Goal: Transaction & Acquisition: Book appointment/travel/reservation

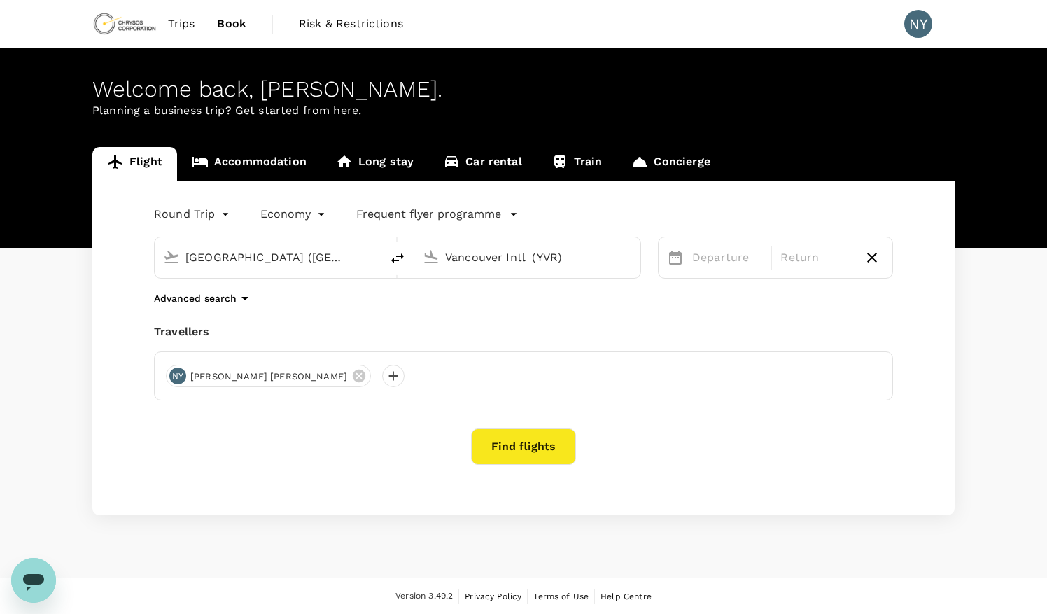
click at [557, 234] on div "Val-d'Or Airport (YVO) Vancouver Intl (YVR)" at bounding box center [389, 249] width 504 height 59
click at [543, 249] on input "Vancouver Intl (YVR)" at bounding box center [528, 257] width 166 height 22
click at [522, 346] on p "Thunder Bay" at bounding box center [539, 354] width 322 height 17
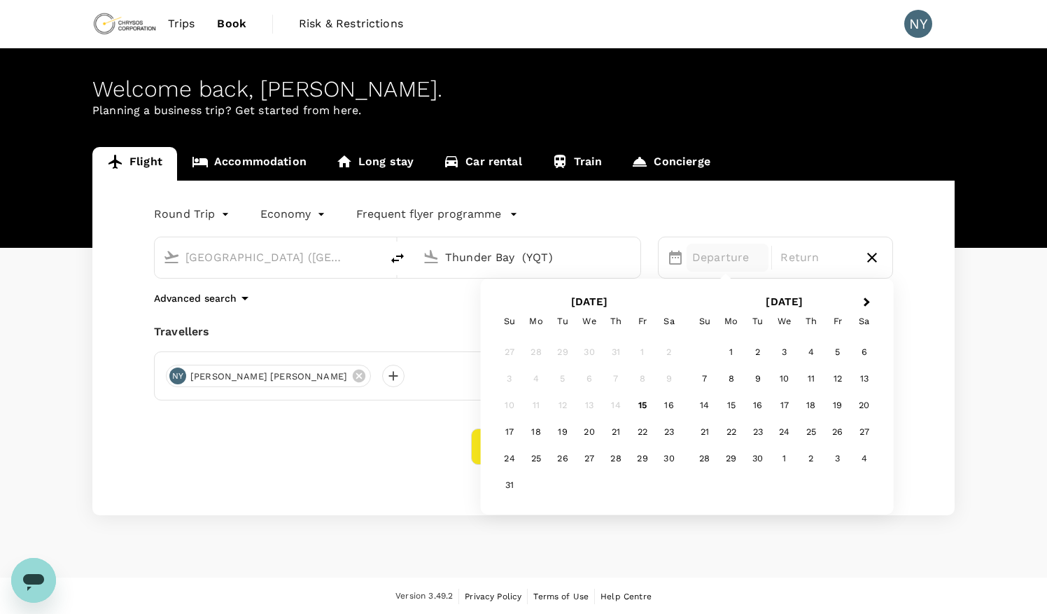
type input "Thunder Bay (YQT)"
click at [708, 459] on div "28" at bounding box center [704, 458] width 27 height 27
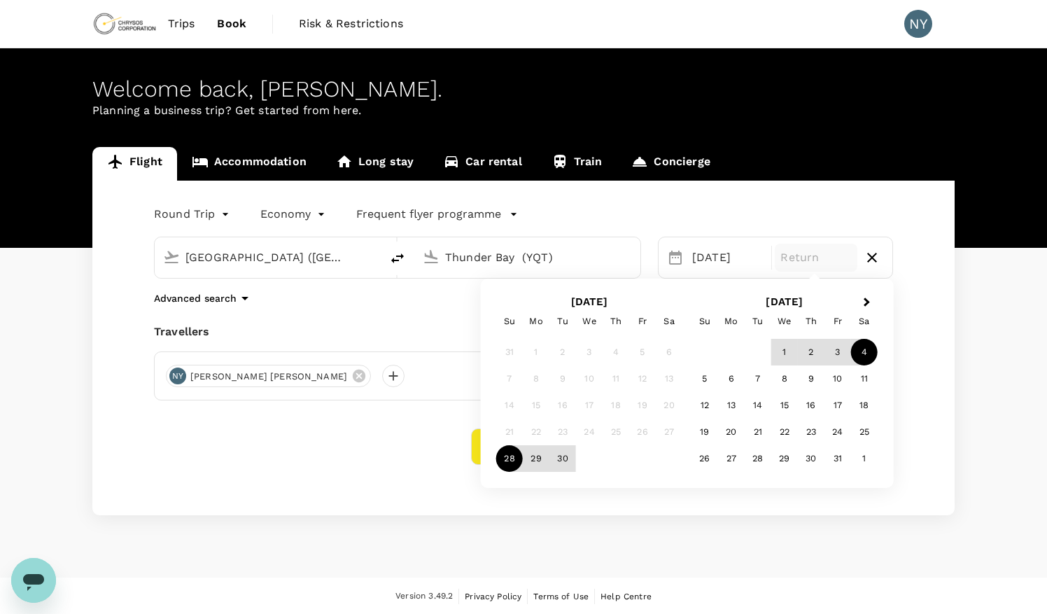
click at [859, 357] on div "4" at bounding box center [864, 352] width 27 height 27
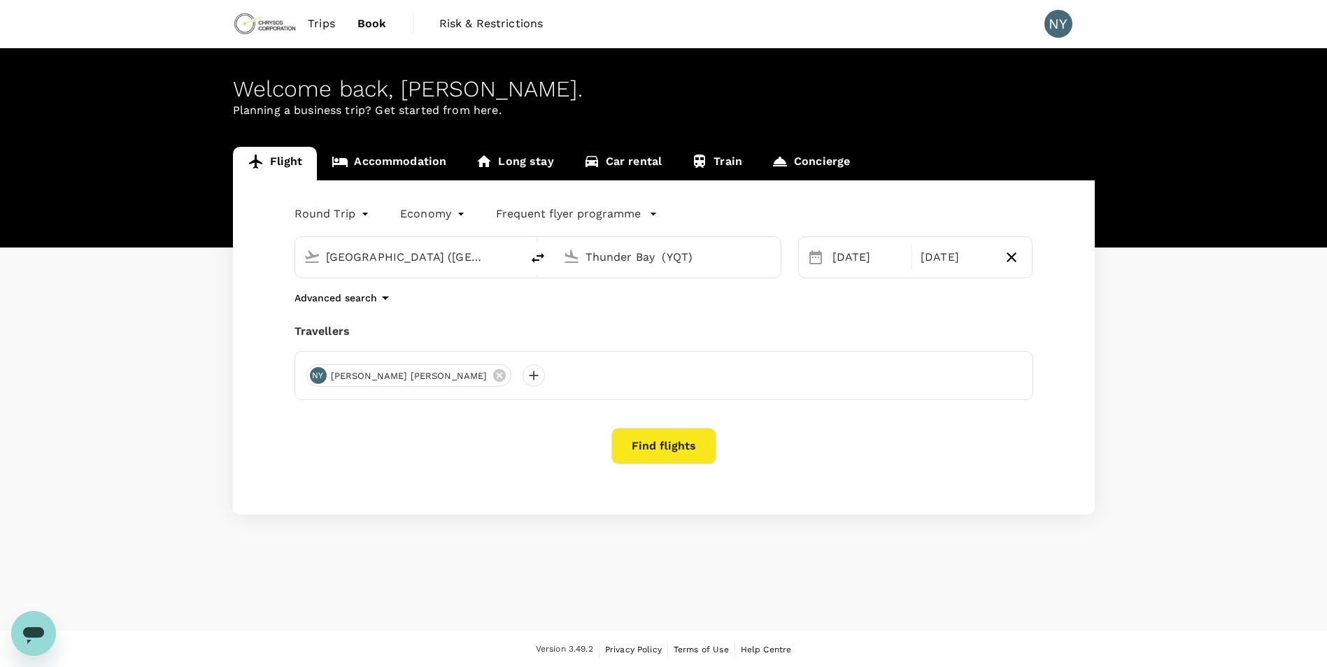
click at [639, 442] on button "Find flights" at bounding box center [663, 446] width 105 height 36
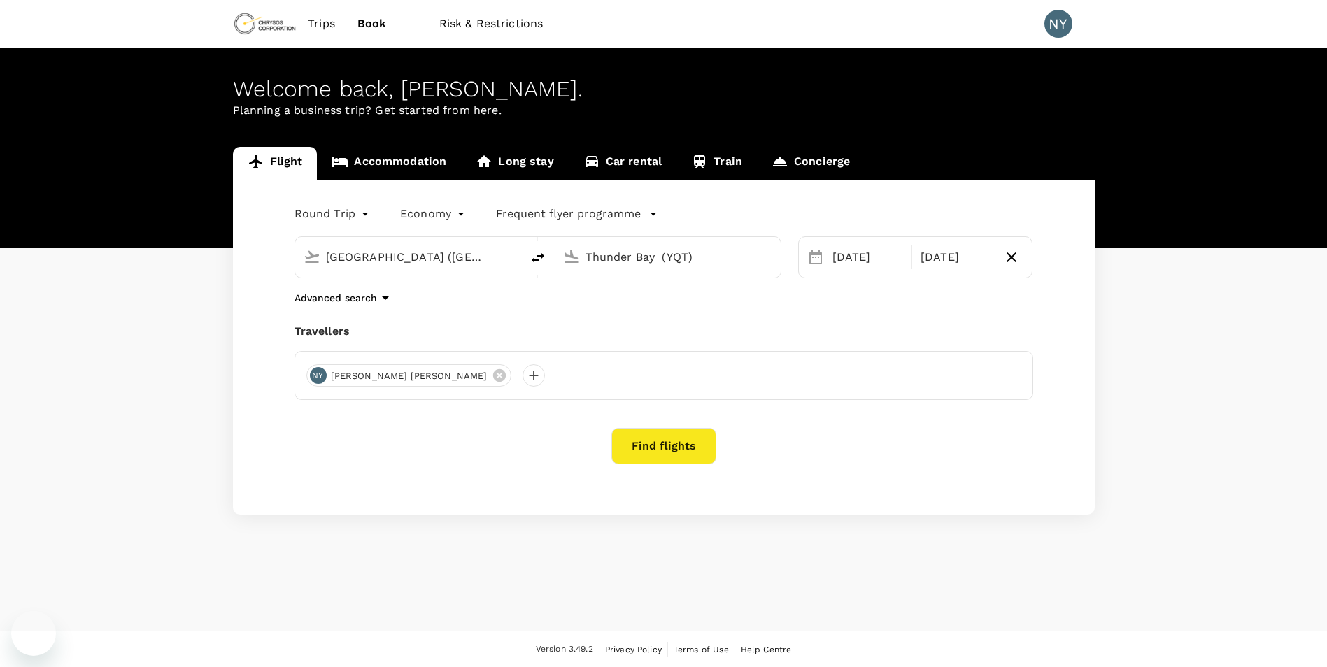
type input "[GEOGRAPHIC_DATA] ([GEOGRAPHIC_DATA])"
type input "Thunder Bay (YQT)"
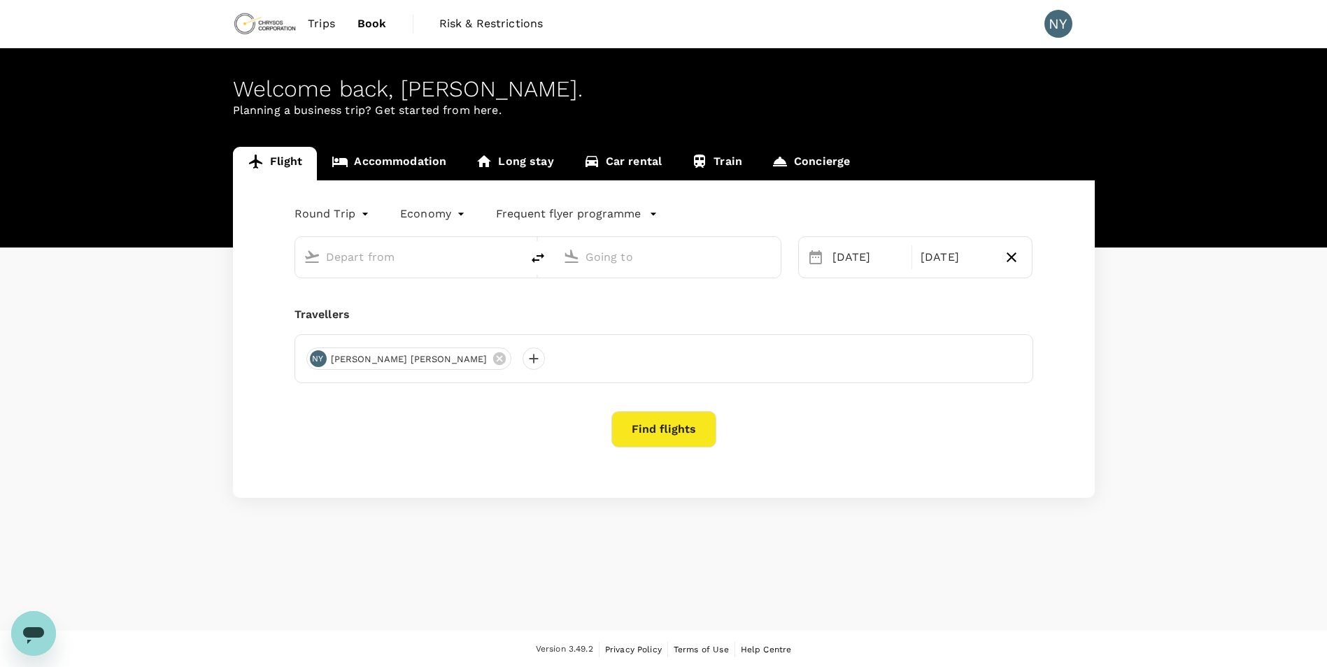
type input "[GEOGRAPHIC_DATA] ([GEOGRAPHIC_DATA])"
type input "Thunder Bay (YQT)"
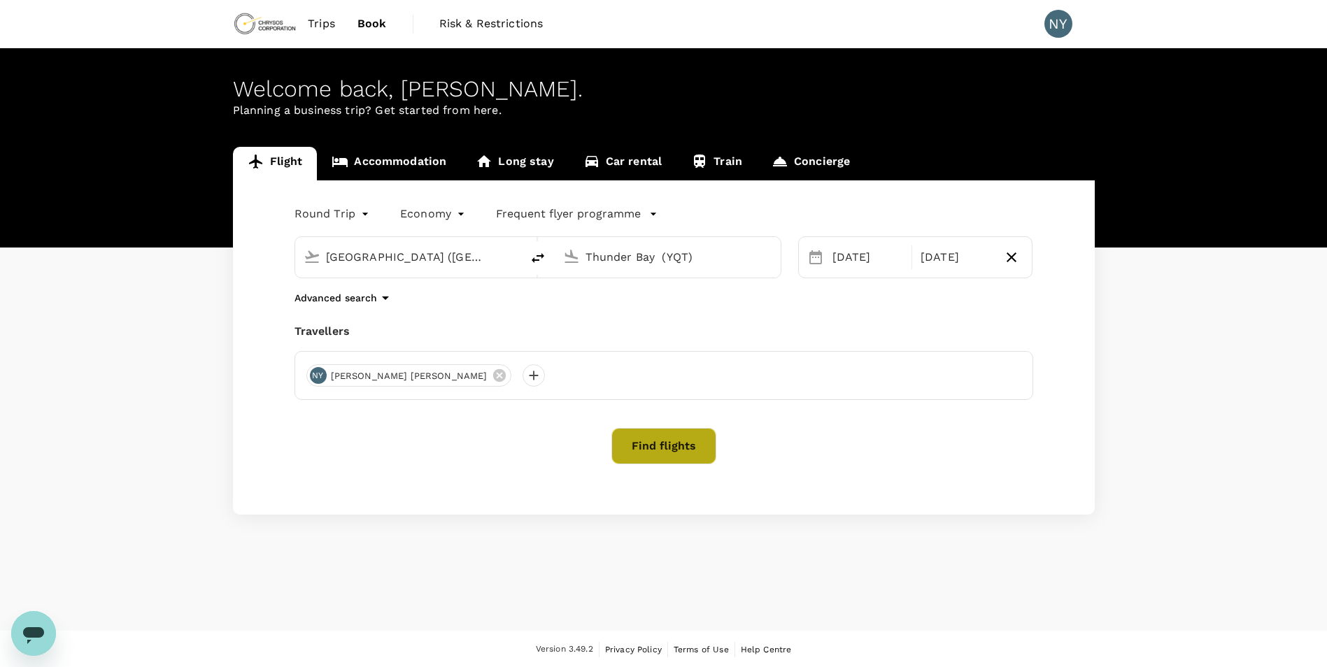
click at [653, 459] on button "Find flights" at bounding box center [663, 446] width 105 height 36
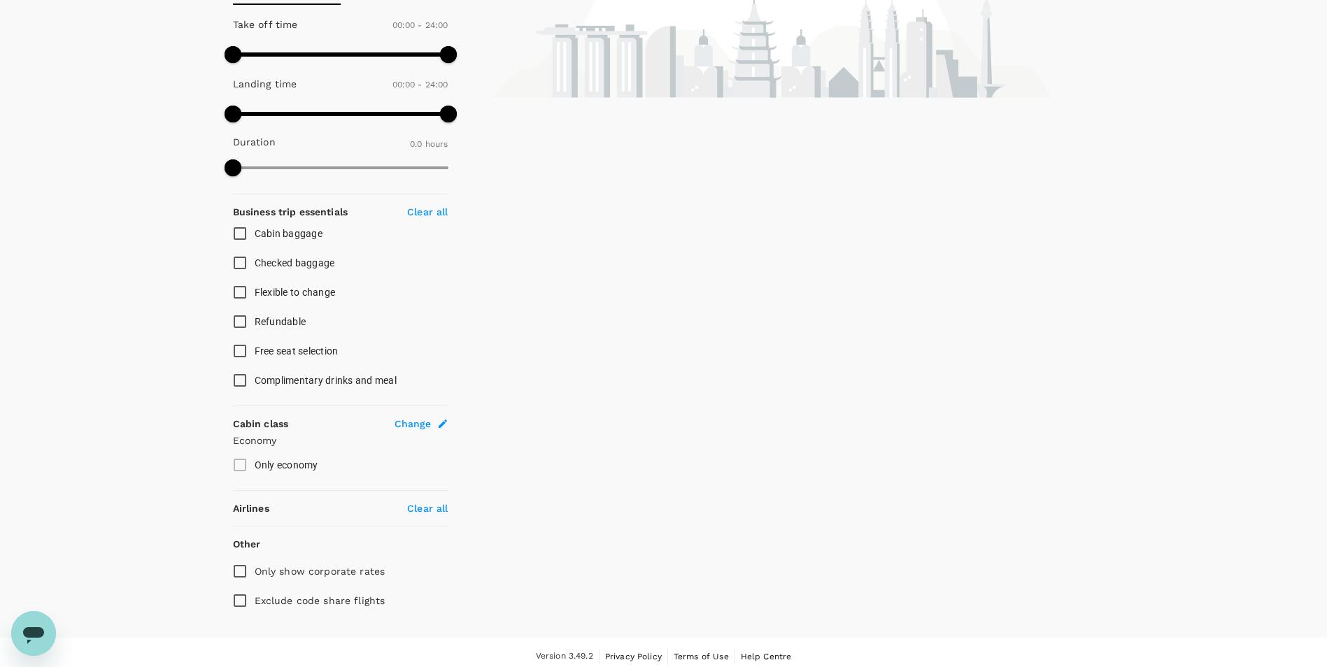
scroll to position [370, 0]
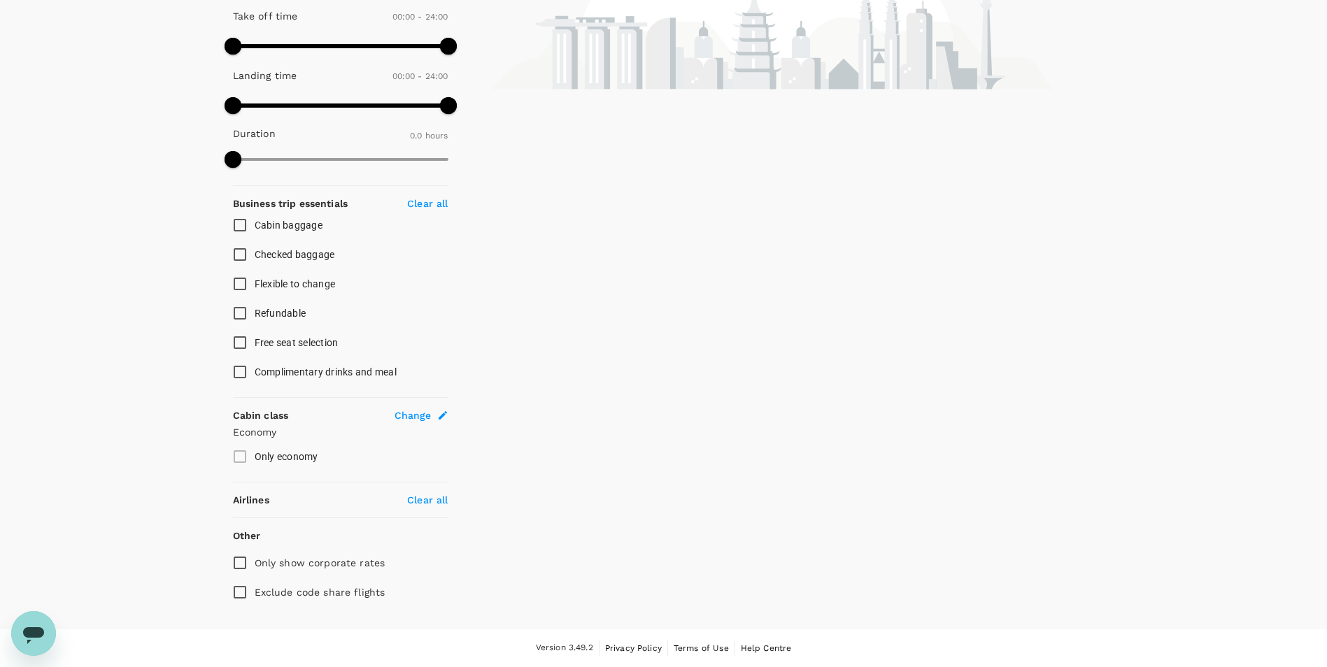
click at [240, 456] on label "Only economy" at bounding box center [331, 456] width 212 height 29
click at [269, 456] on span "Only economy" at bounding box center [287, 456] width 64 height 11
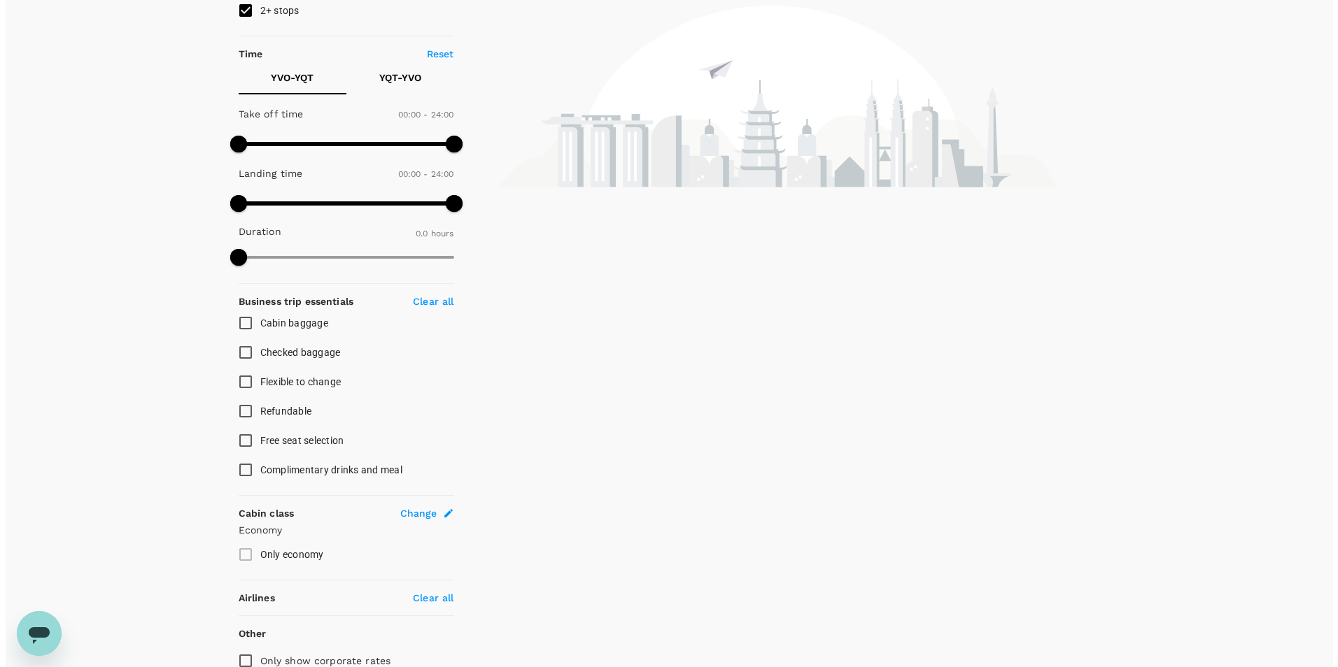
scroll to position [0, 0]
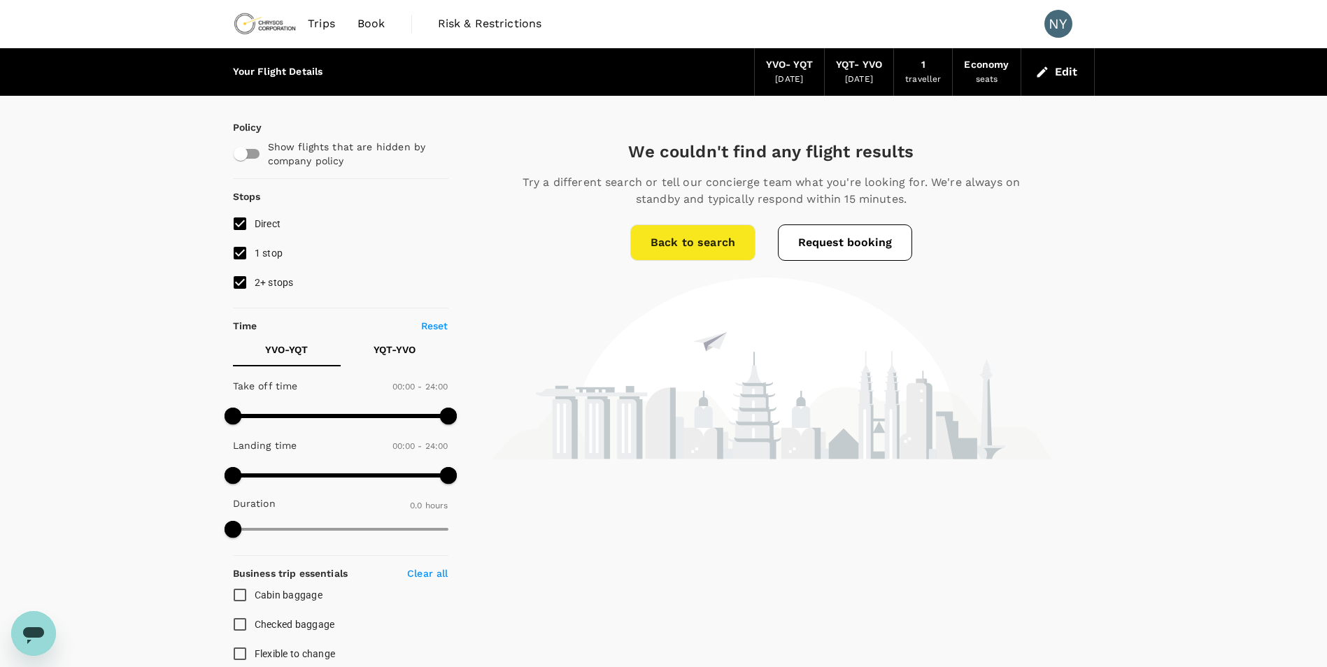
click at [238, 250] on input "1 stop" at bounding box center [239, 253] width 29 height 29
checkbox input "false"
click at [237, 280] on input "2+ stops" at bounding box center [239, 282] width 29 height 29
checkbox input "false"
click at [241, 227] on input "Direct" at bounding box center [239, 223] width 29 height 29
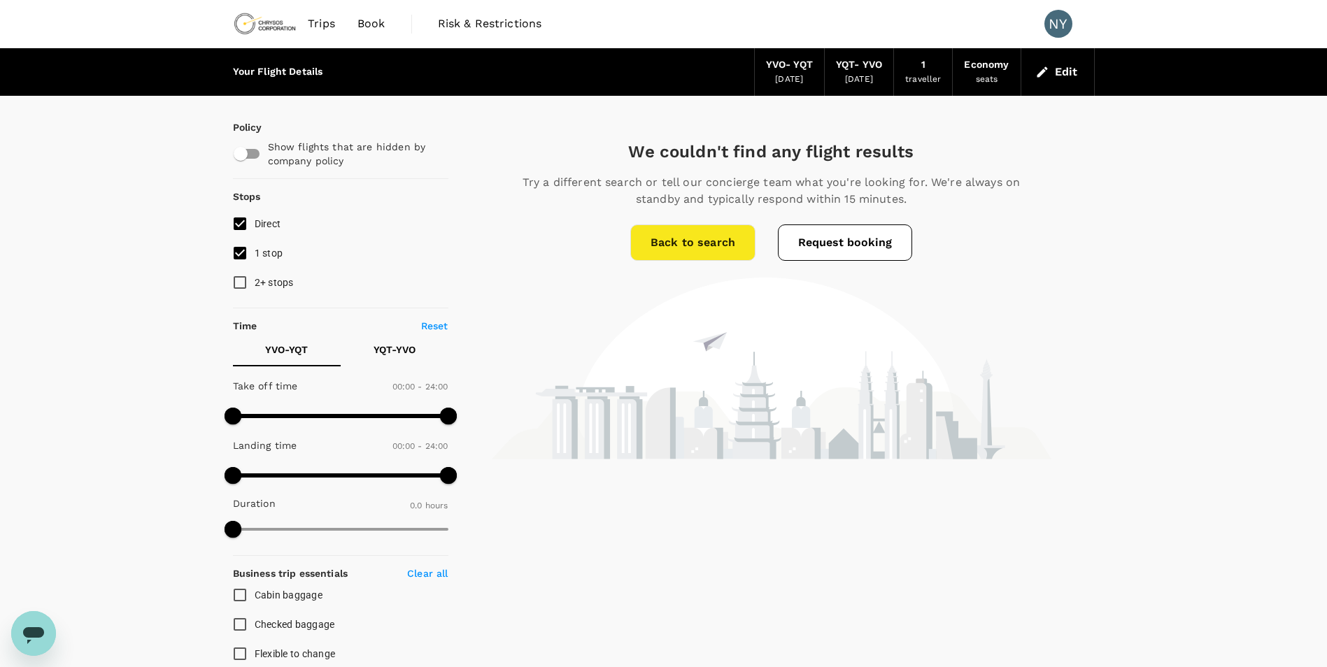
checkbox input "false"
click at [250, 281] on input "2+ stops" at bounding box center [239, 282] width 29 height 29
checkbox input "true"
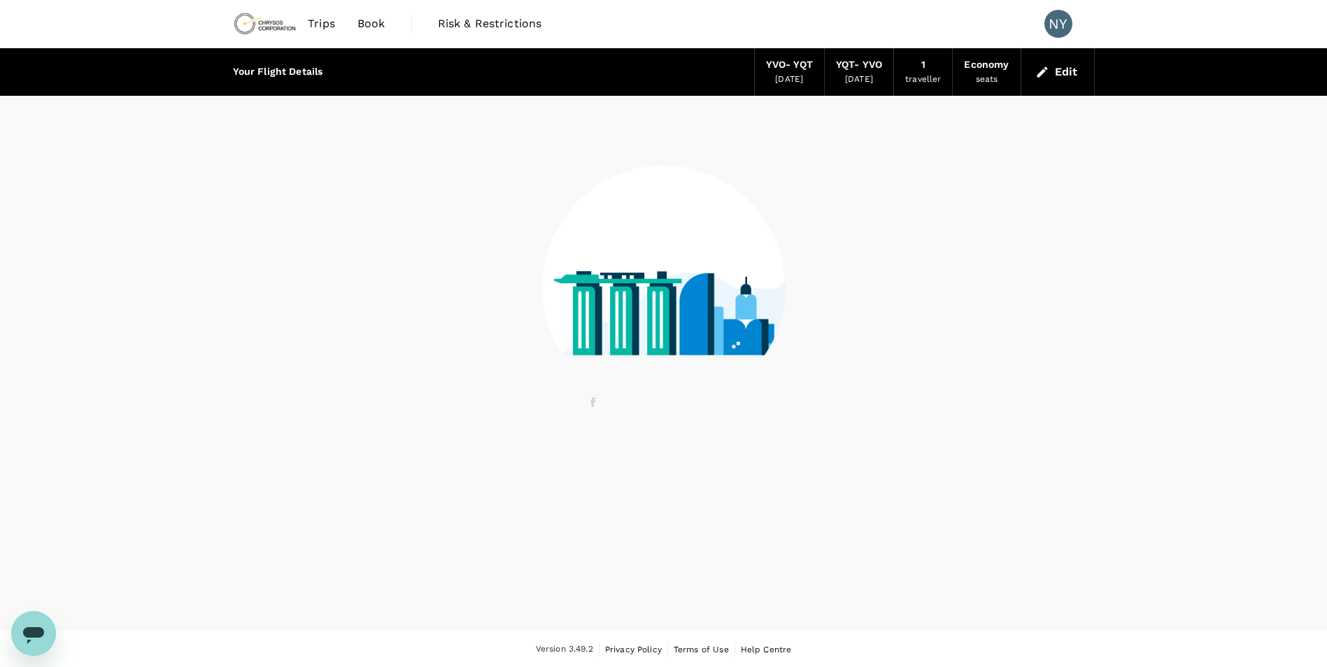
click at [828, 247] on div at bounding box center [664, 278] width 862 height 365
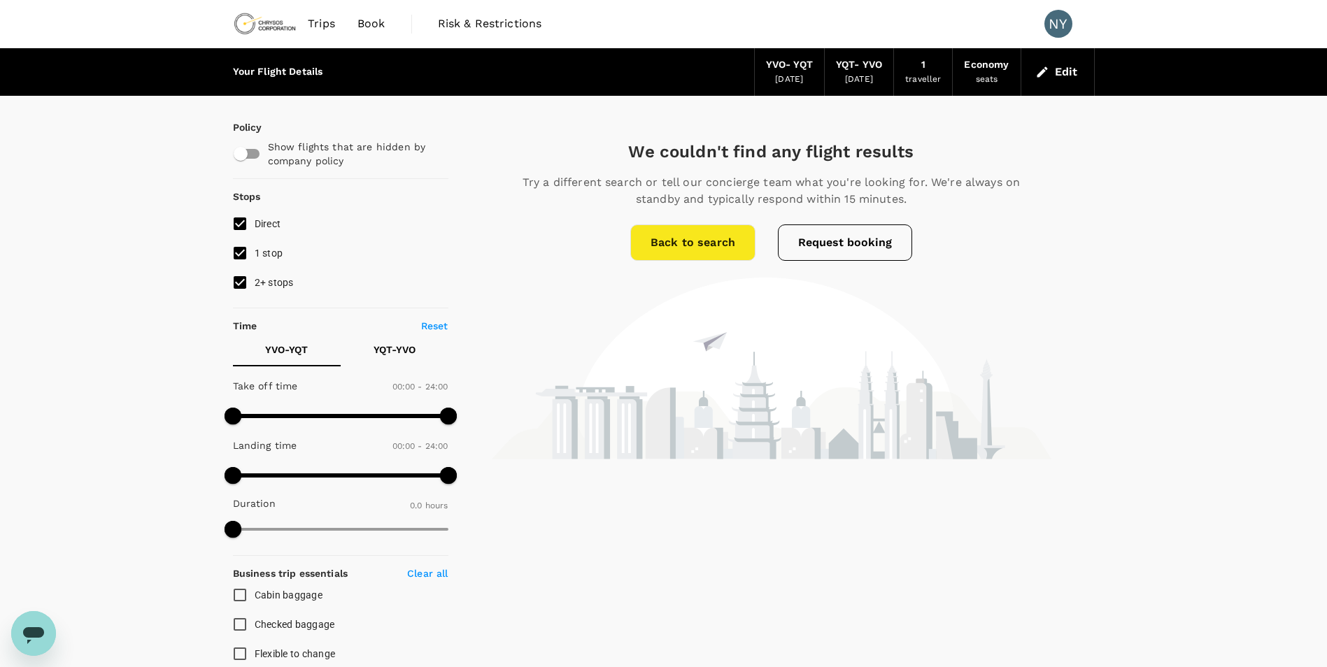
click at [807, 250] on button "Request booking" at bounding box center [845, 243] width 134 height 36
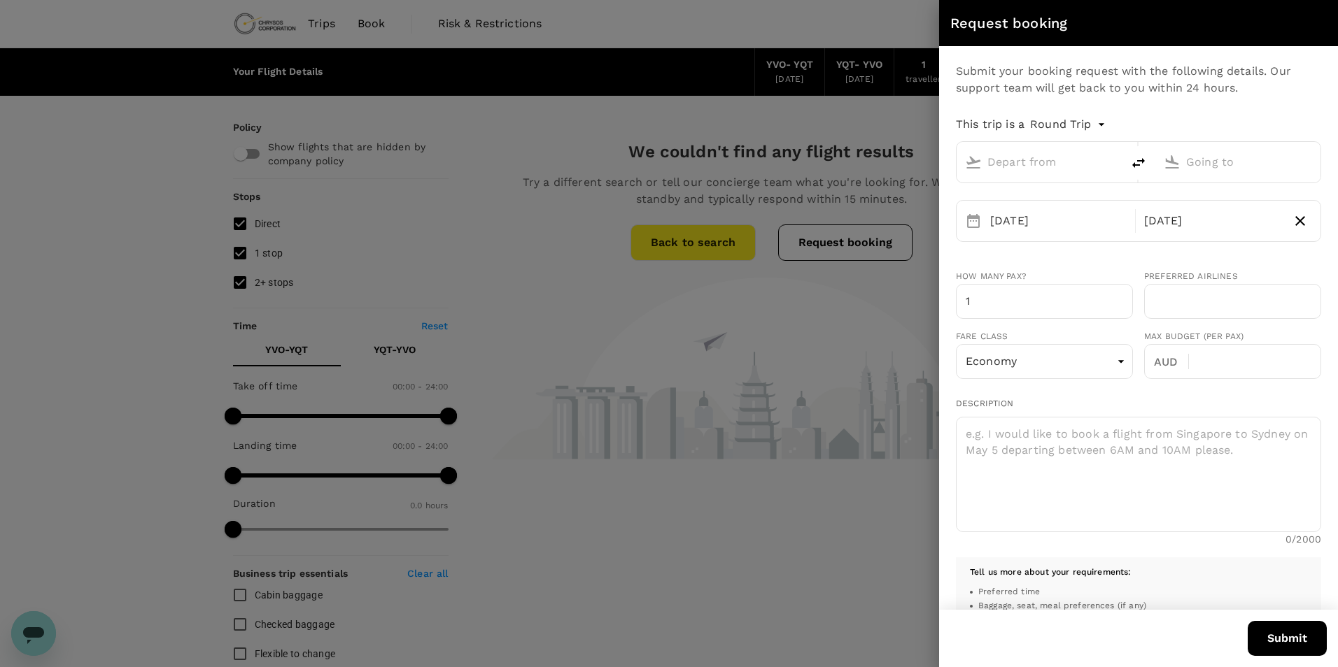
type input "Val-d'Or Airport (YVO)"
type input "Thunder Bay (YQT)"
type input "[EMAIL_ADDRESS][DOMAIN_NAME]"
type input "1"
type input "4386229010"
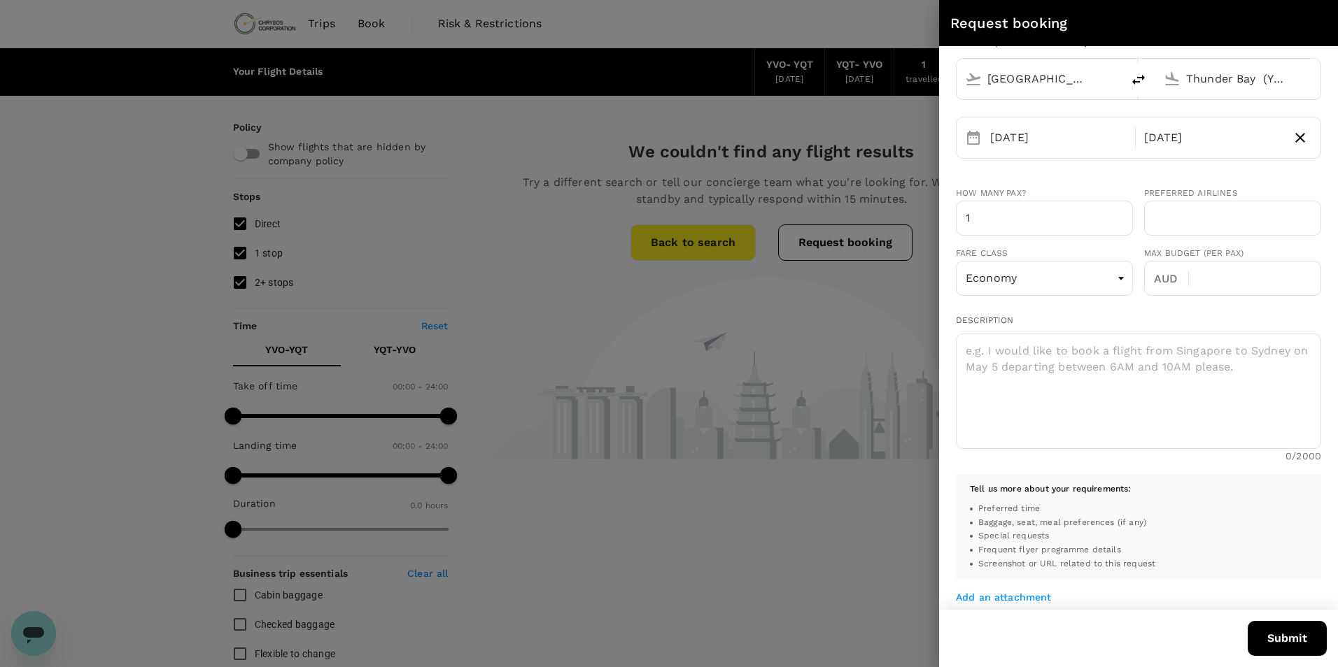
scroll to position [80, 0]
click at [852, 340] on div at bounding box center [669, 333] width 1338 height 667
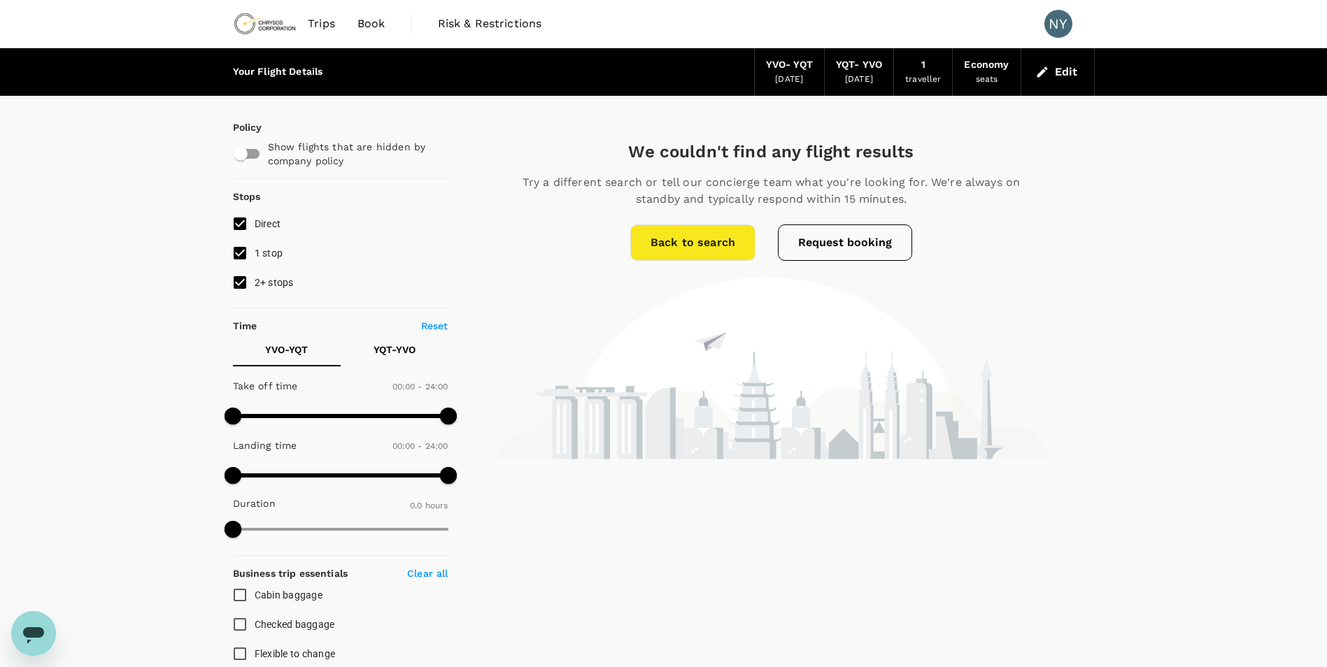
click at [799, 245] on button "Request booking" at bounding box center [845, 243] width 134 height 36
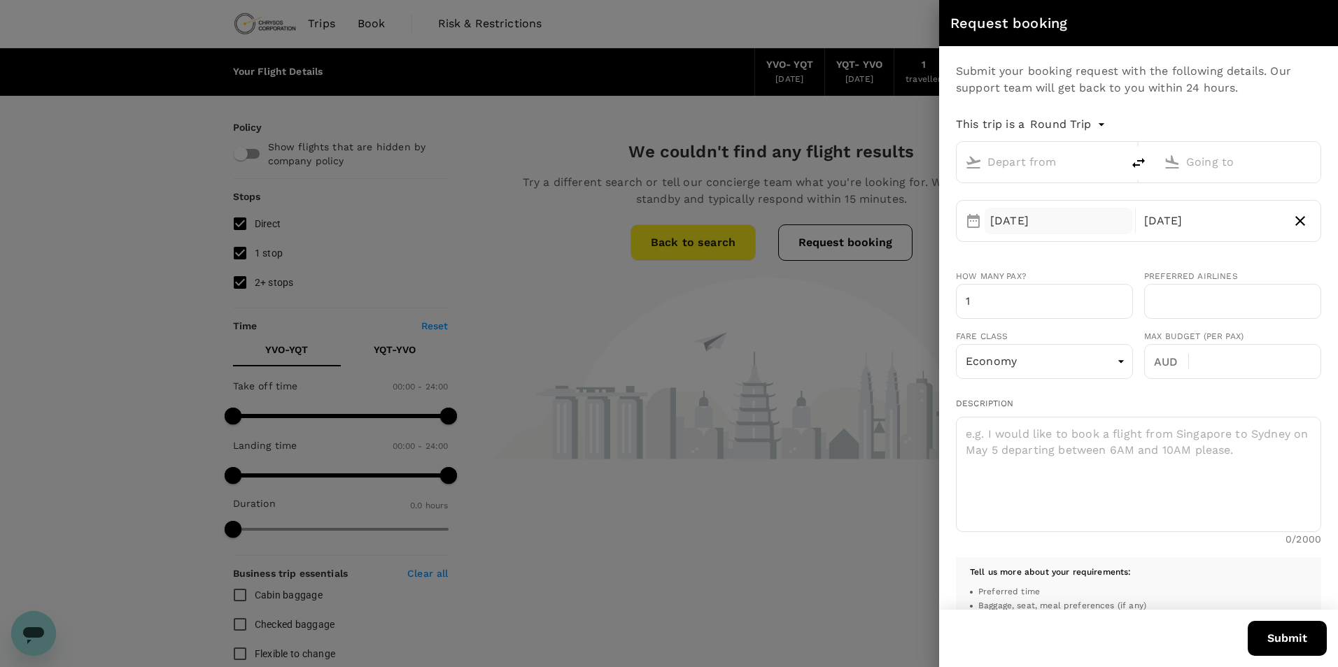
type input "Val-d'Or Airport (YVO)"
type input "Thunder Bay (YQT)"
click at [1083, 163] on input "Val-d'Or Airport (YVO)" at bounding box center [1039, 162] width 105 height 22
click at [1058, 208] on div "Montréal-Pierre Elliott Trudeau Intl YUL" at bounding box center [1099, 217] width 299 height 22
type input "Montréal-Pierre Elliott Trudeau Intl (YUL)"
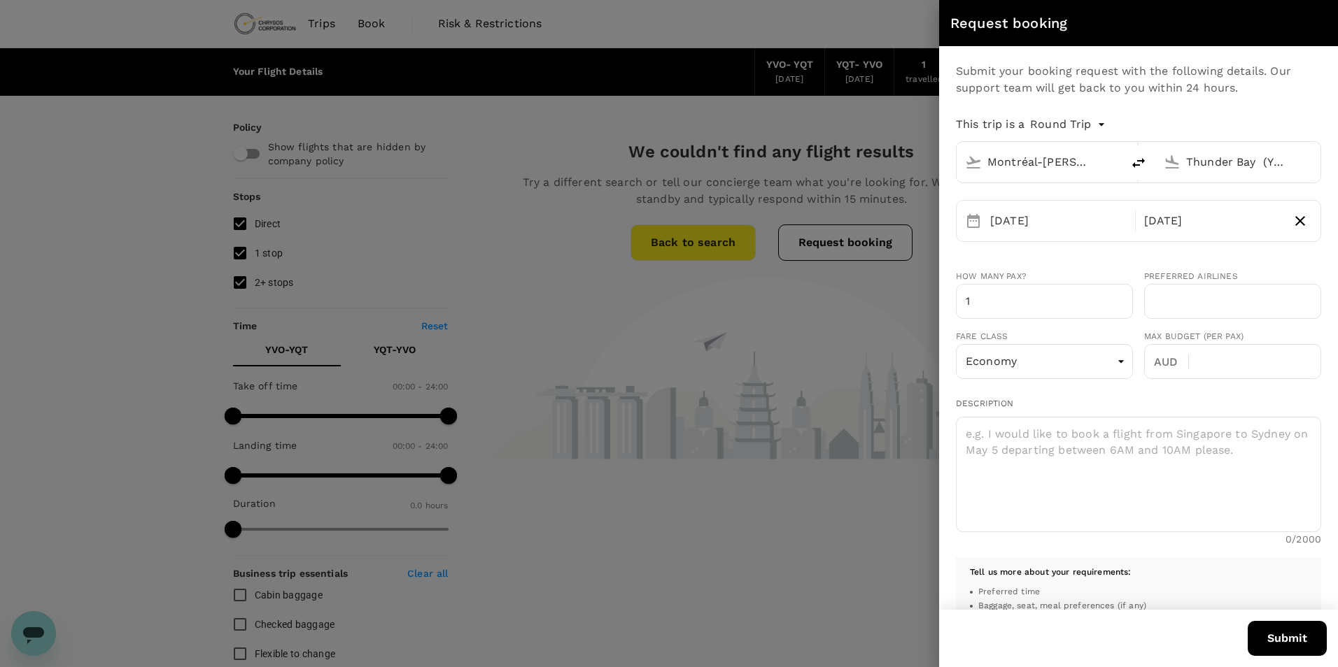
scroll to position [0, 9]
click at [1278, 638] on button "Submit" at bounding box center [1286, 638] width 79 height 35
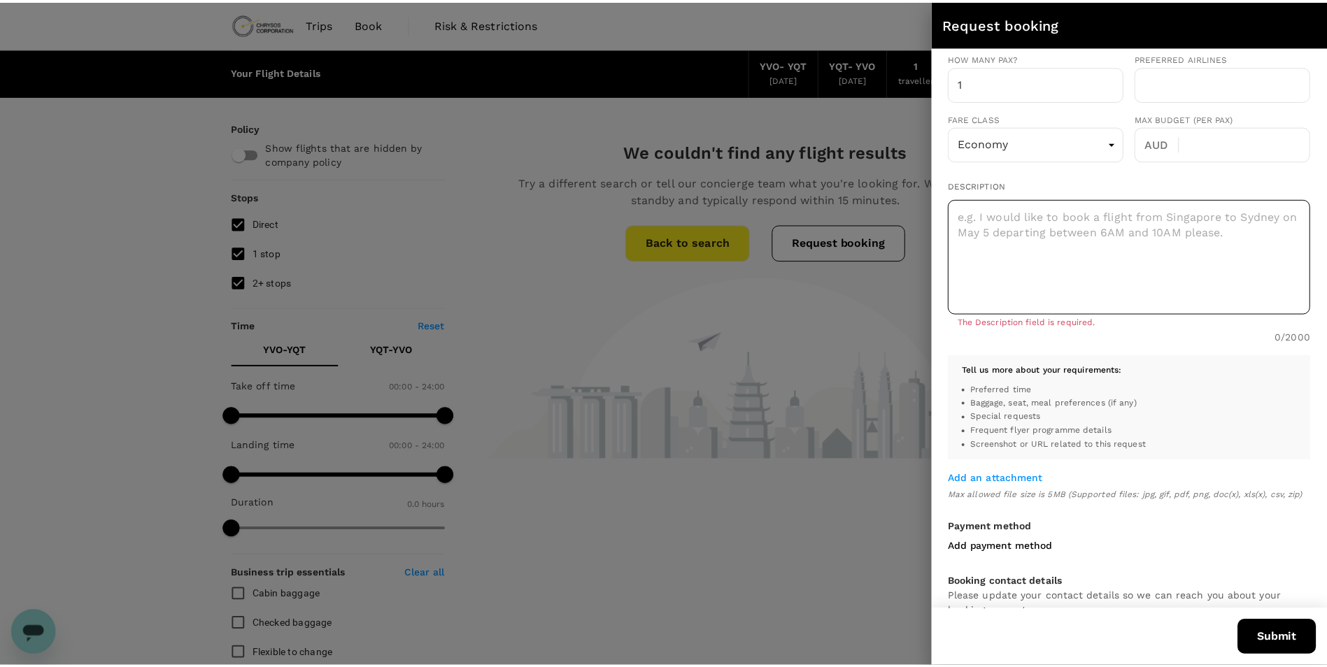
scroll to position [280, 0]
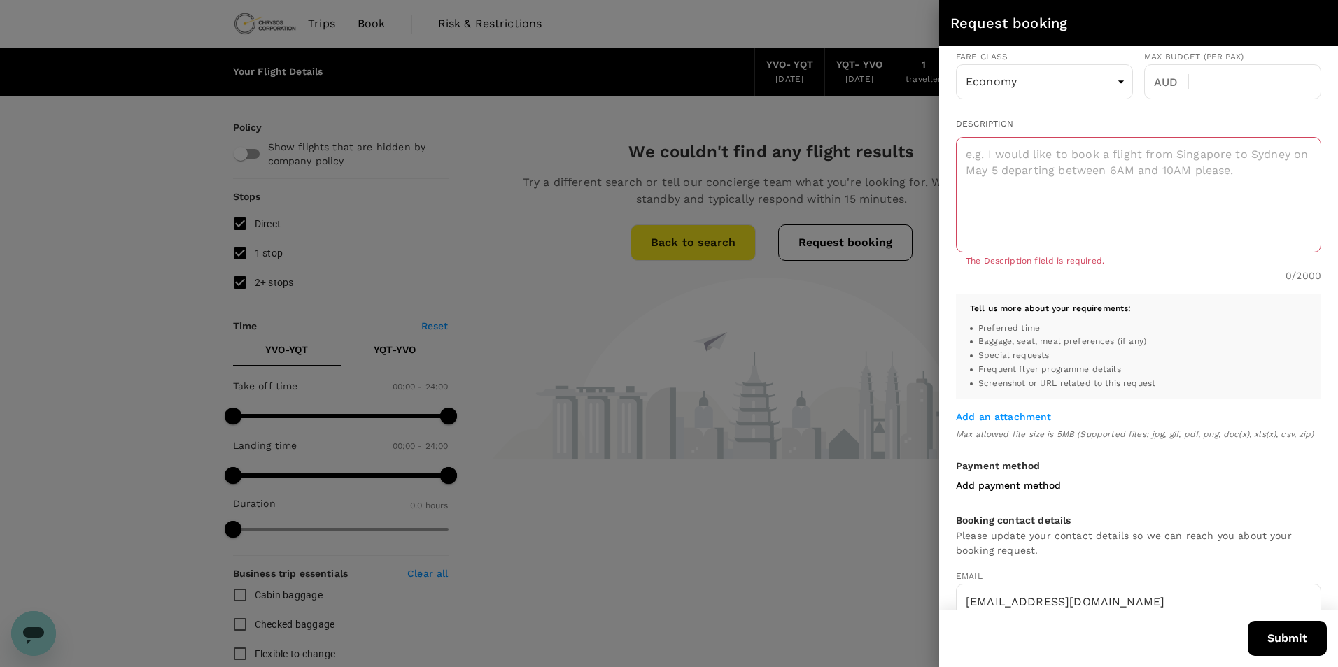
click at [657, 292] on div at bounding box center [669, 333] width 1338 height 667
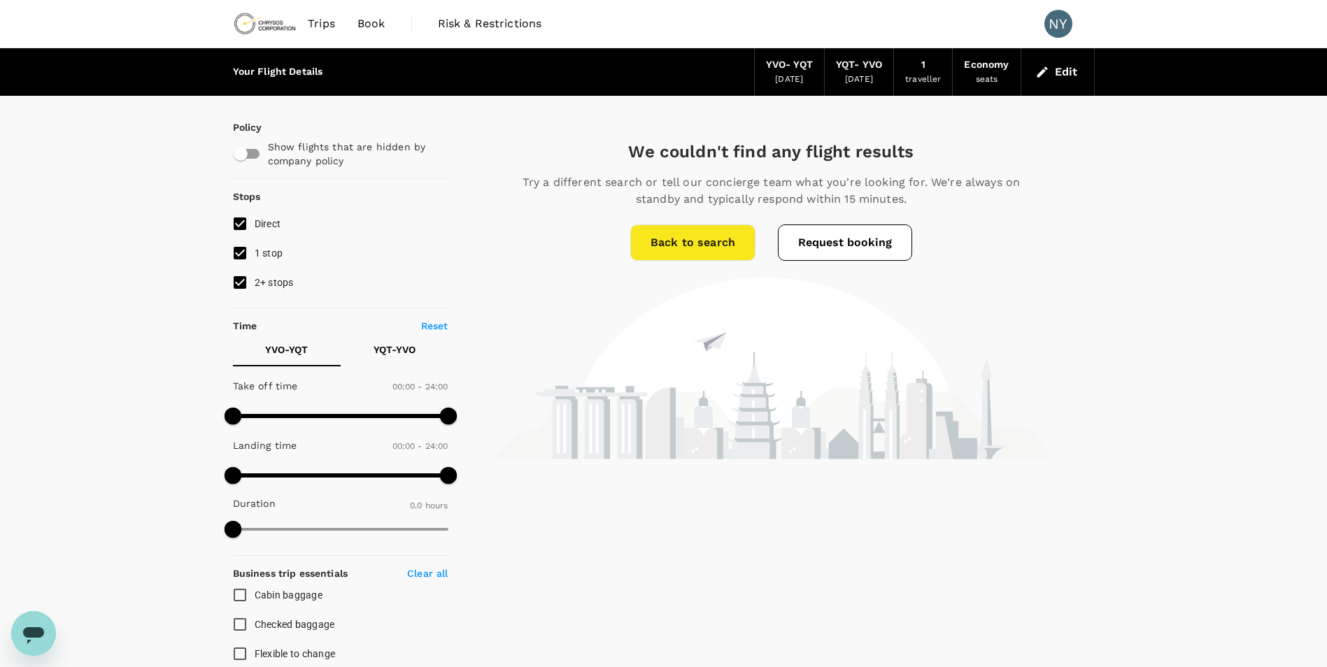
click at [701, 257] on link "Back to search" at bounding box center [692, 243] width 125 height 36
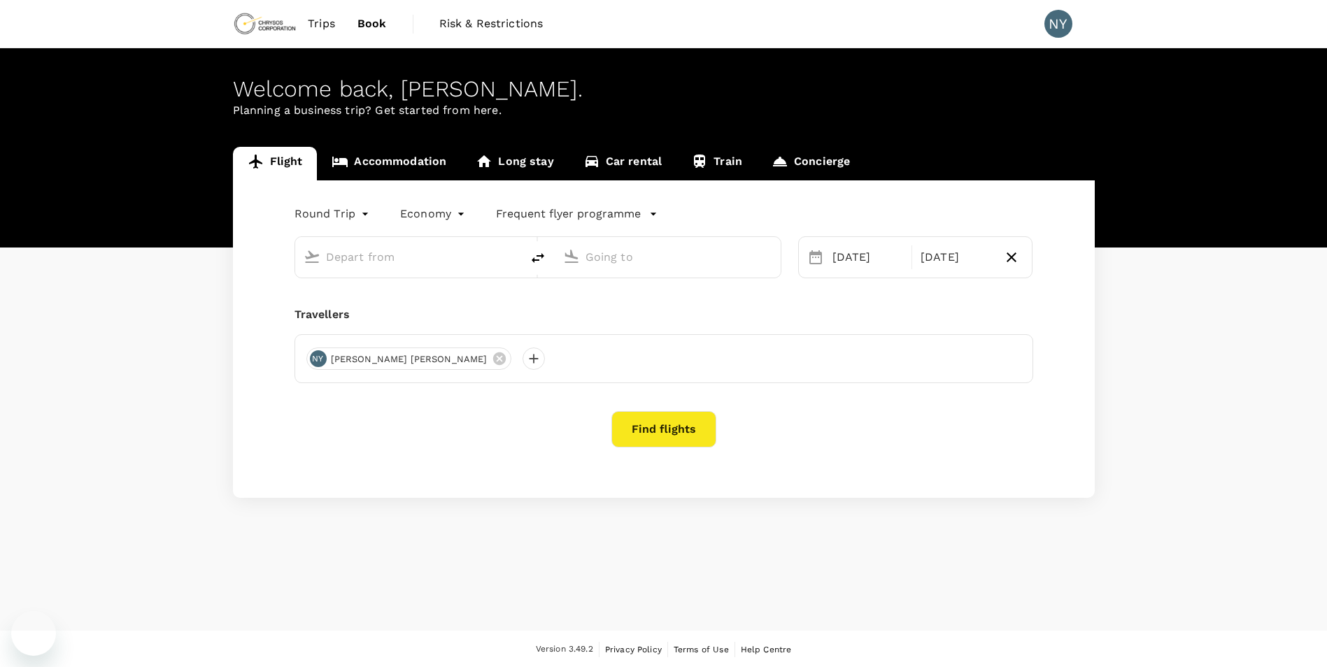
type input "[GEOGRAPHIC_DATA] ([GEOGRAPHIC_DATA])"
type input "Thunder Bay (YQT)"
type input "[GEOGRAPHIC_DATA] ([GEOGRAPHIC_DATA])"
type input "Thunder Bay (YQT)"
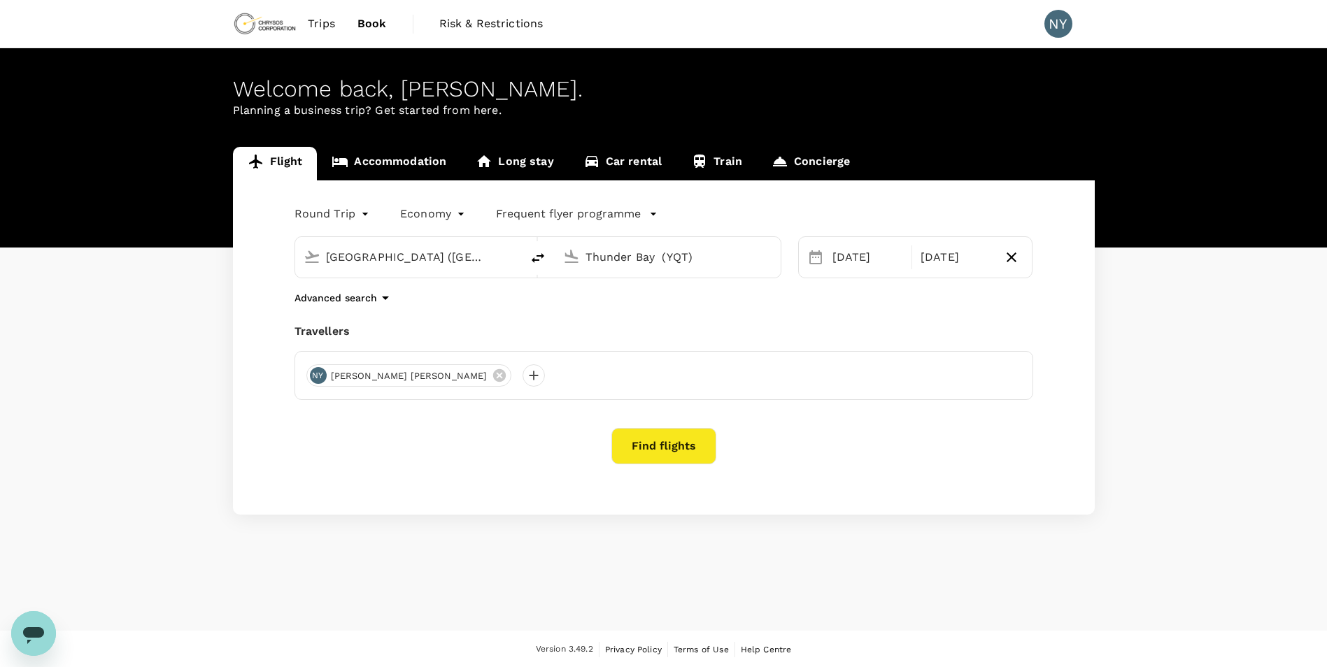
click at [460, 257] on input "[GEOGRAPHIC_DATA] ([GEOGRAPHIC_DATA])" at bounding box center [409, 257] width 166 height 22
click at [503, 320] on div "Montréal-[PERSON_NAME] Intl [PERSON_NAME]" at bounding box center [419, 312] width 299 height 22
type input "Montréal-[PERSON_NAME] Intl (YUL)"
click at [640, 447] on button "Find flights" at bounding box center [663, 446] width 105 height 36
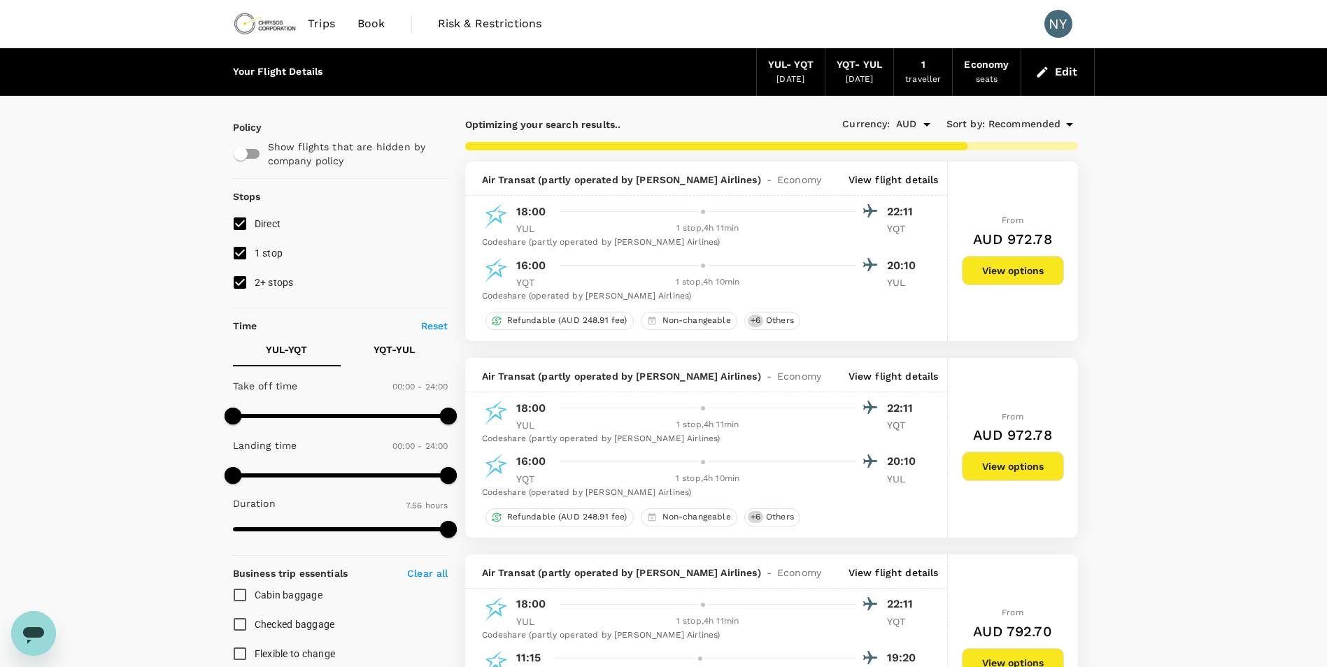
type input "800"
checkbox input "false"
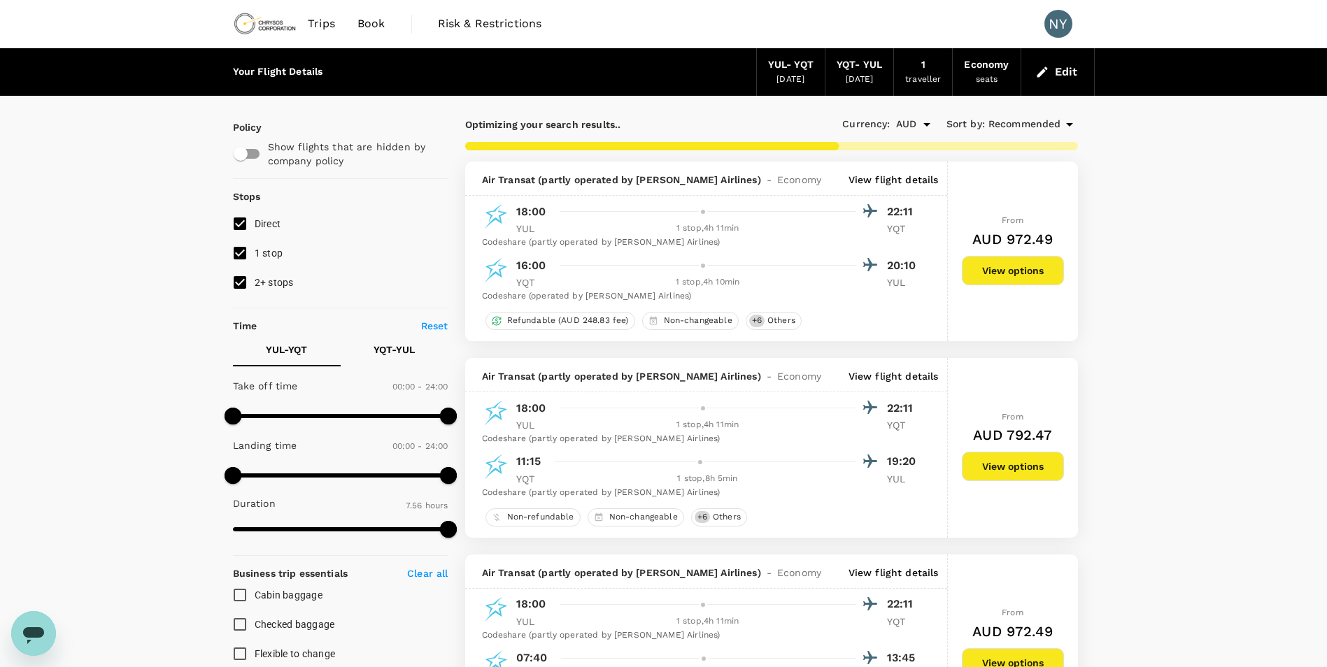
type input "800"
checkbox input "false"
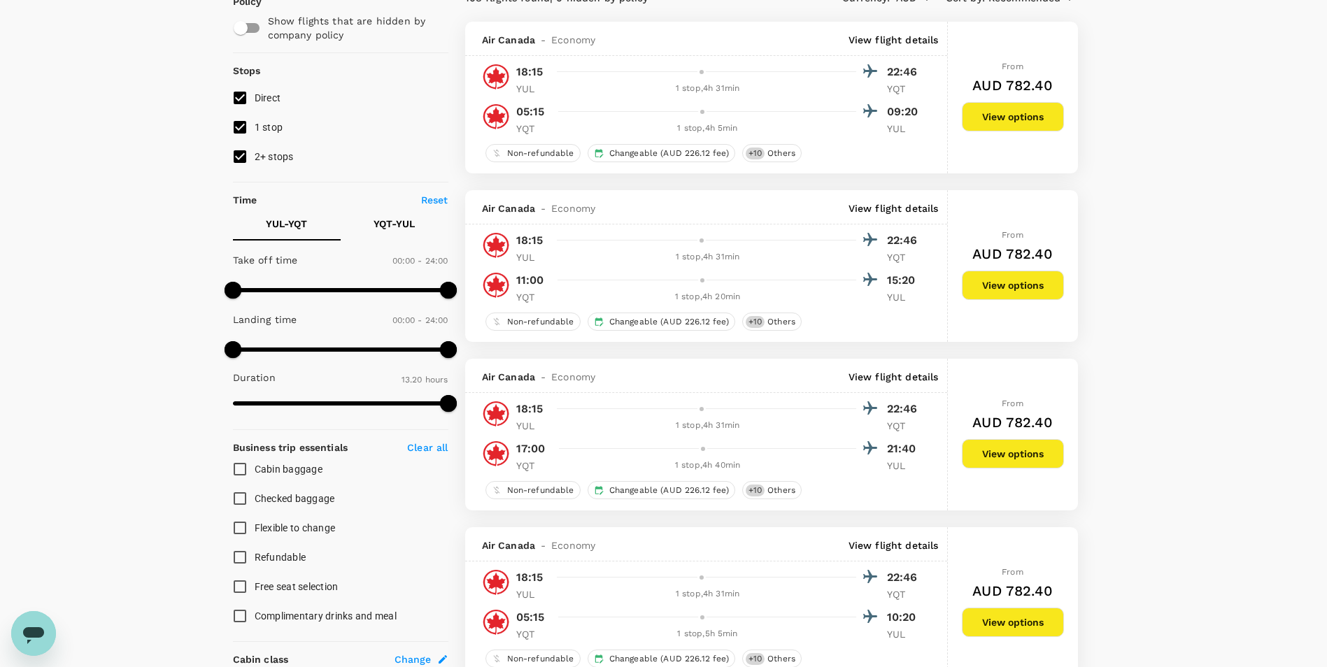
scroll to position [159, 0]
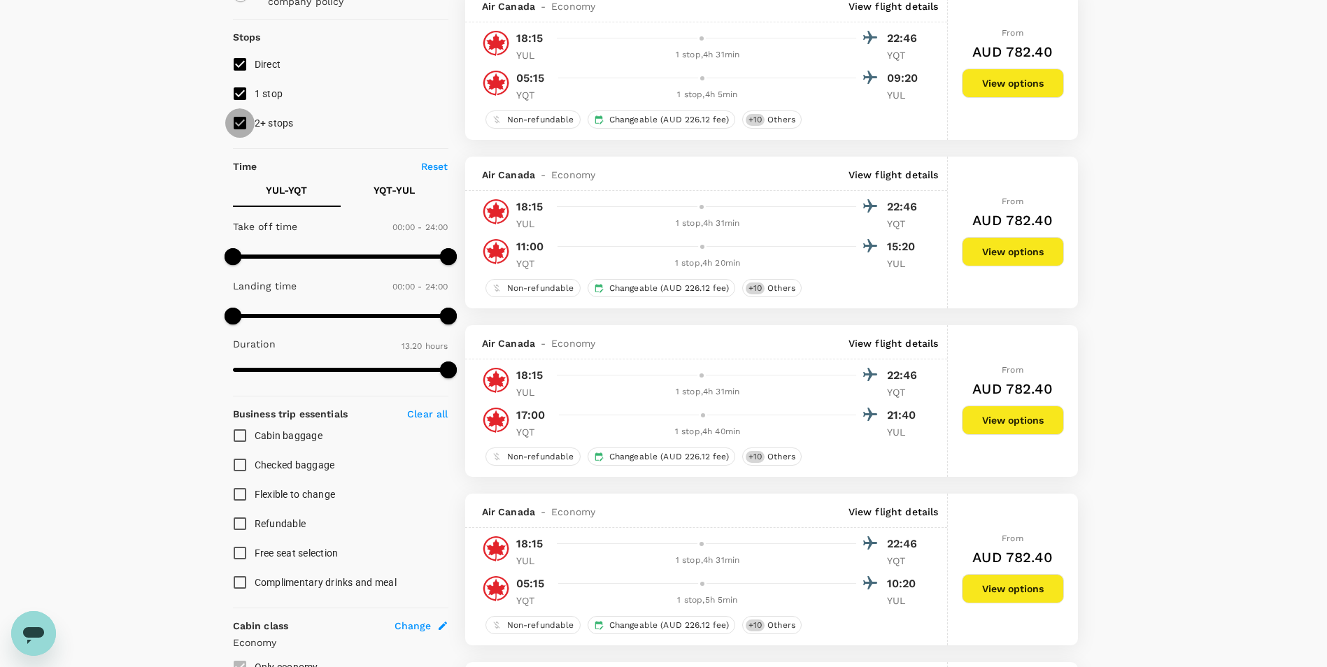
click at [241, 126] on input "2+ stops" at bounding box center [239, 122] width 29 height 29
click at [236, 126] on input "2+ stops" at bounding box center [239, 122] width 29 height 29
checkbox input "true"
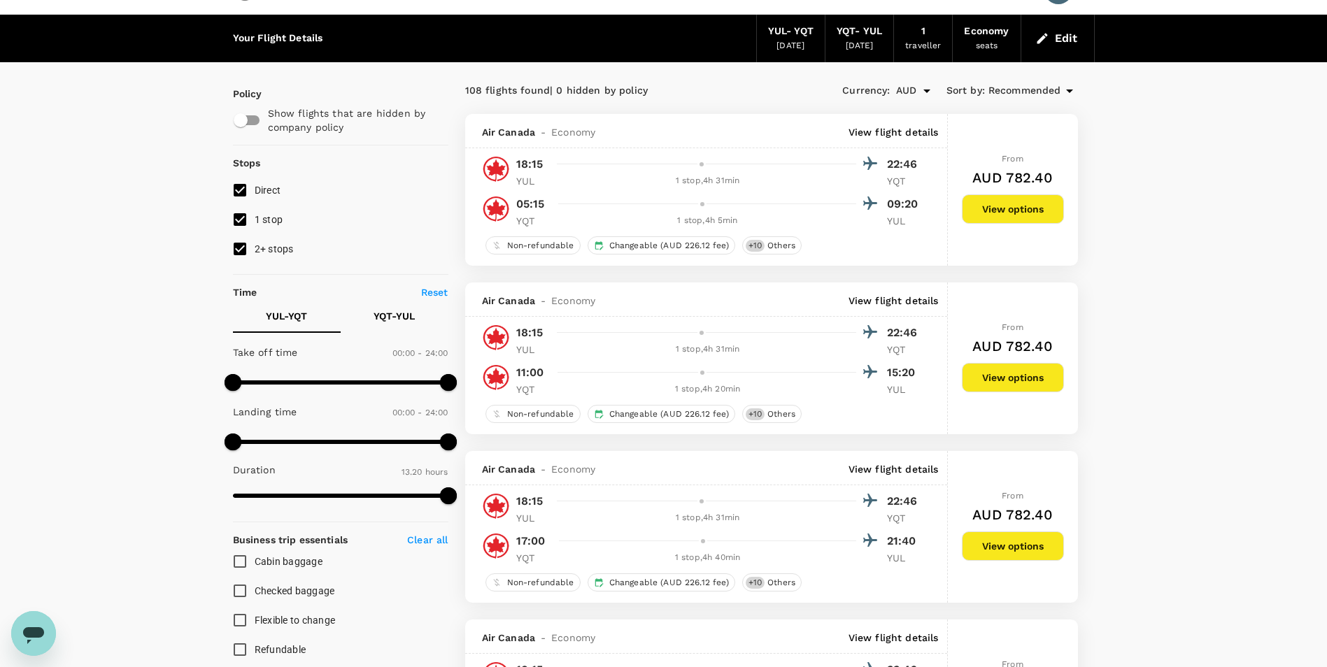
scroll to position [0, 0]
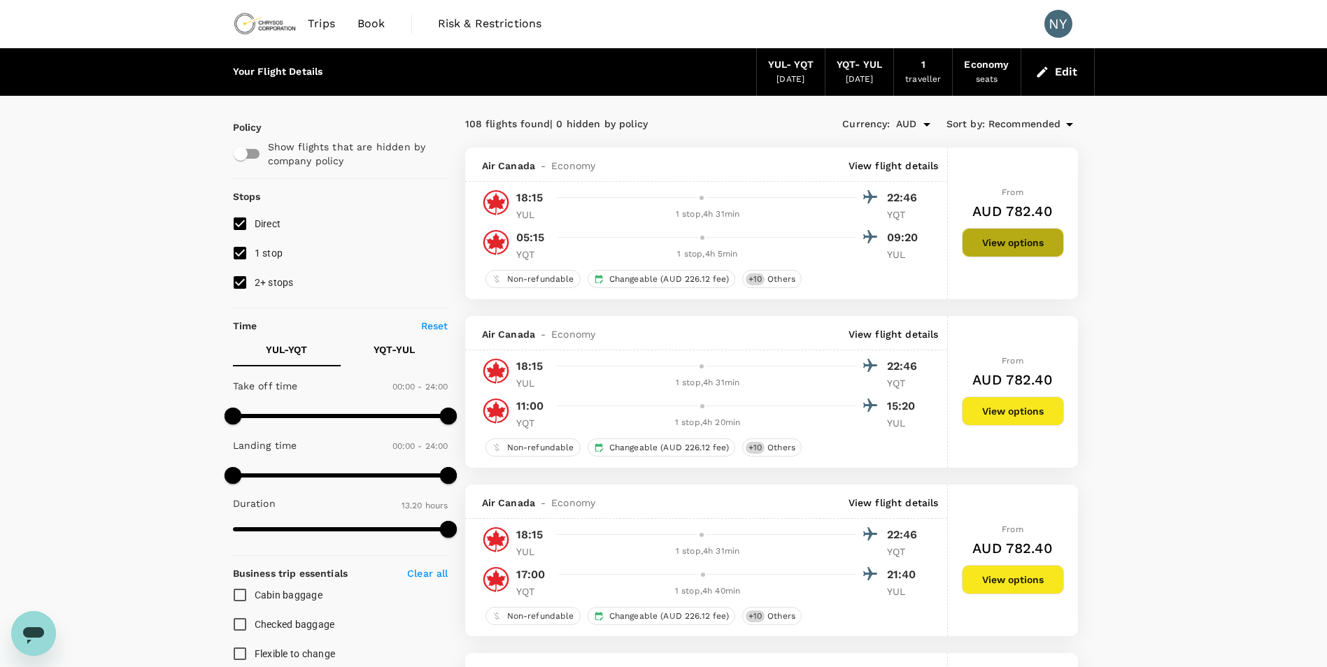
click at [993, 248] on button "View options" at bounding box center [1013, 242] width 102 height 29
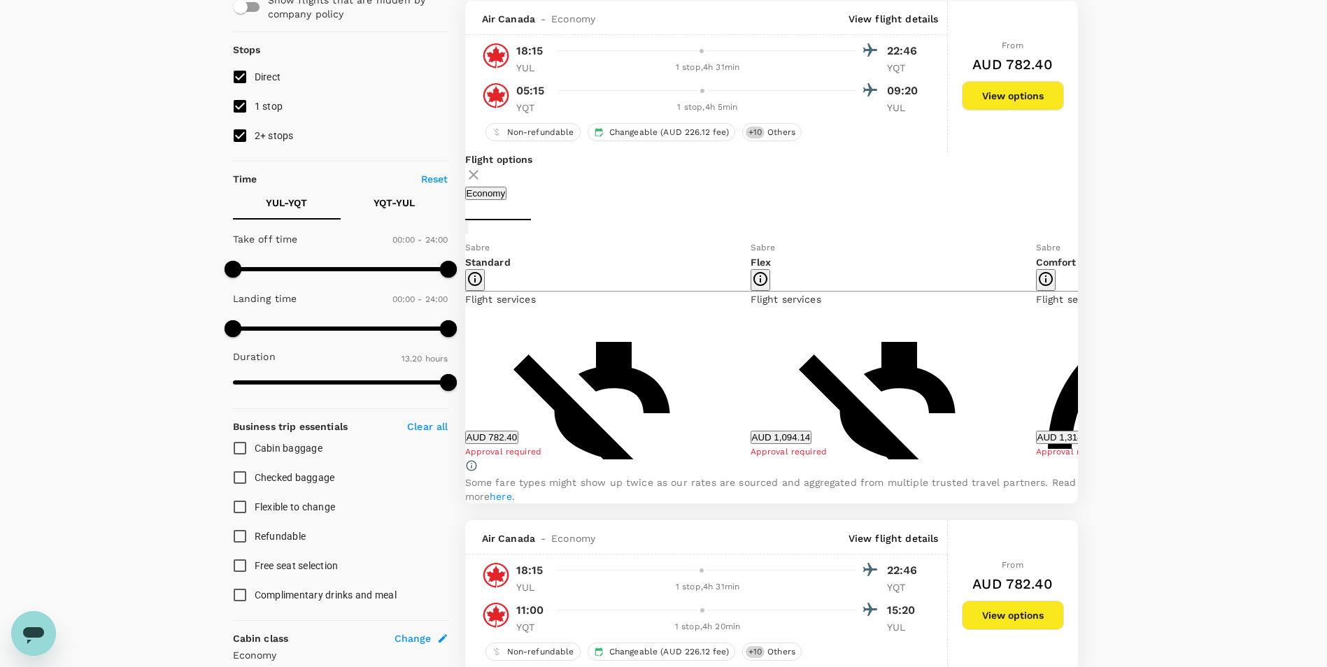
scroll to position [148, 0]
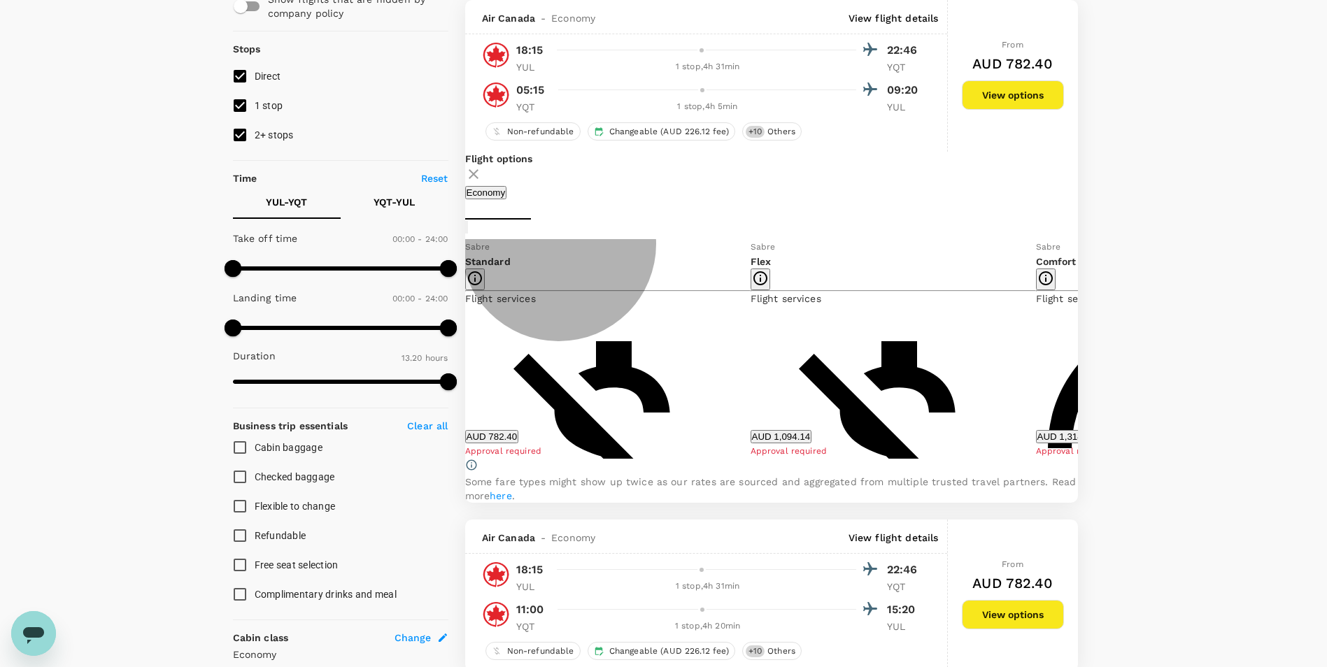
click at [519, 440] on button "AUD 782.40" at bounding box center [492, 436] width 54 height 13
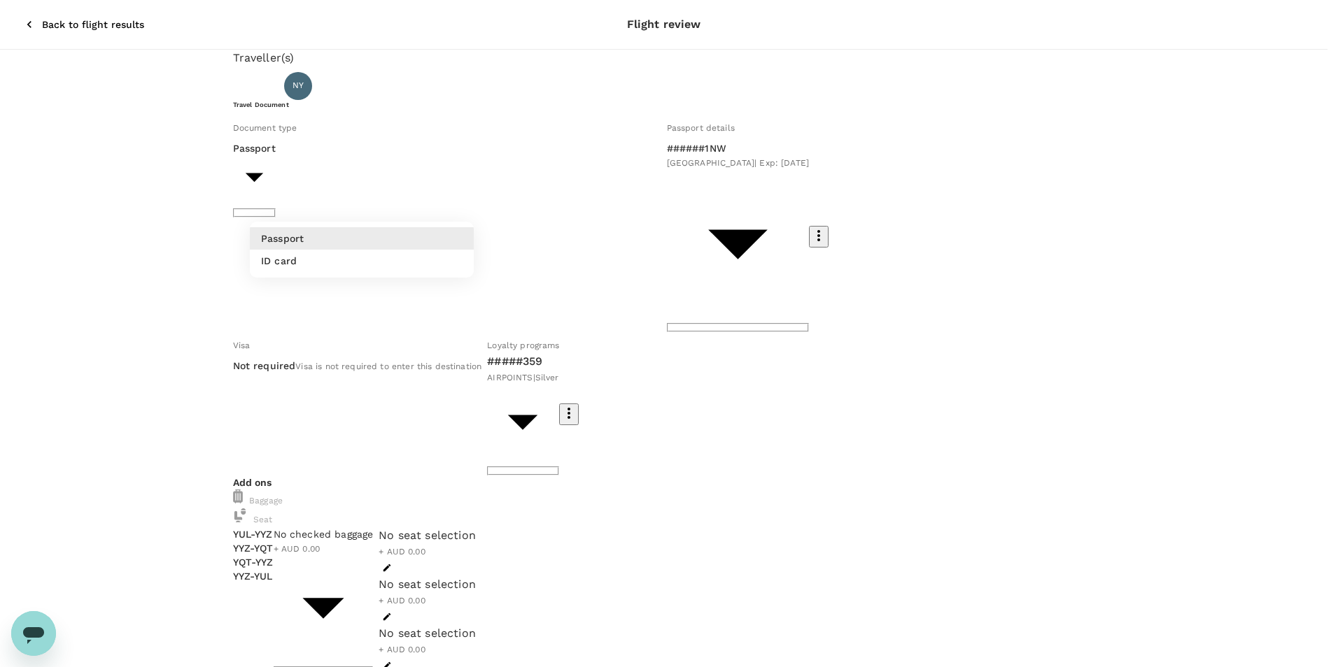
click at [415, 206] on div at bounding box center [669, 333] width 1338 height 667
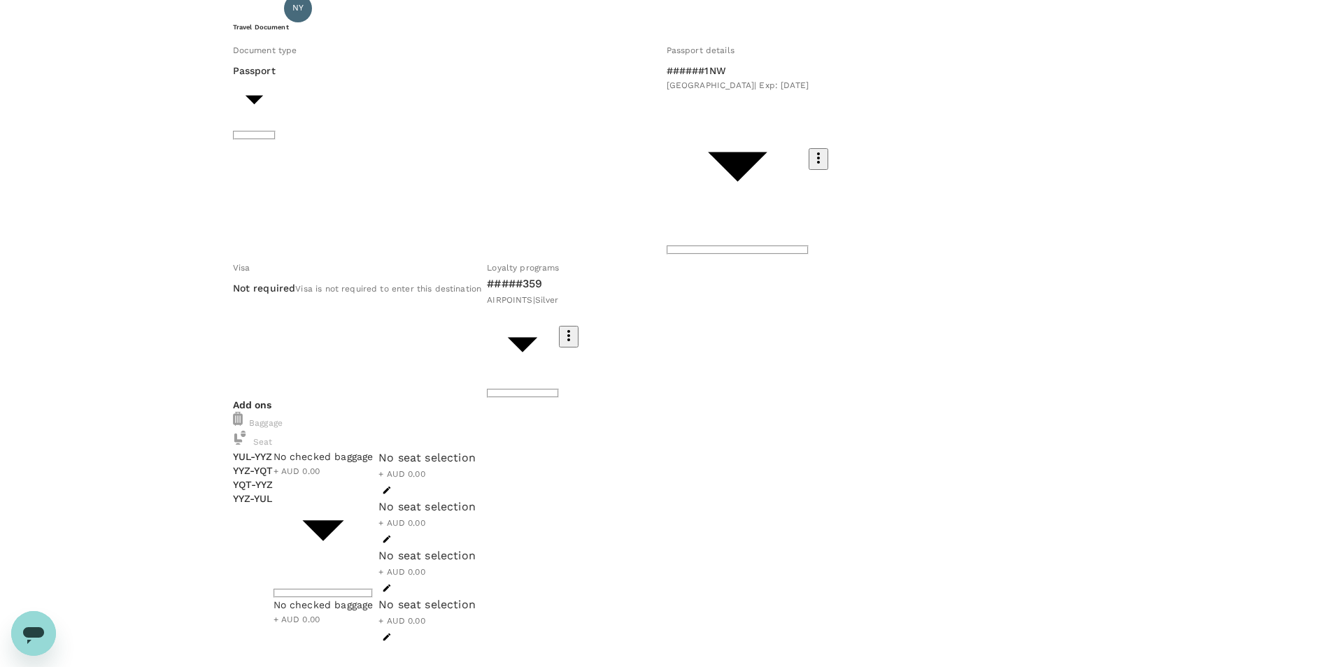
scroll to position [86, 0]
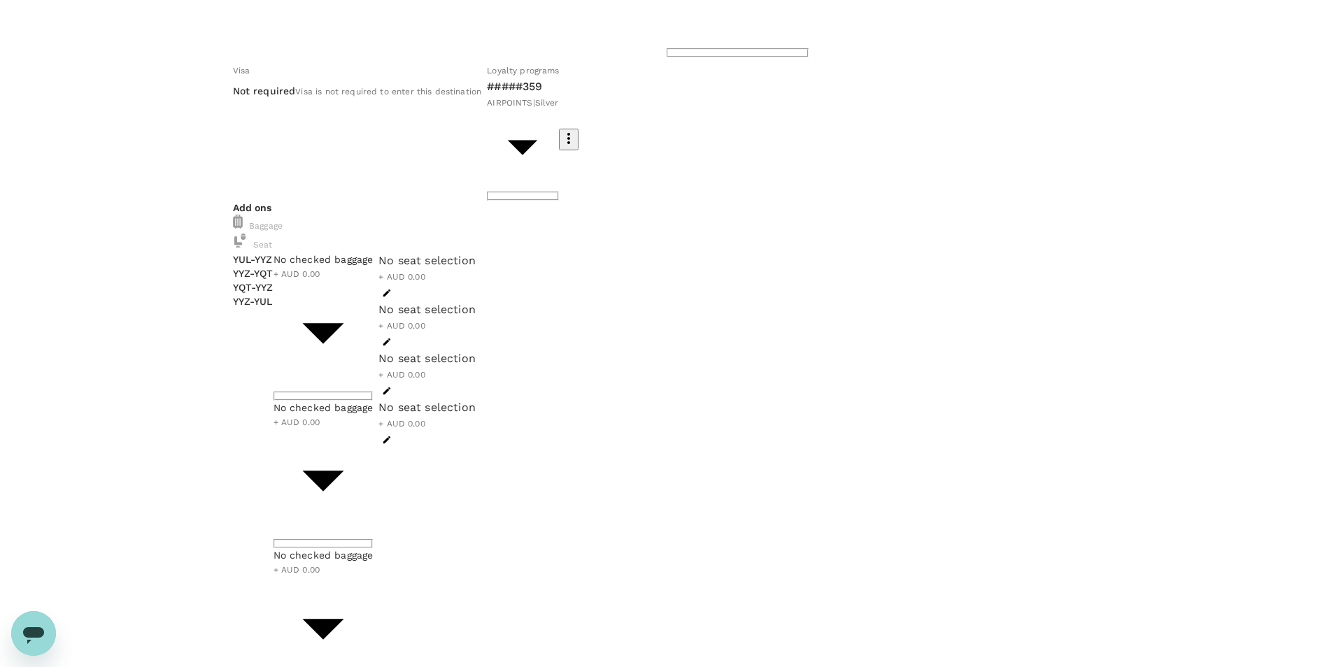
scroll to position [296, 0]
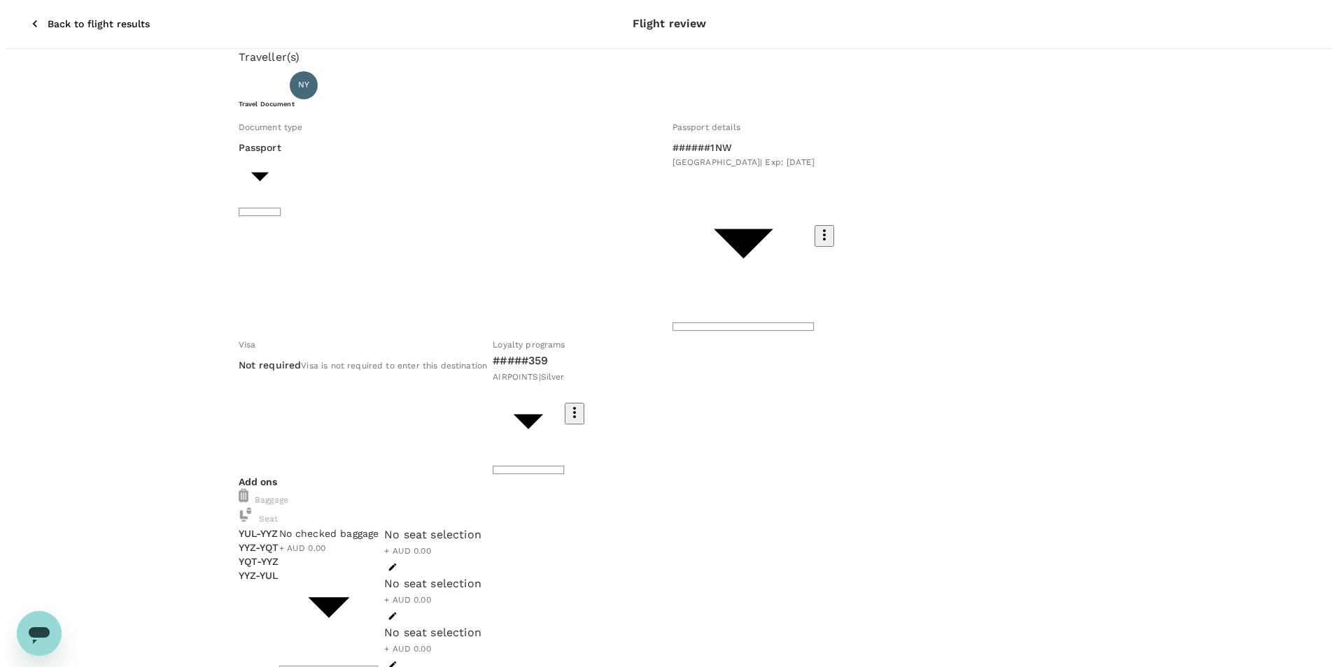
scroll to position [0, 0]
type input "9c4289b1-14a3-4119-8736-521306e5ca8f"
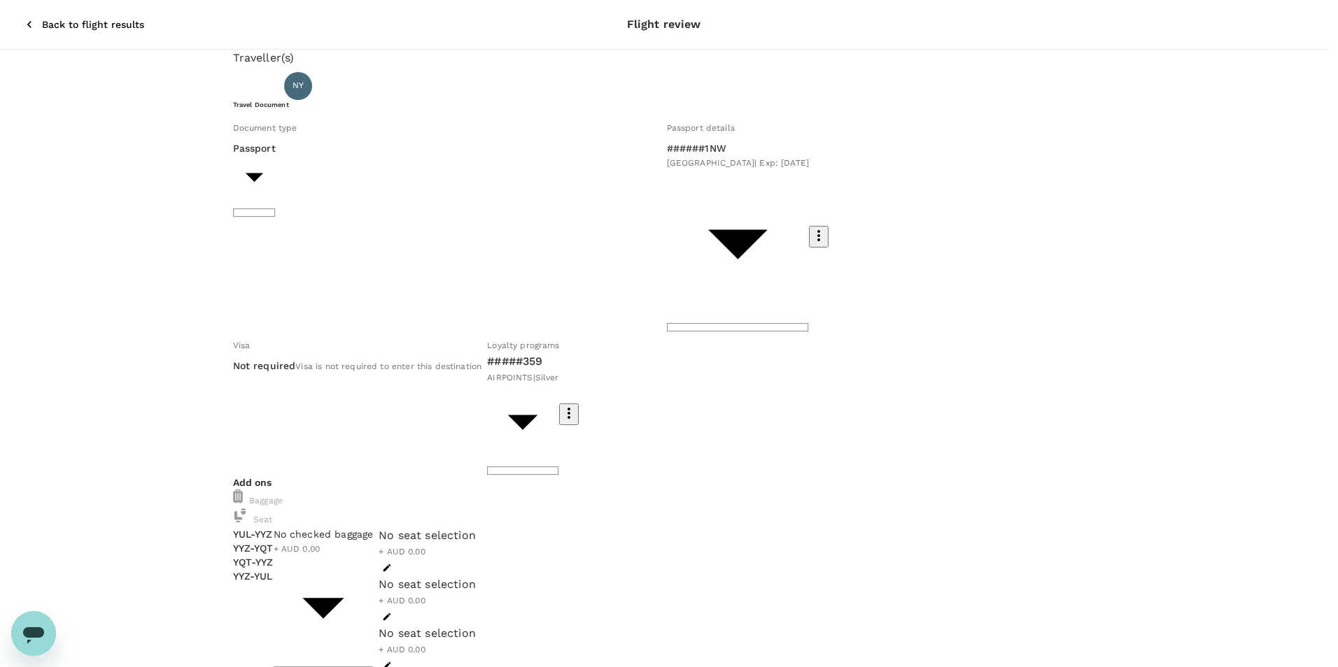
type textarea "I'M going to Thunder Bay to replace Satyam in Vacation."
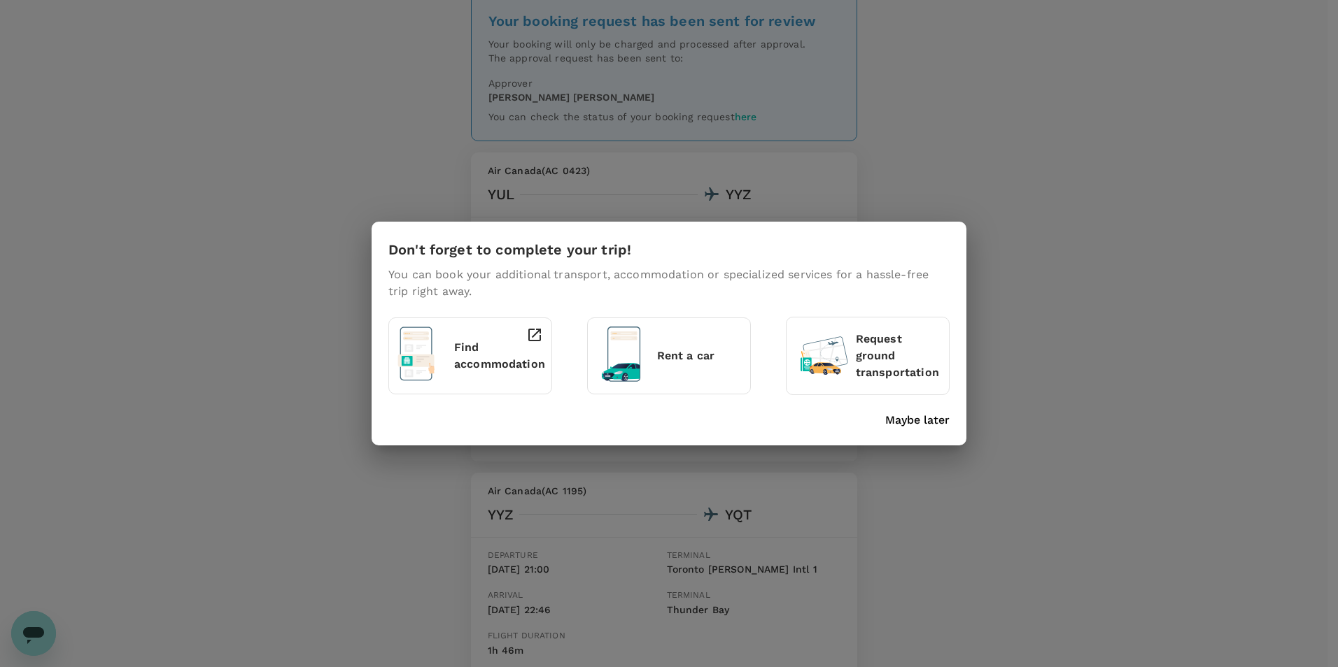
scroll to position [70, 0]
click at [487, 353] on p "Find accommodation" at bounding box center [499, 356] width 91 height 34
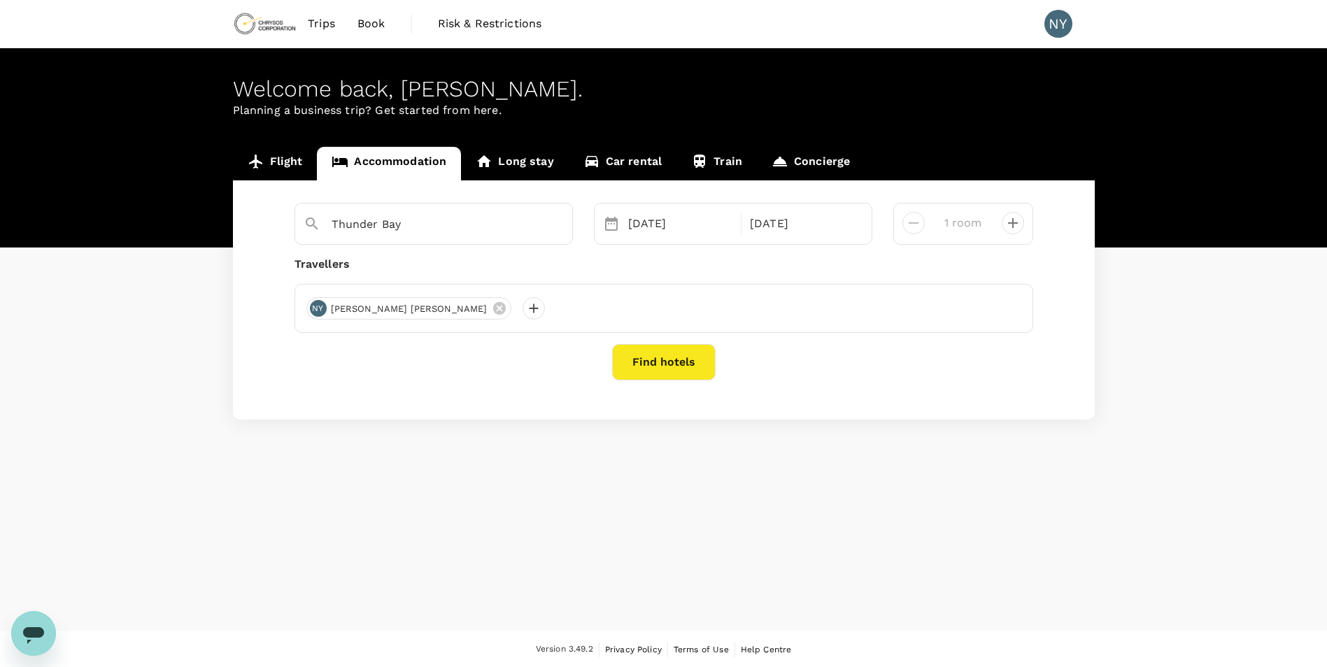
click at [675, 353] on button "Find hotels" at bounding box center [664, 362] width 104 height 36
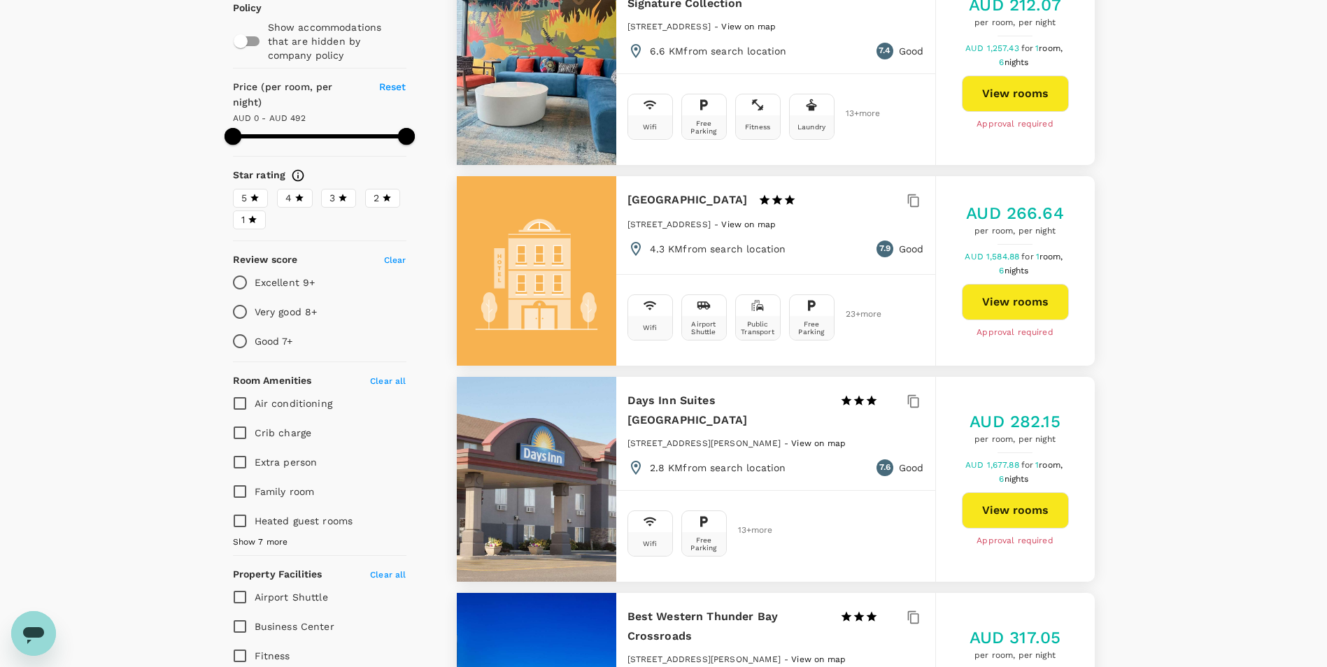
scroll to position [140, 0]
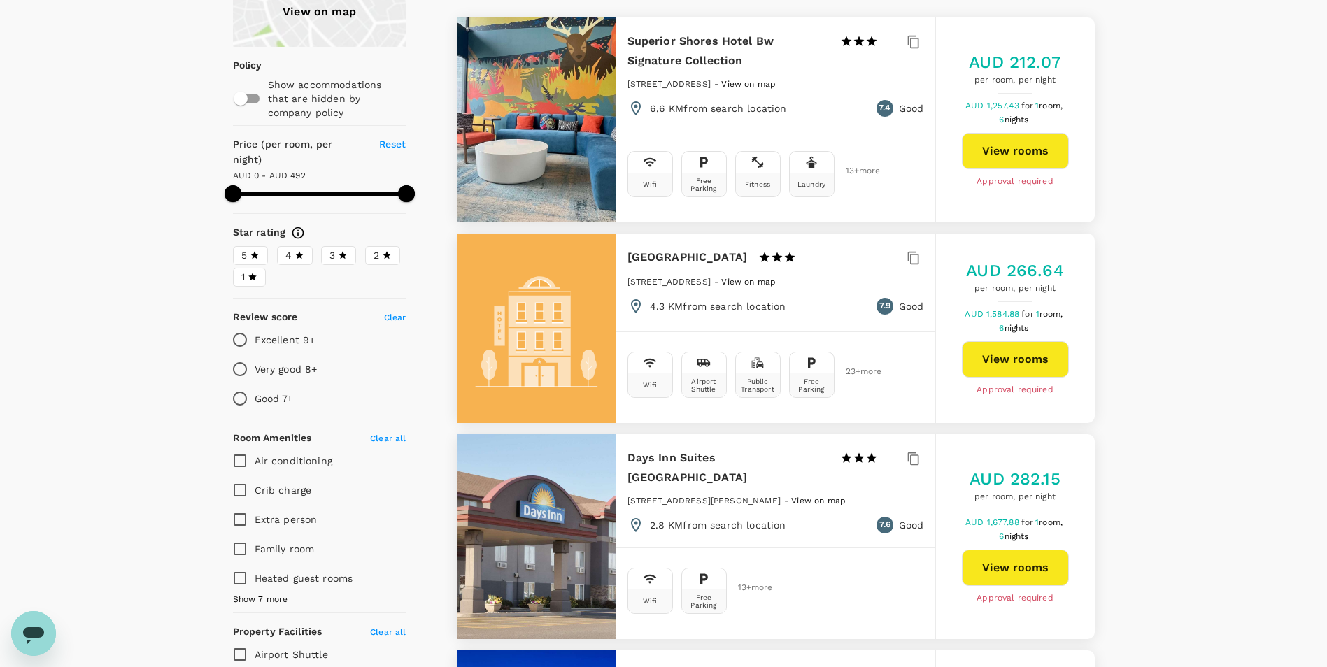
click at [542, 524] on div at bounding box center [536, 536] width 159 height 205
click at [1026, 562] on button "View rooms" at bounding box center [1015, 568] width 107 height 36
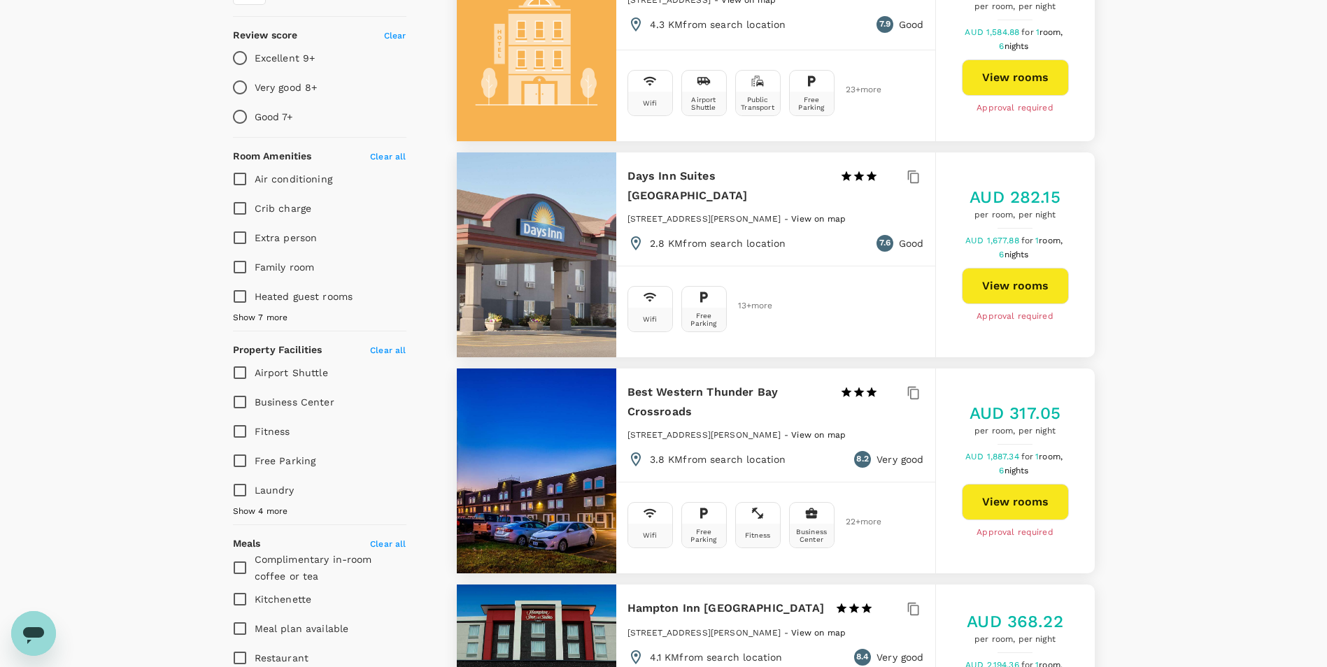
scroll to position [369, 0]
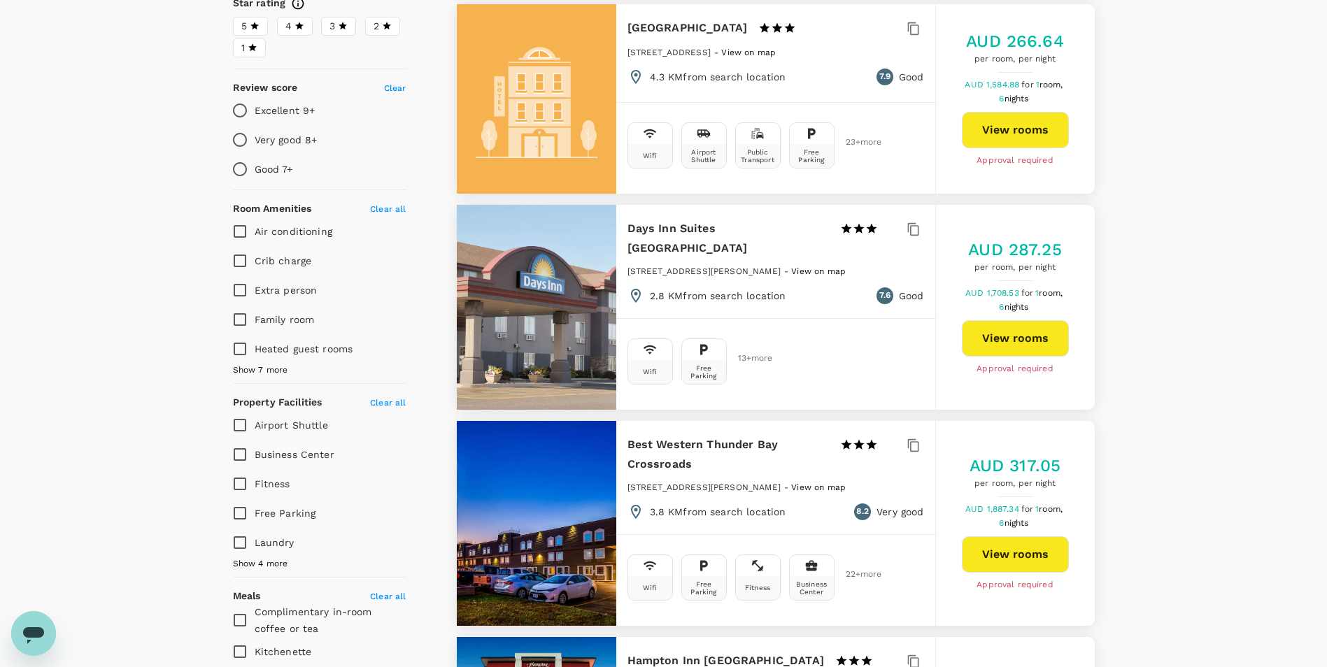
type input "492"
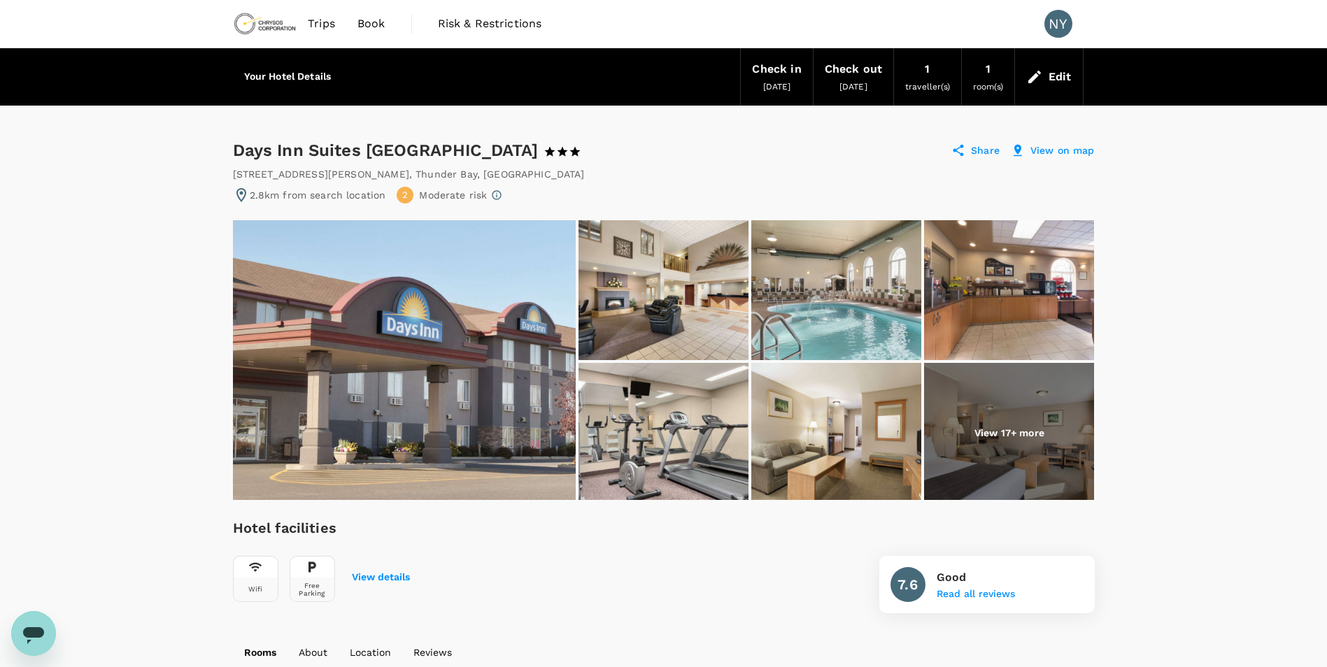
click at [1081, 147] on p "View on map" at bounding box center [1062, 150] width 64 height 14
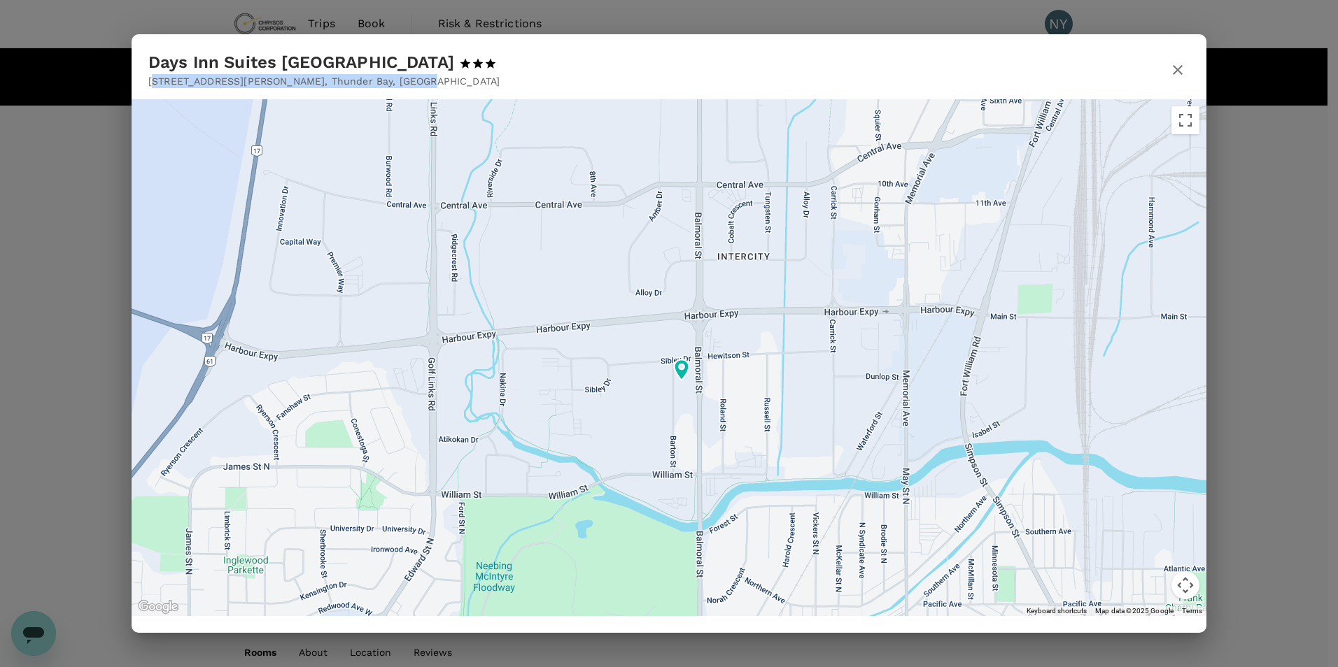
drag, startPoint x: 336, startPoint y: 81, endPoint x: 152, endPoint y: 76, distance: 184.0
click at [152, 76] on p "[STREET_ADDRESS][PERSON_NAME]" at bounding box center [335, 81] width 374 height 14
copy p "[STREET_ADDRESS][PERSON_NAME]"
click at [1172, 68] on icon "button" at bounding box center [1177, 70] width 17 height 17
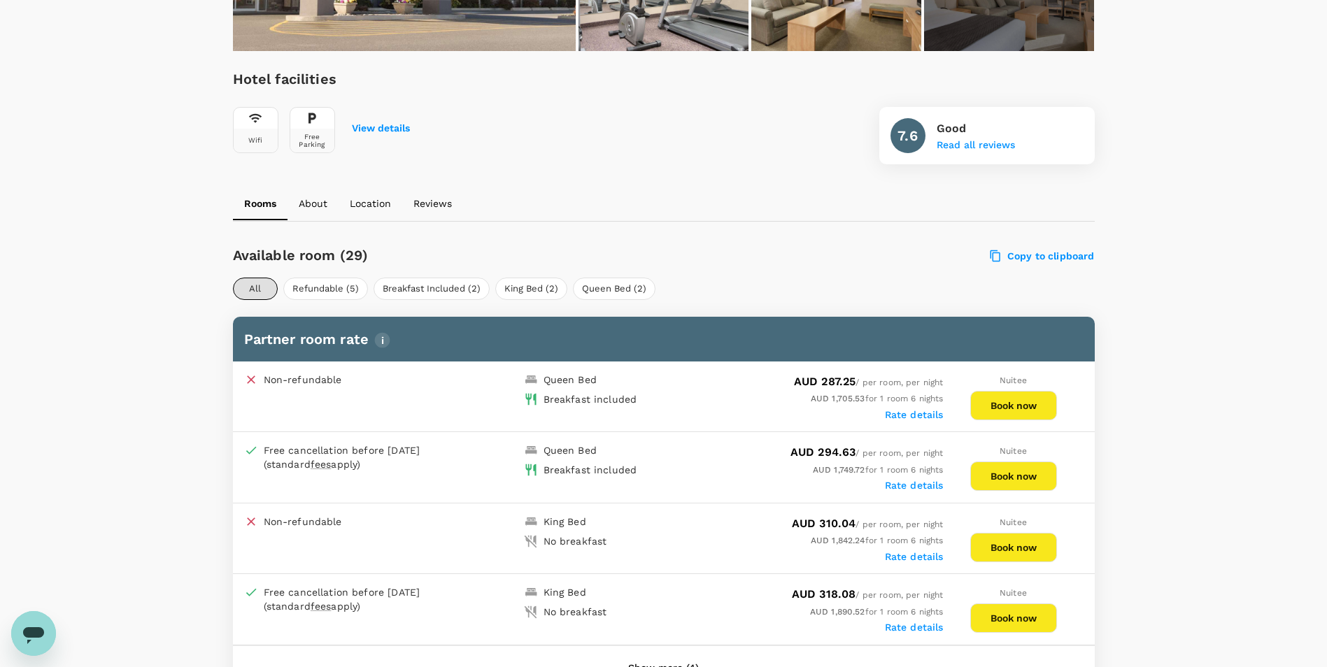
scroll to position [630, 0]
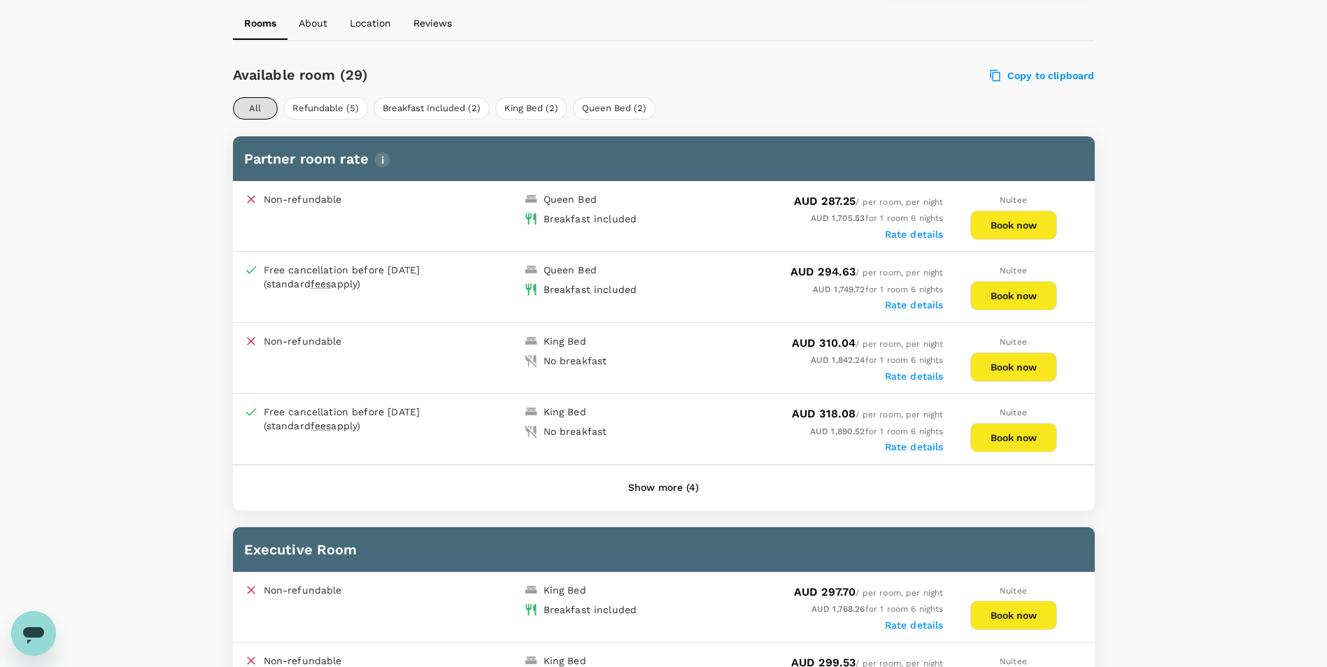
click at [1034, 225] on button "Book now" at bounding box center [1013, 225] width 87 height 29
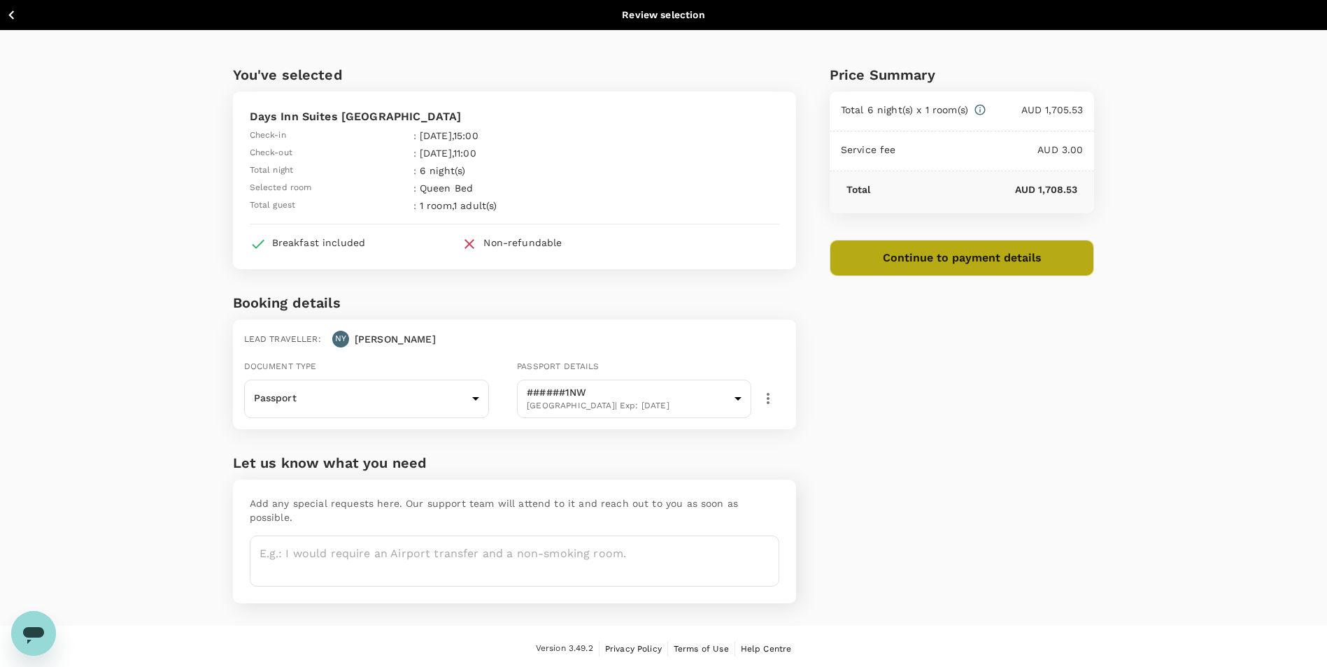
click at [1005, 262] on button "Continue to payment details" at bounding box center [962, 258] width 265 height 36
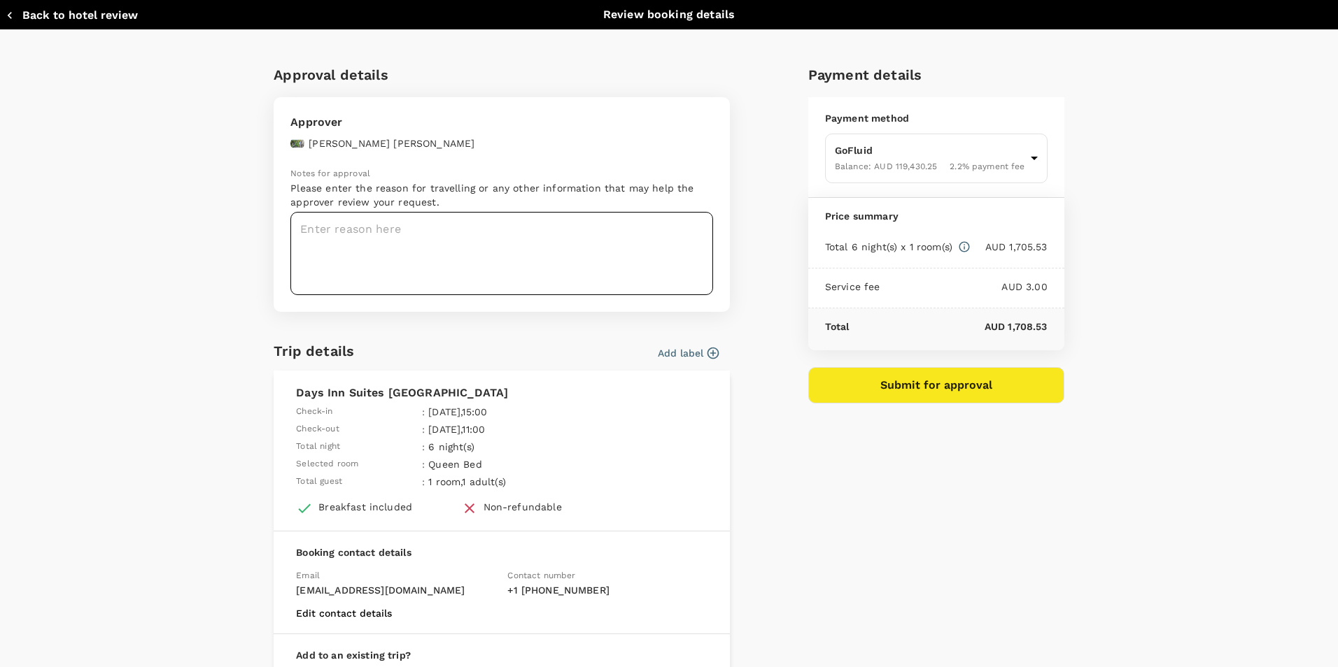
type input "9c4289b1-14a3-4119-8736-521306e5ca8f"
click at [360, 235] on textarea at bounding box center [501, 253] width 423 height 83
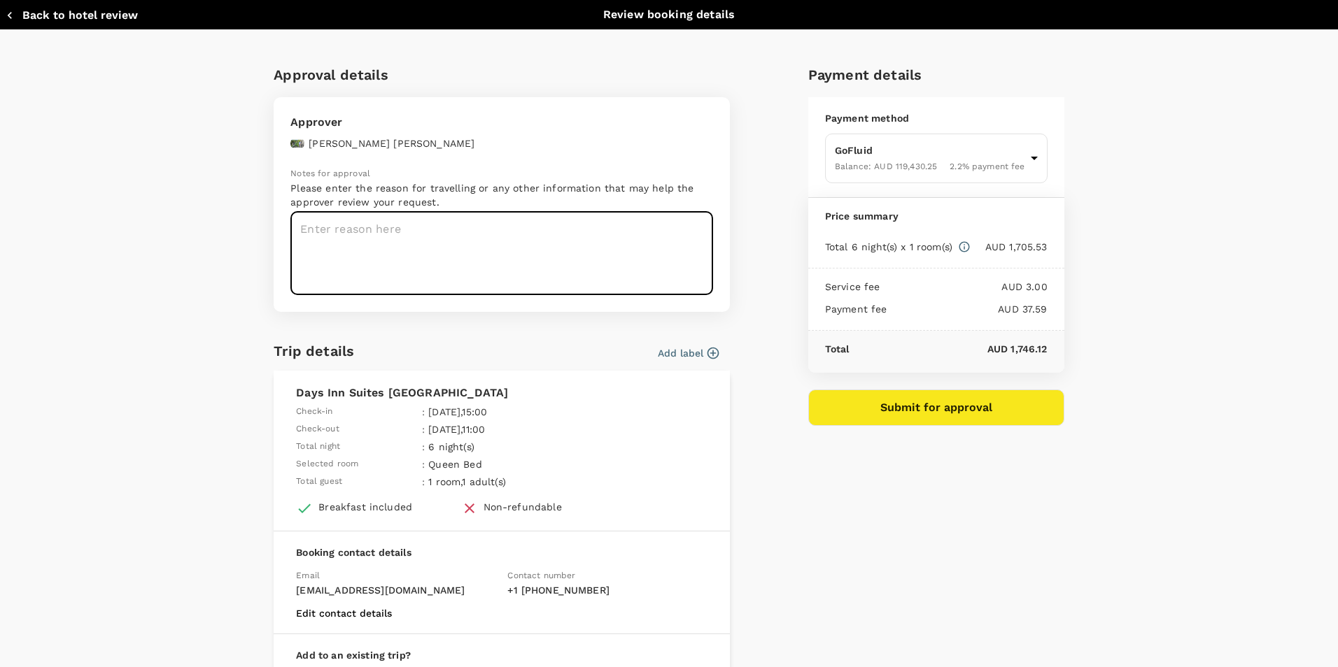
click at [370, 229] on textarea at bounding box center [501, 253] width 423 height 83
type textarea "This hotel is suitable to get to site easily its 4 mins away the site."
click at [908, 416] on button "Submit for approval" at bounding box center [936, 408] width 256 height 36
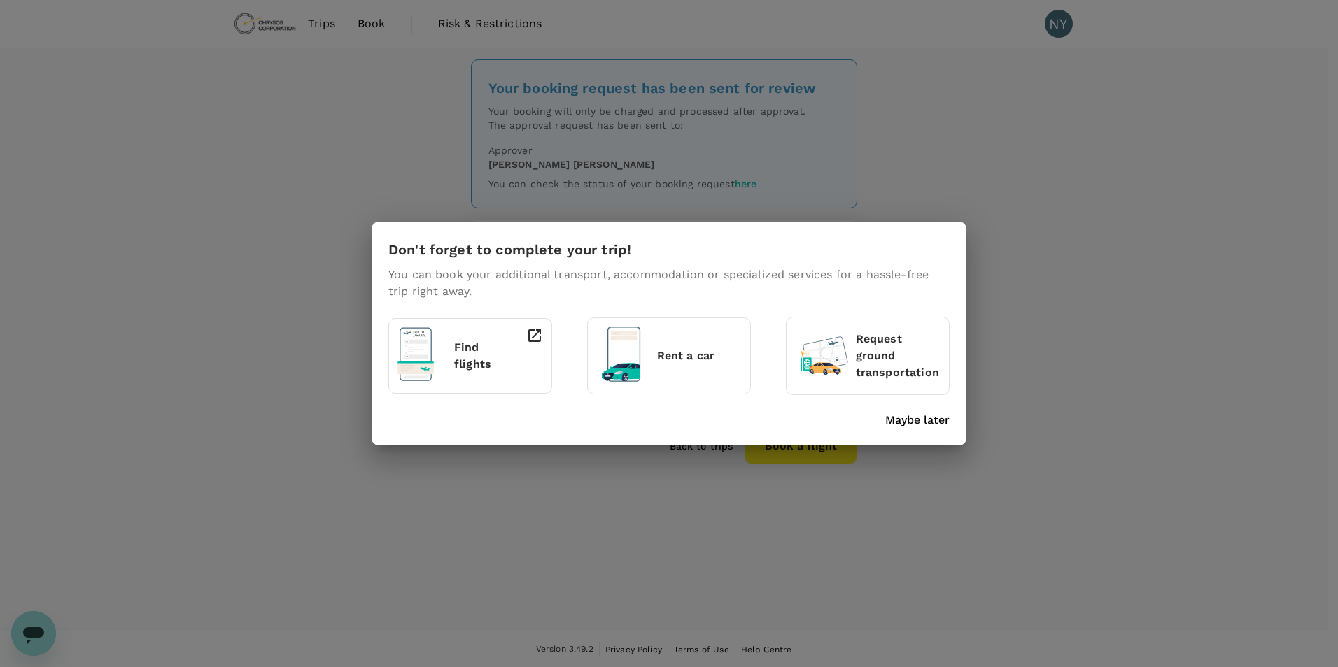
click at [716, 364] on p "Rent a car" at bounding box center [699, 356] width 85 height 17
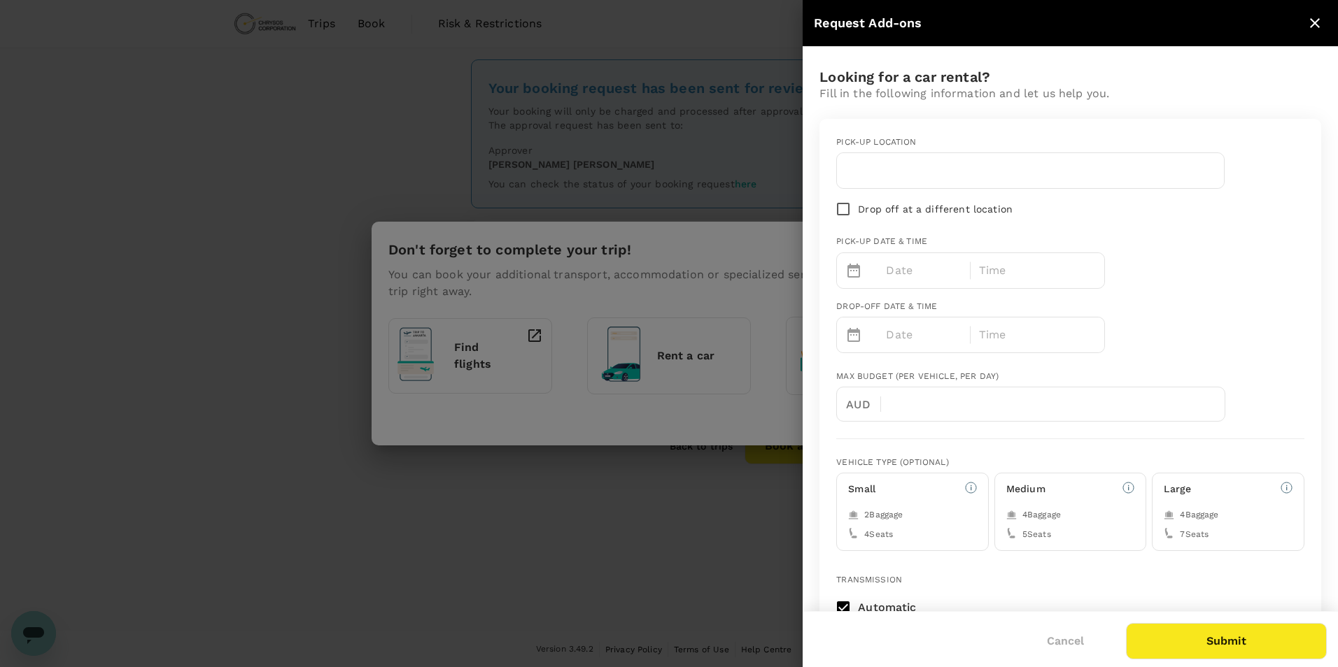
click at [891, 176] on input "text" at bounding box center [1030, 170] width 370 height 22
type input "t"
type input "enterprise"
click at [1198, 284] on div "Pick-up location enterprise Drop off at a different location Pick-up date & tim…" at bounding box center [1064, 239] width 479 height 228
click at [917, 274] on p "Date" at bounding box center [924, 270] width 76 height 17
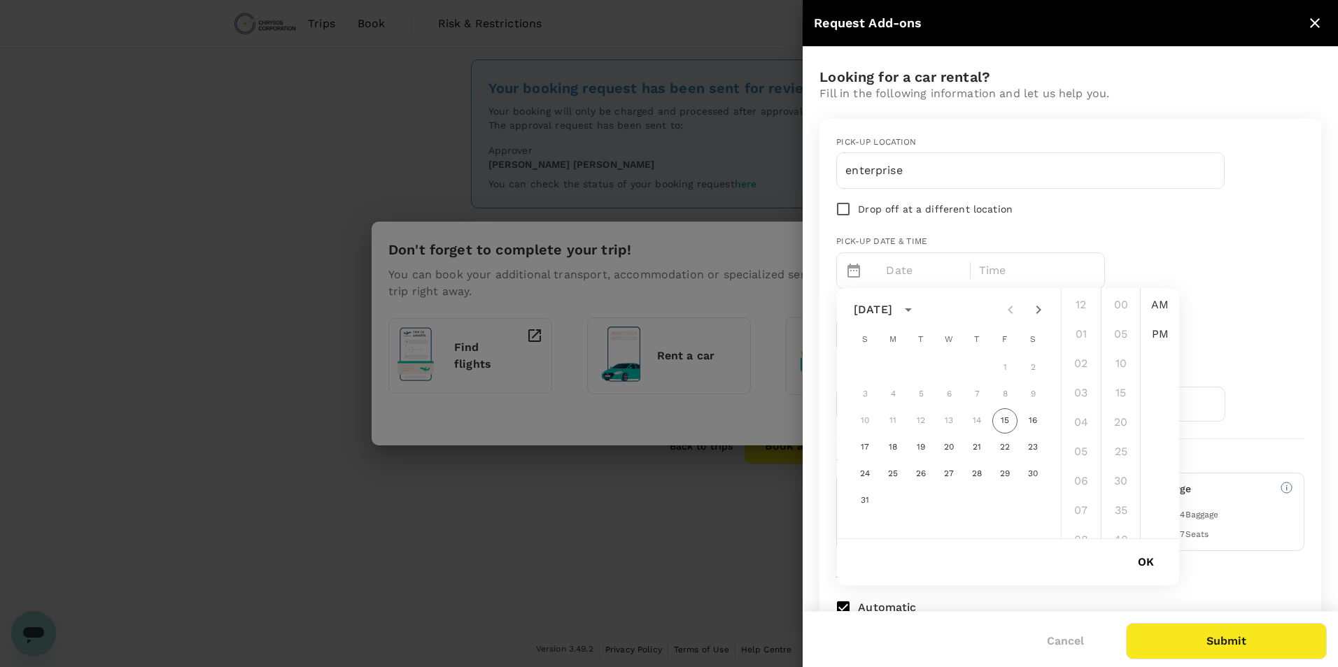
click at [1037, 312] on icon "Next month" at bounding box center [1038, 310] width 17 height 17
click at [884, 476] on button "29" at bounding box center [892, 474] width 25 height 25
click at [1081, 398] on li "08" at bounding box center [1081, 400] width 34 height 28
type input "[DATE] 08:00 AM"
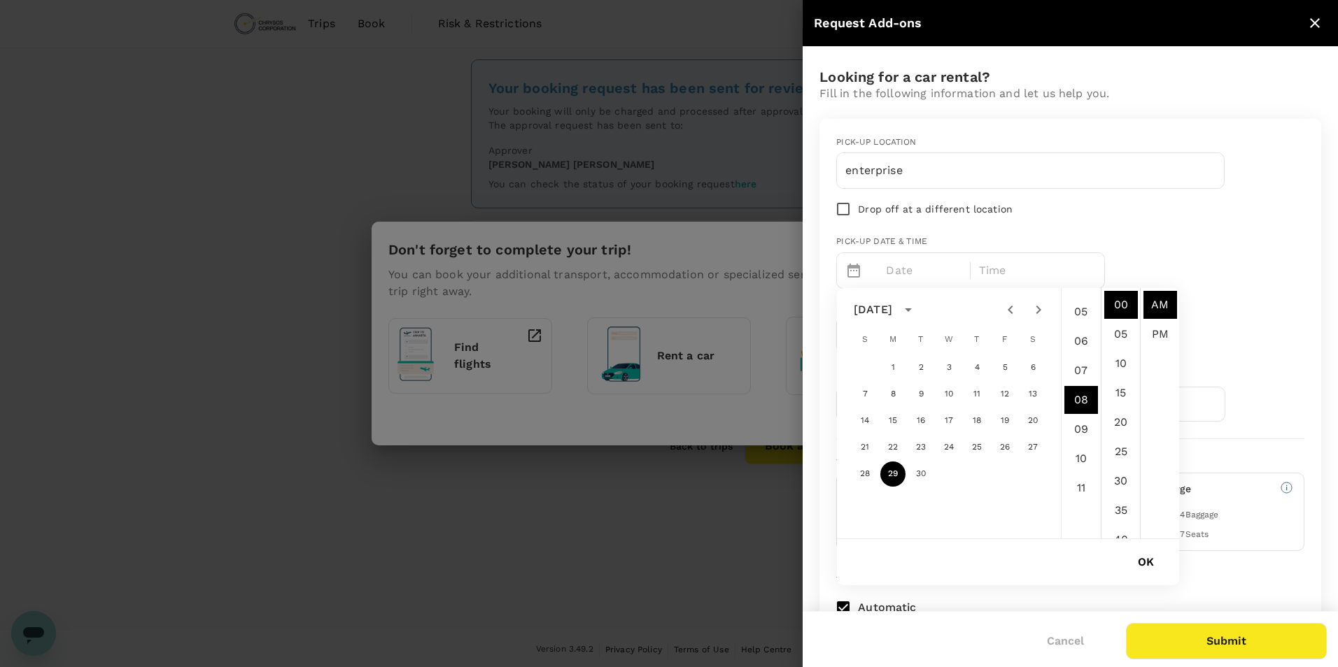
scroll to position [235, 0]
click at [1232, 285] on div "Pick-up location enterprise Drop off at a different location Pick-up date & tim…" at bounding box center [1064, 239] width 479 height 228
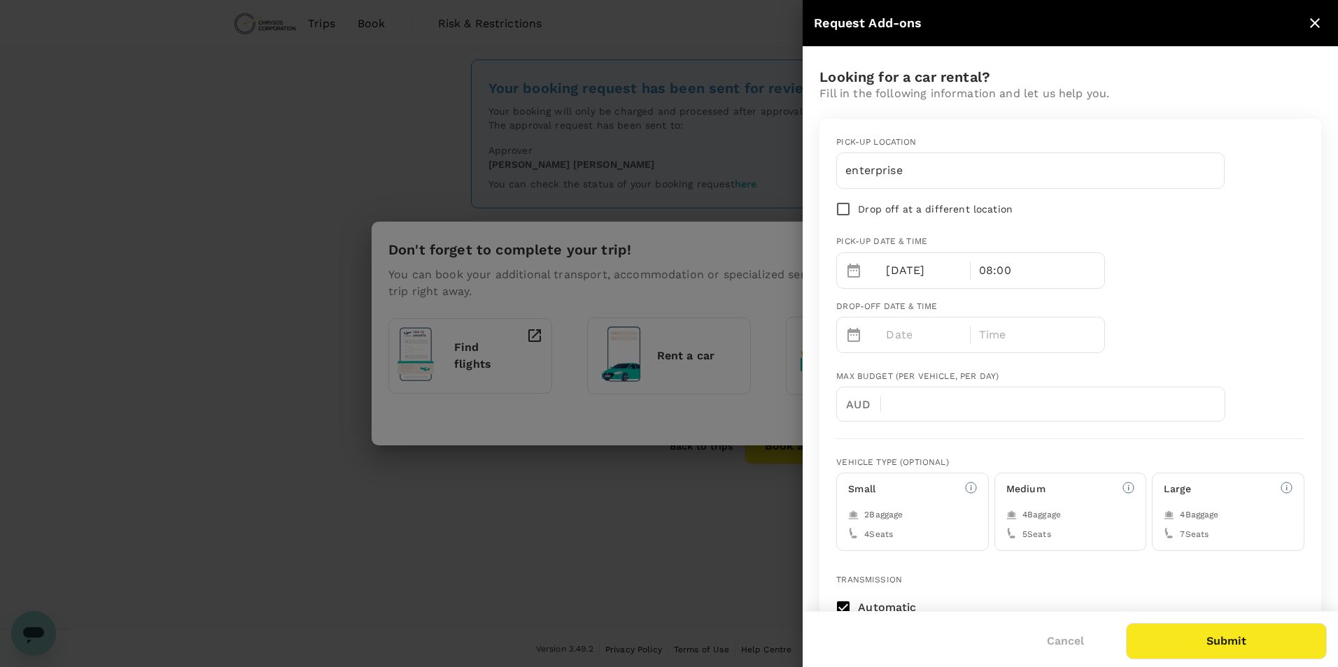
click at [901, 339] on p "Date" at bounding box center [924, 335] width 76 height 17
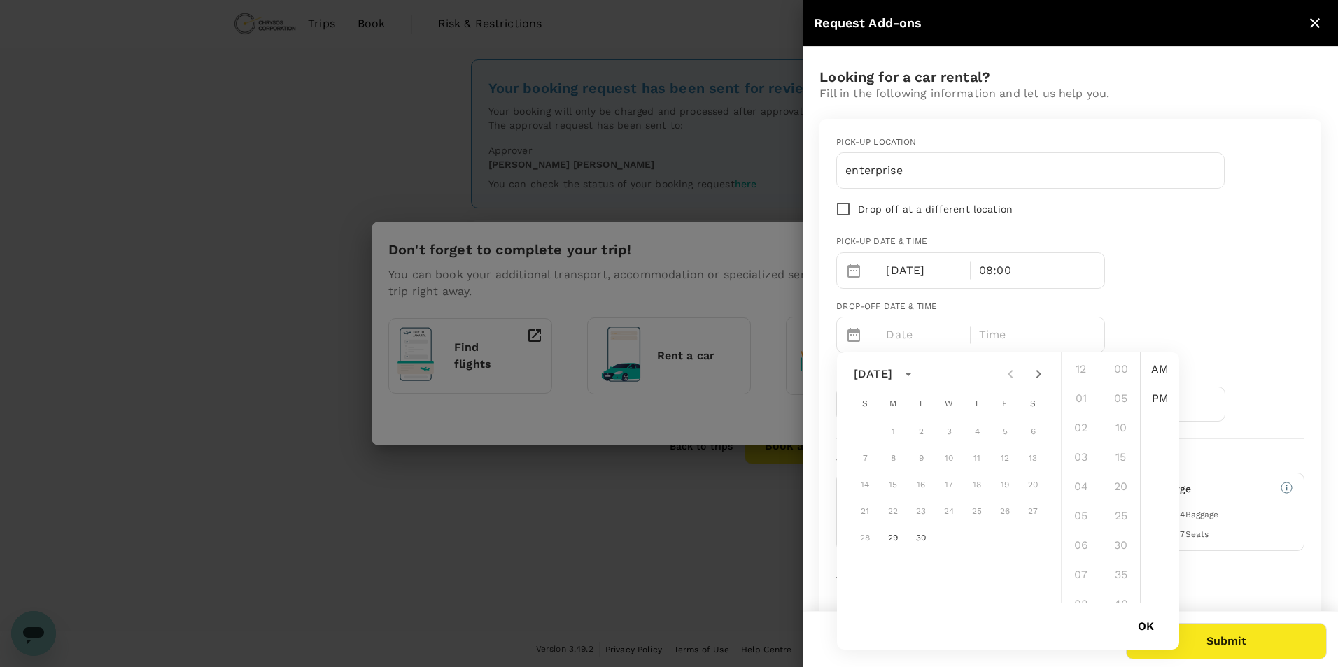
click at [1045, 373] on icon "Next month" at bounding box center [1038, 374] width 17 height 17
click at [1003, 432] on button "3" at bounding box center [1004, 432] width 25 height 25
click at [1165, 397] on li "PM" at bounding box center [1160, 399] width 34 height 28
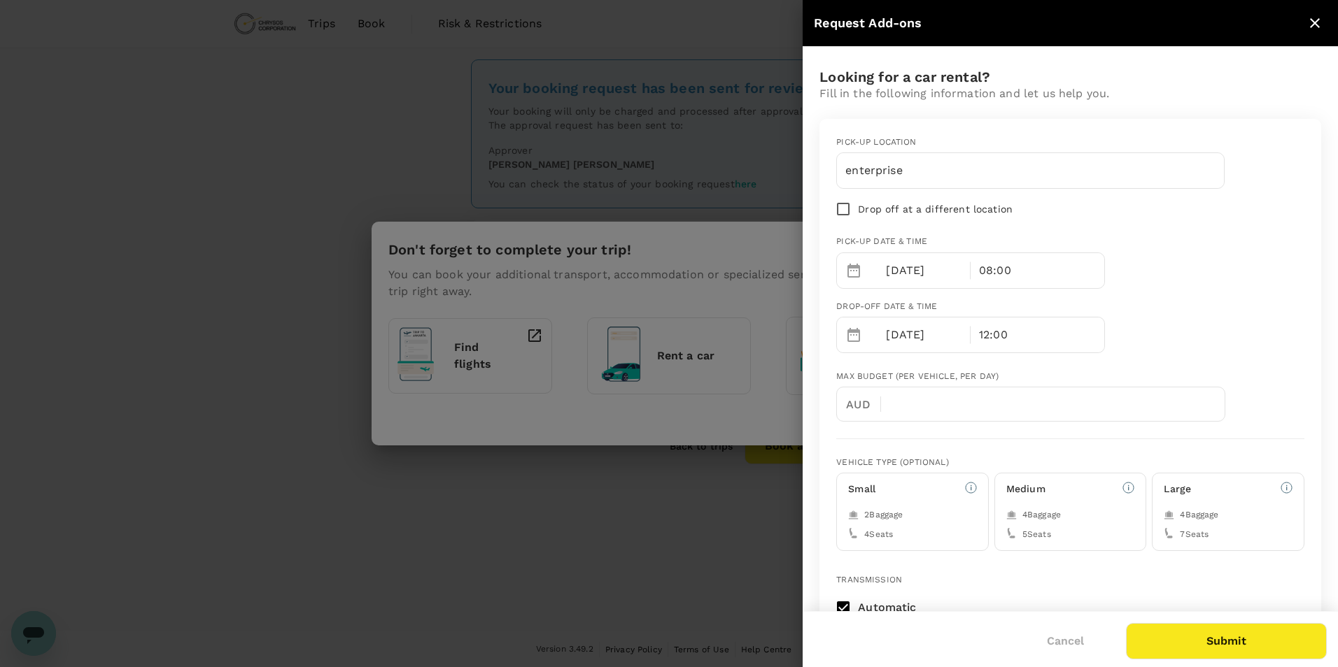
click at [993, 339] on p "12:00" at bounding box center [993, 335] width 29 height 17
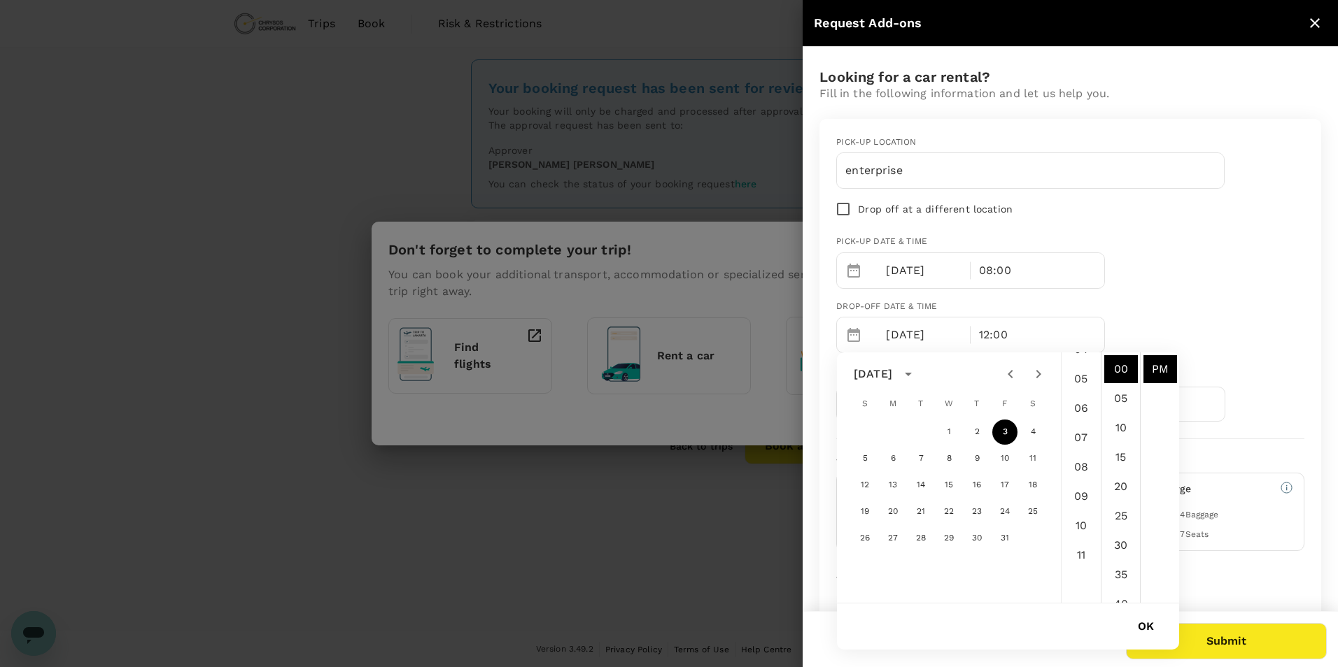
scroll to position [140, 0]
click at [1083, 439] on li "07" at bounding box center [1081, 435] width 34 height 28
type input "[DATE] 07:00 PM"
click at [1134, 315] on div "Pick-up location enterprise Drop off at a different location Pick-up date & tim…" at bounding box center [1064, 239] width 479 height 228
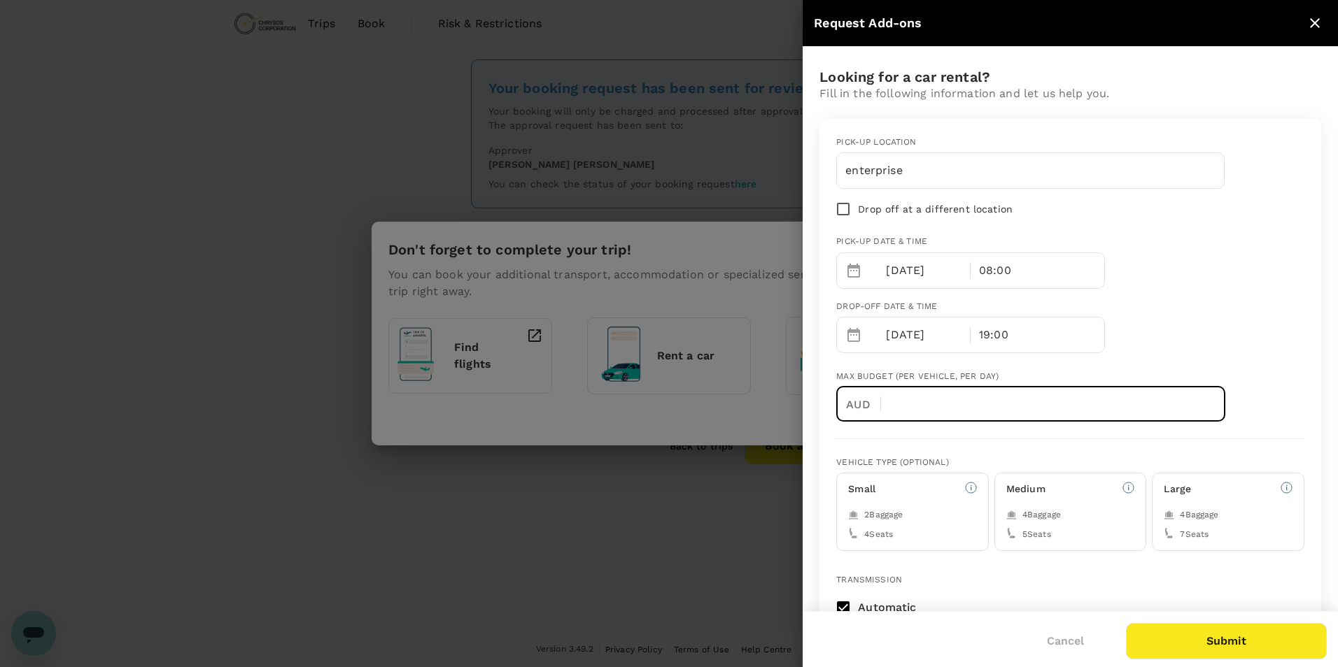
click at [971, 397] on input "text" at bounding box center [1058, 404] width 333 height 35
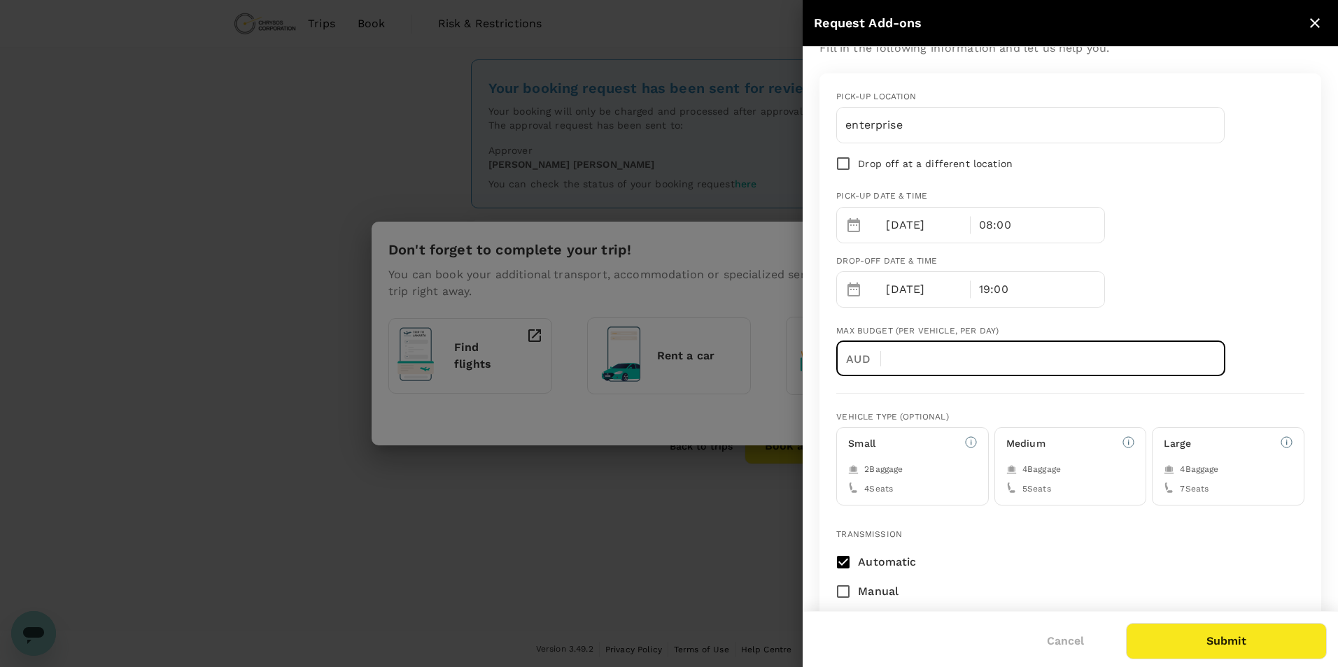
scroll to position [0, 0]
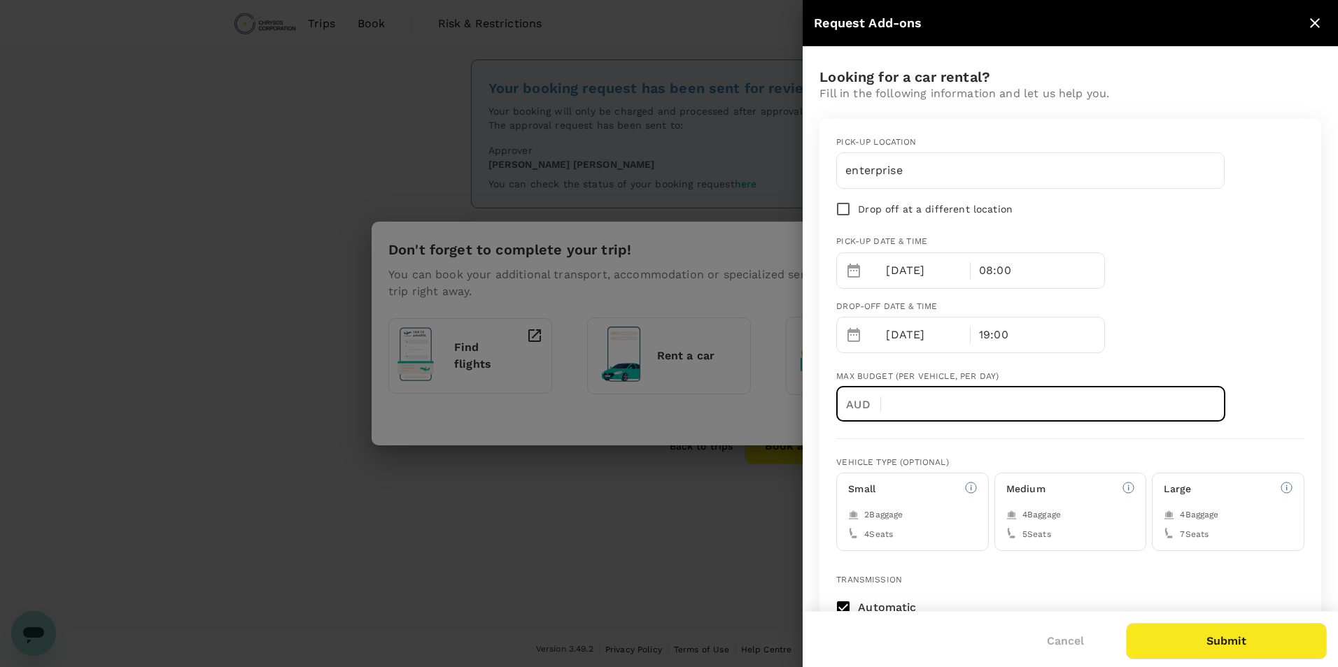
click at [935, 167] on input "enterprise" at bounding box center [1030, 170] width 370 height 22
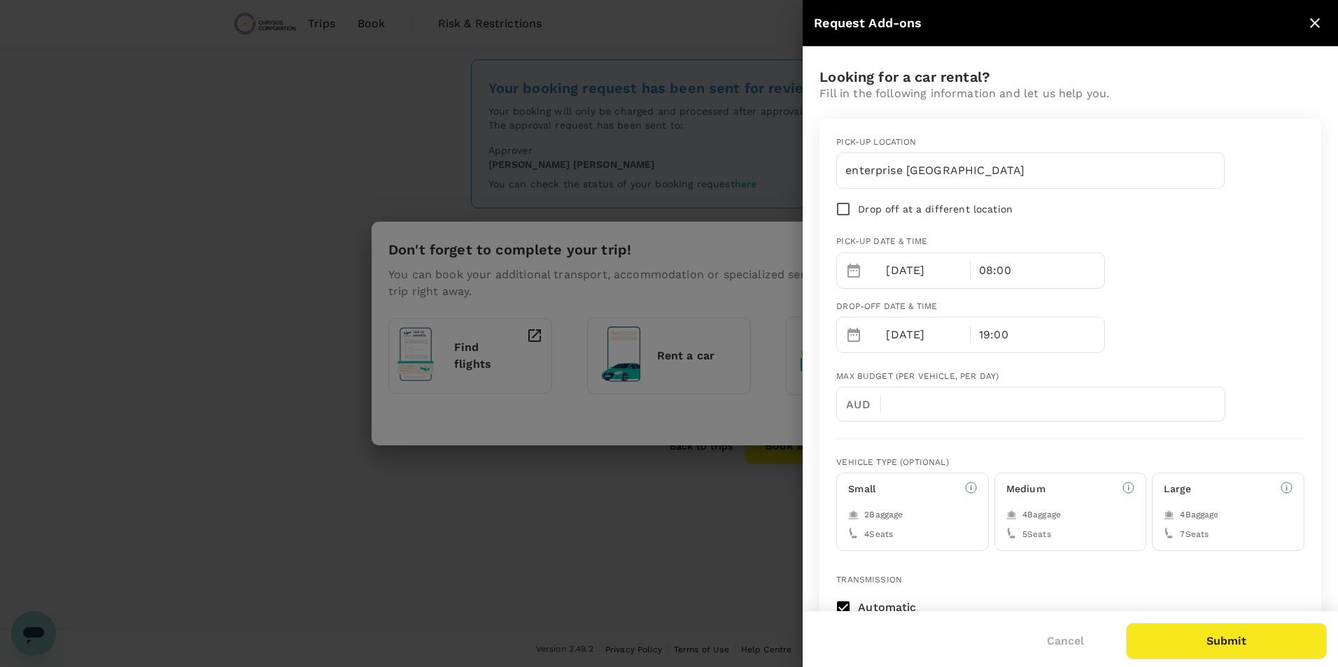
type input "enterprise [GEOGRAPHIC_DATA]"
click at [1223, 632] on button "Submit" at bounding box center [1226, 641] width 201 height 36
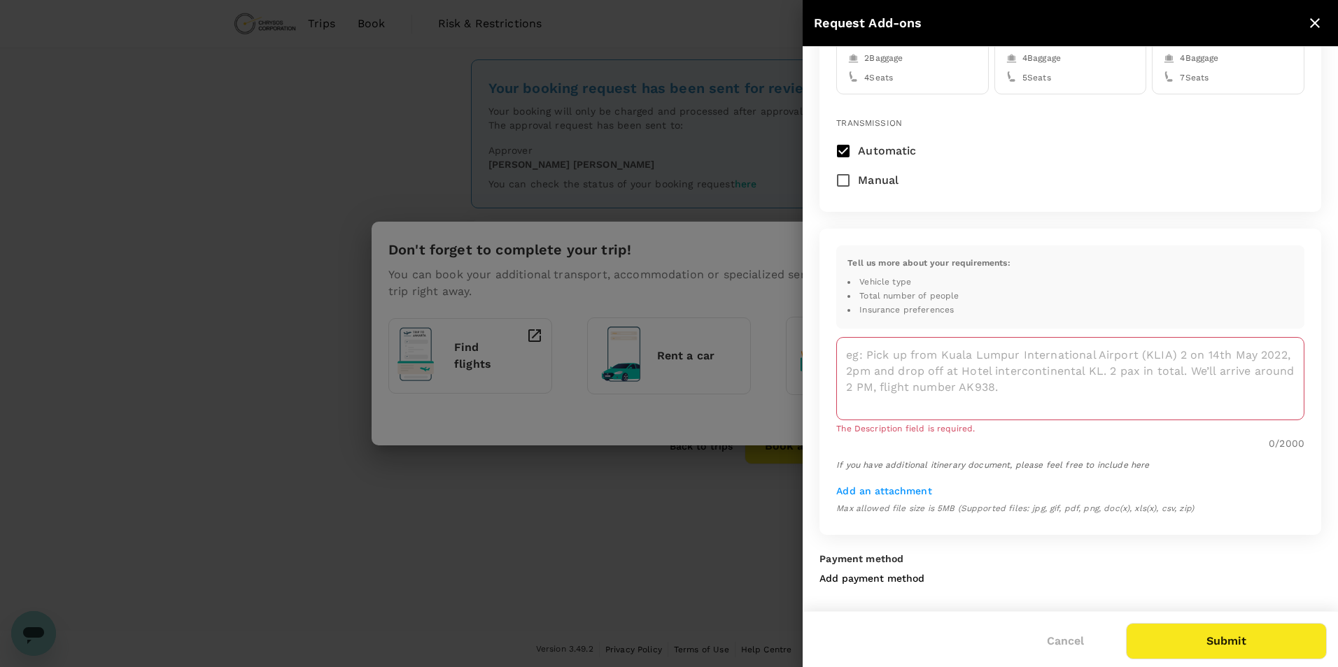
scroll to position [460, 0]
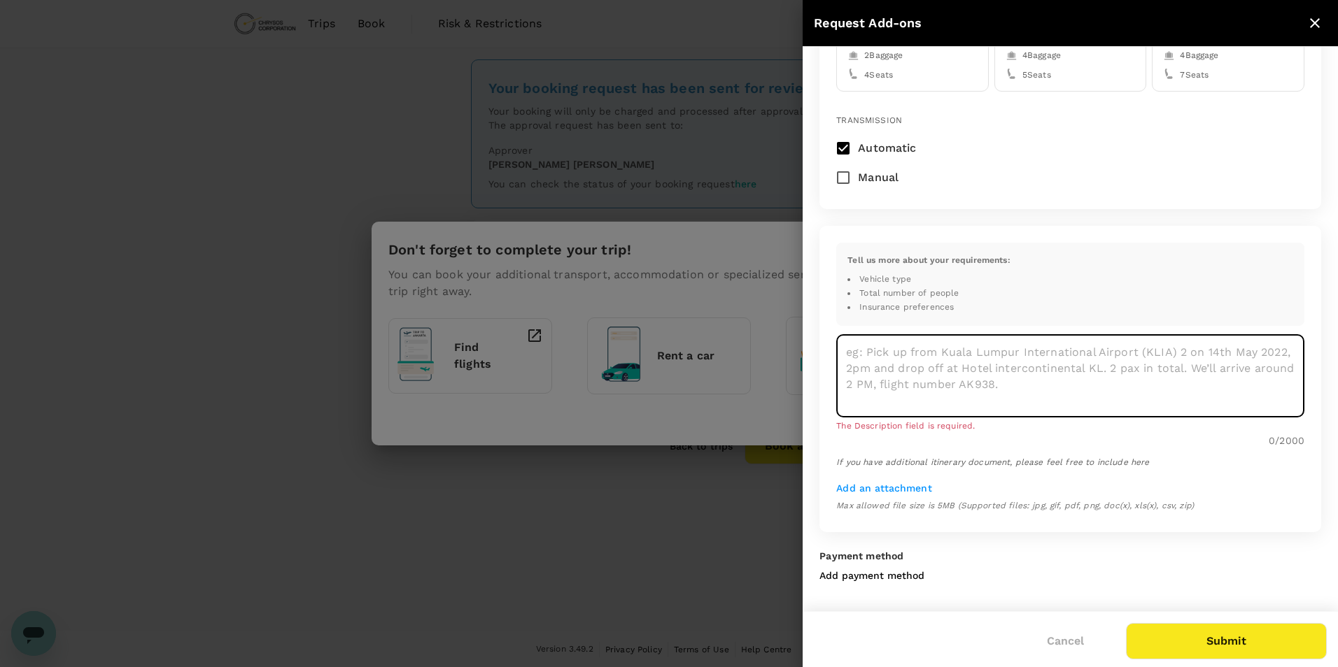
click at [1069, 362] on textarea at bounding box center [1070, 375] width 468 height 83
type textarea "P"
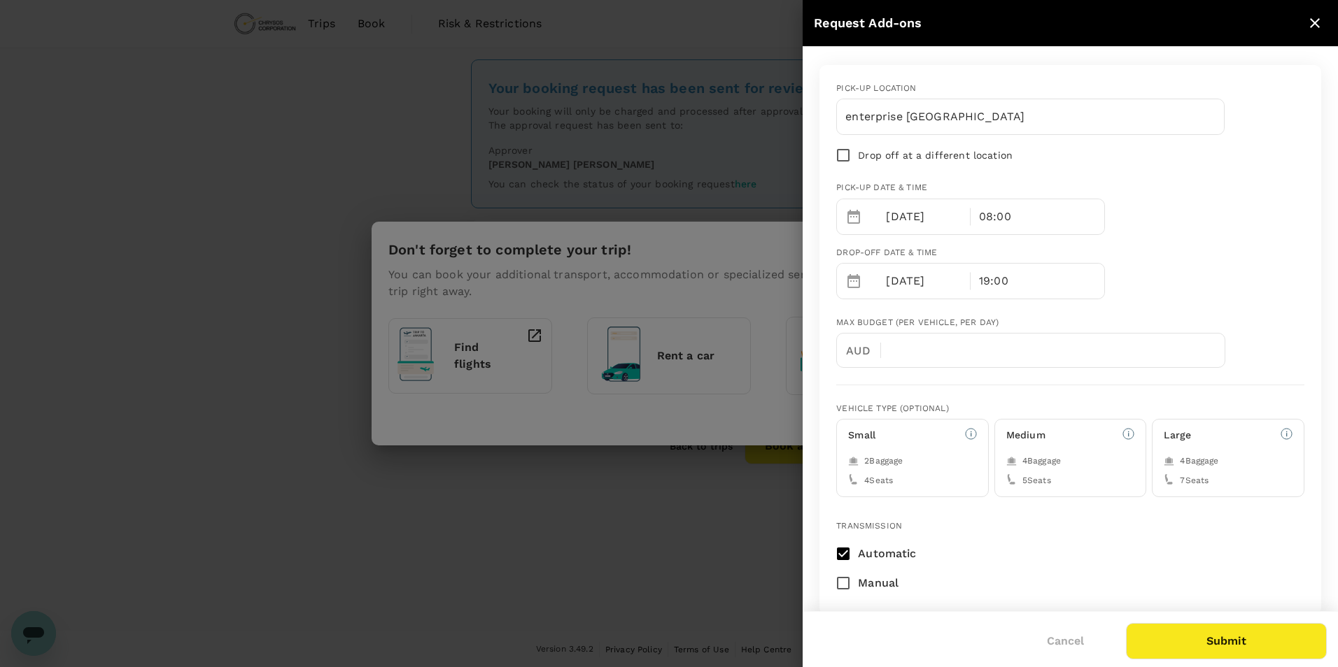
scroll to position [40, 0]
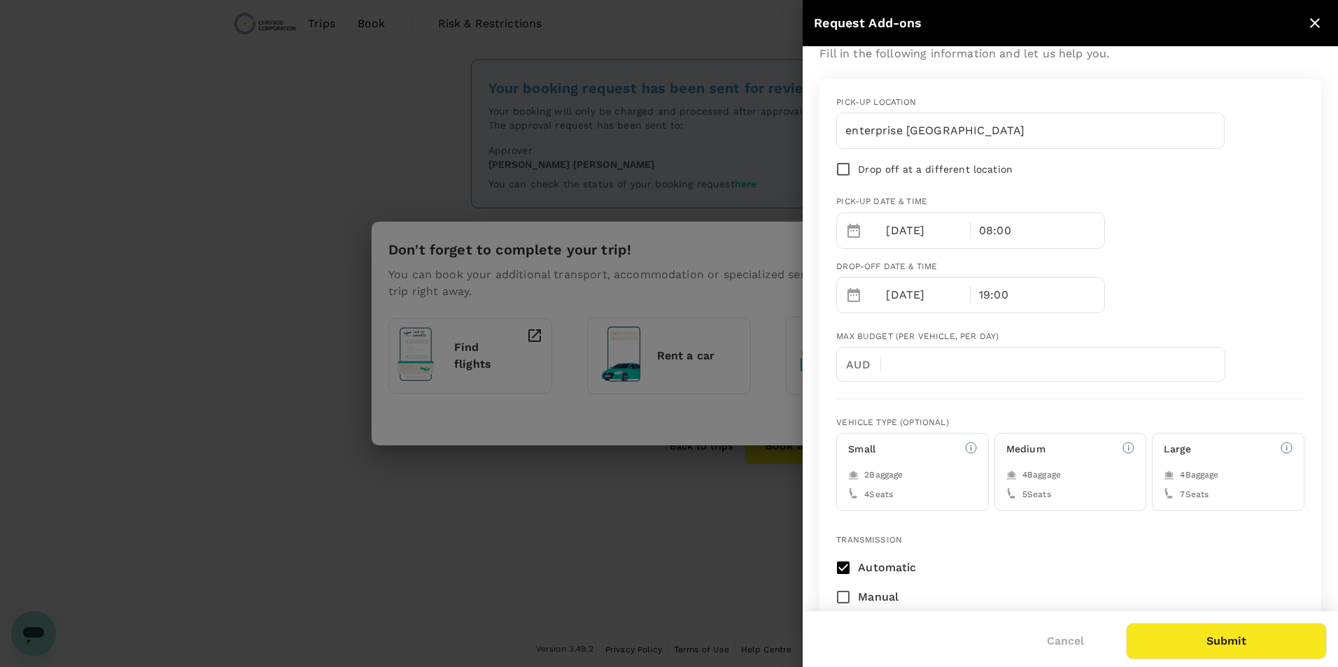
click at [926, 292] on p "[DATE]" at bounding box center [924, 295] width 76 height 17
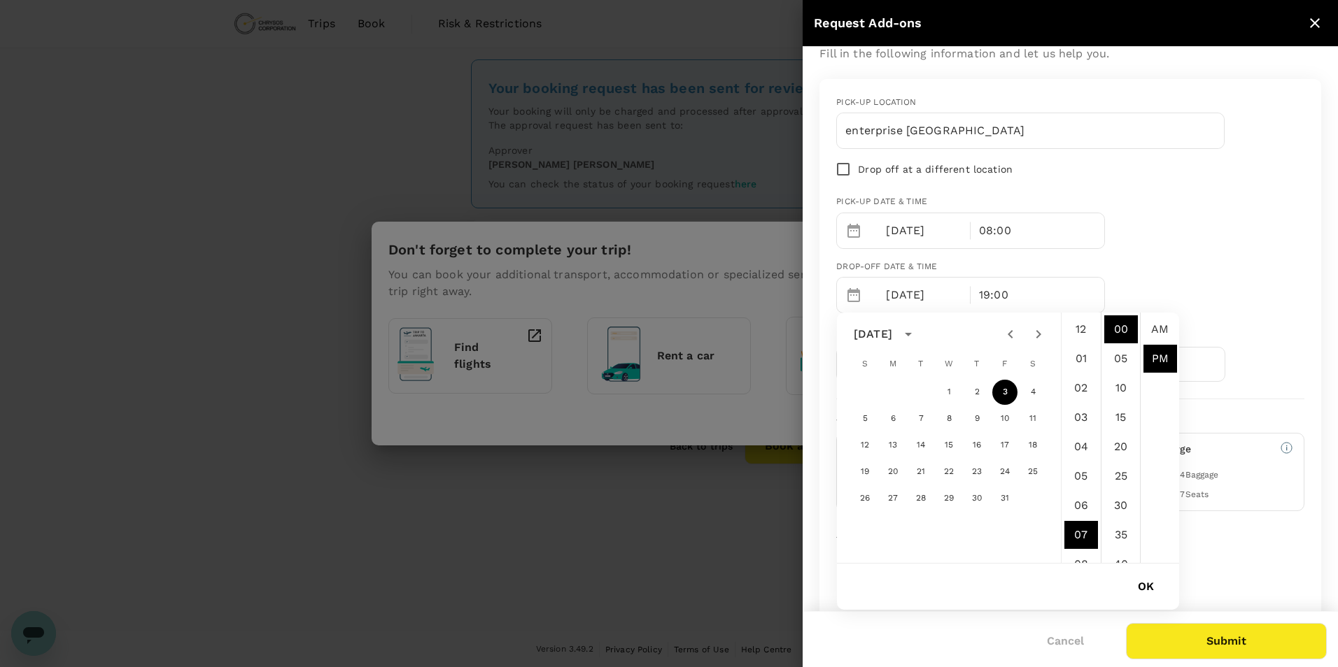
scroll to position [29, 0]
click at [1033, 397] on button "4" at bounding box center [1032, 392] width 25 height 25
click at [1163, 329] on li "AM" at bounding box center [1160, 329] width 34 height 28
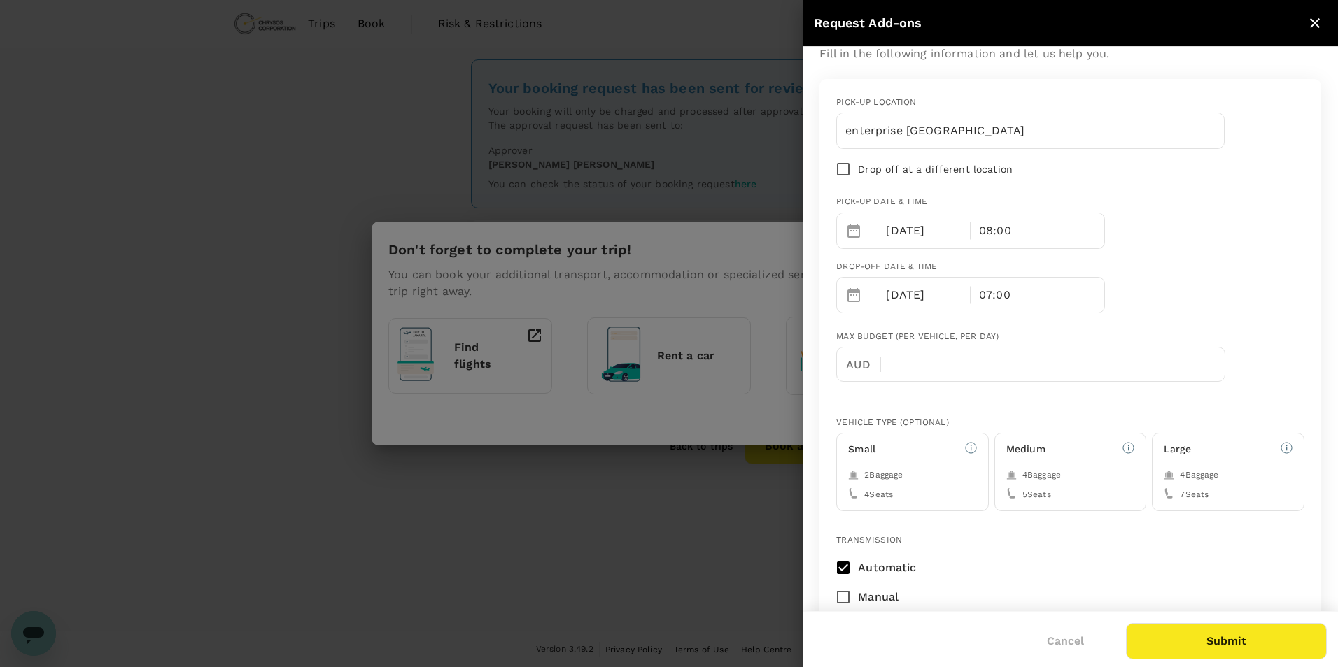
click at [980, 289] on p "07:00" at bounding box center [994, 295] width 31 height 17
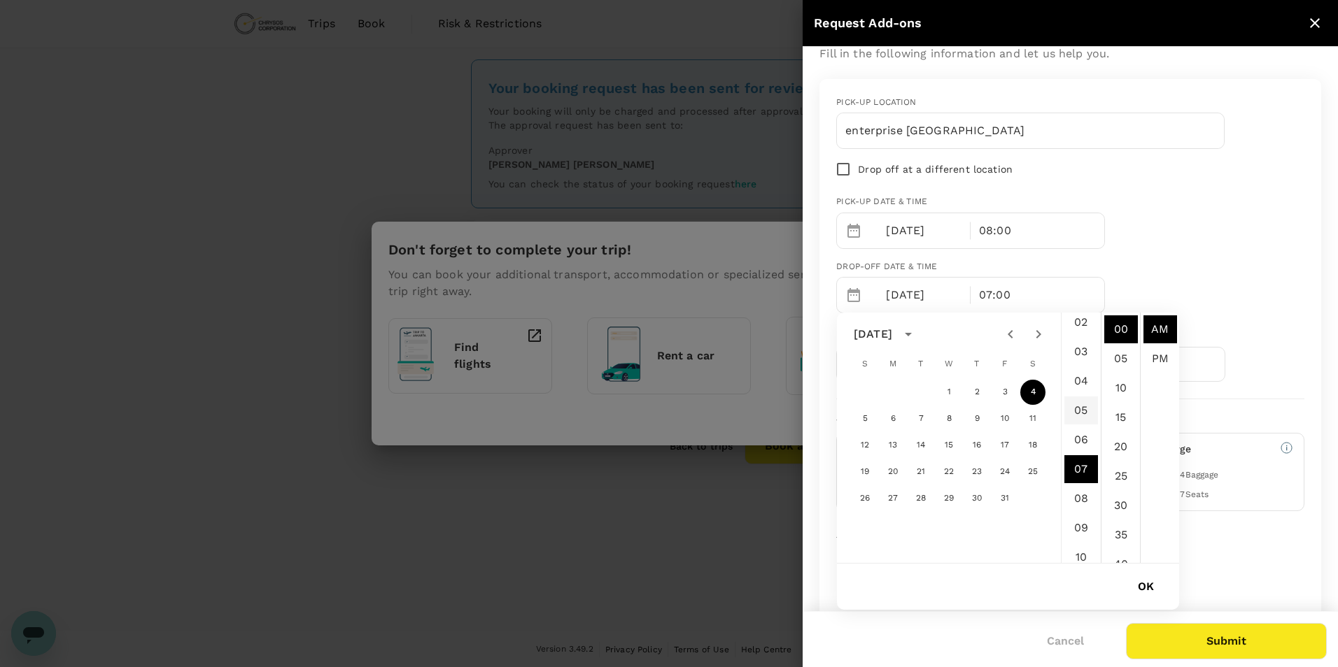
click at [1075, 415] on li "05" at bounding box center [1081, 411] width 34 height 28
type input "[DATE] 05:00 AM"
click at [1114, 281] on div "Pick-up location enterprise [GEOGRAPHIC_DATA] Drop off at a different location …" at bounding box center [1064, 199] width 479 height 228
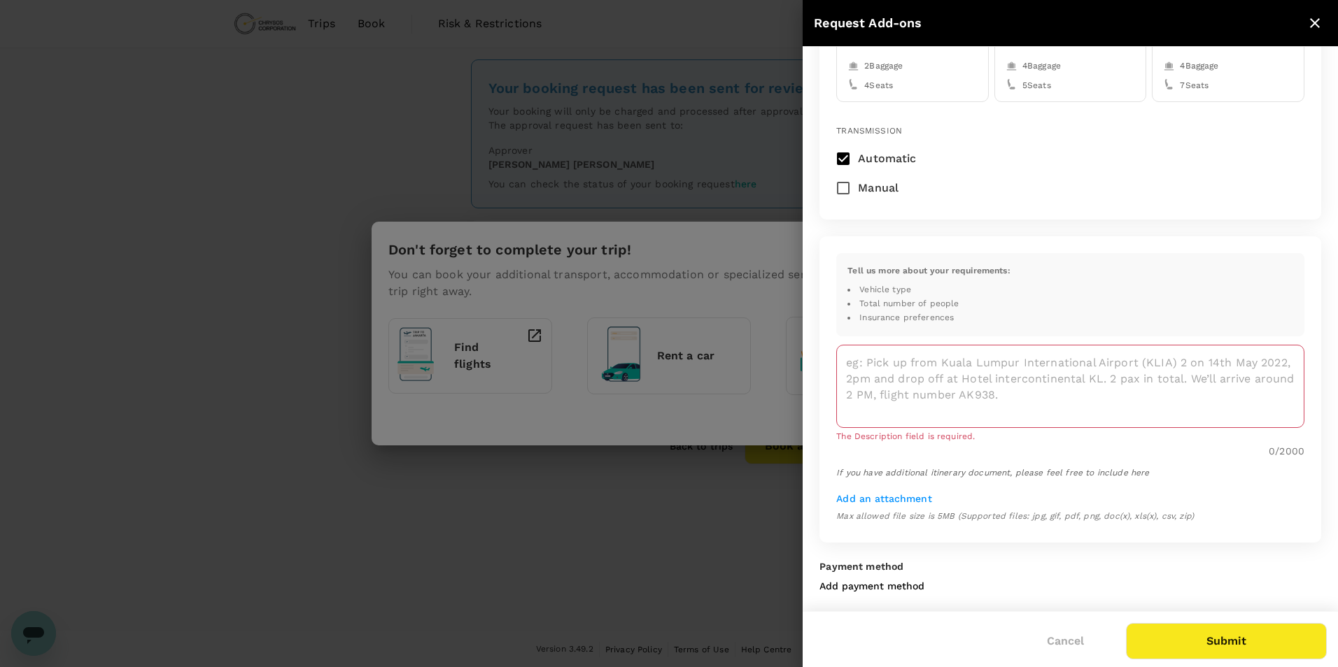
scroll to position [460, 0]
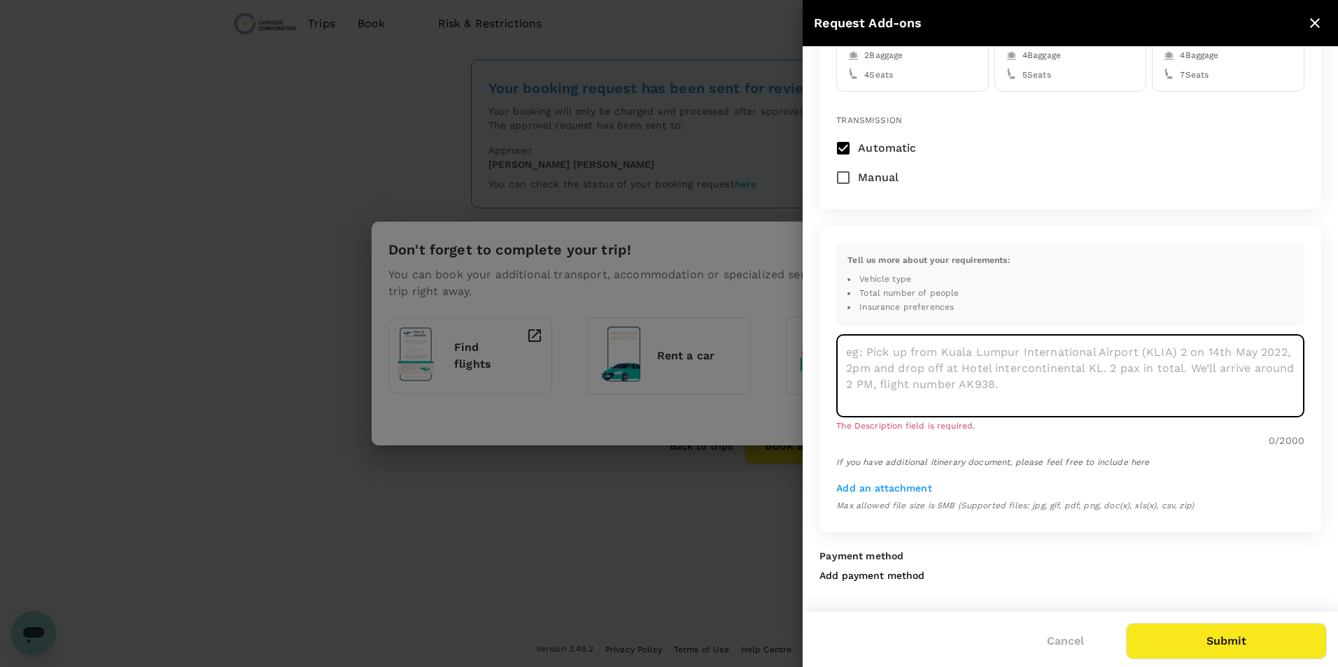
click at [908, 350] on textarea at bounding box center [1070, 375] width 468 height 83
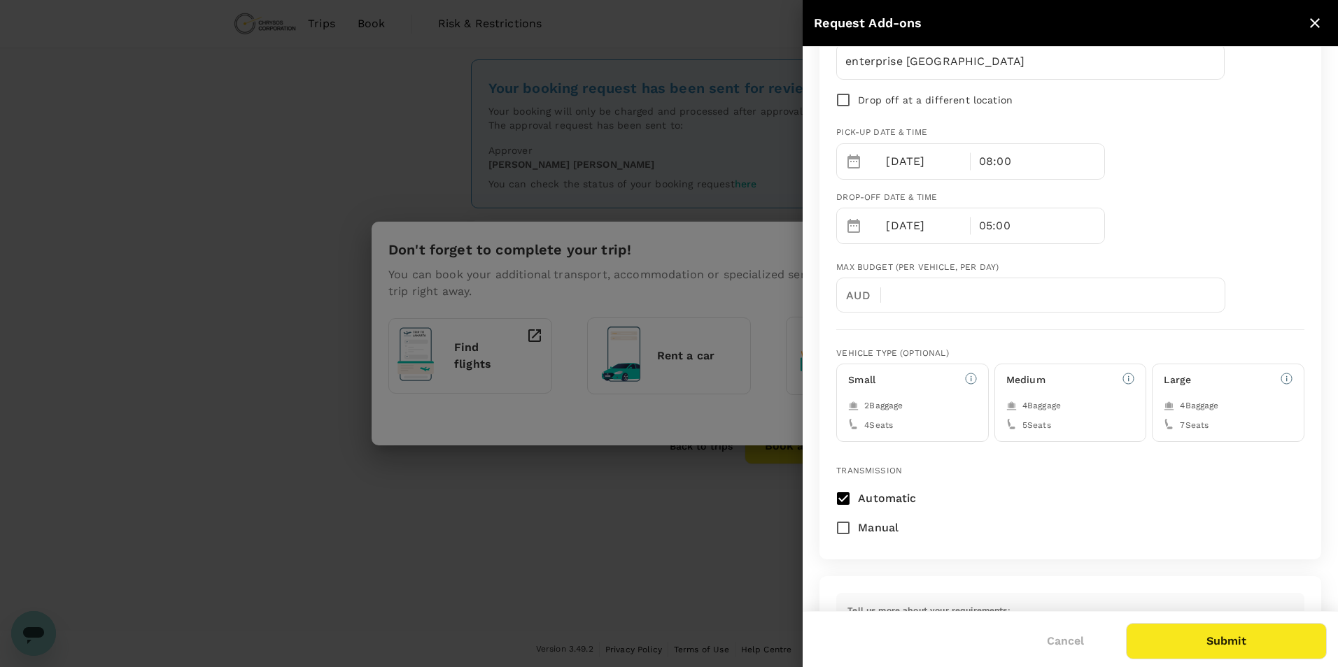
scroll to position [40, 0]
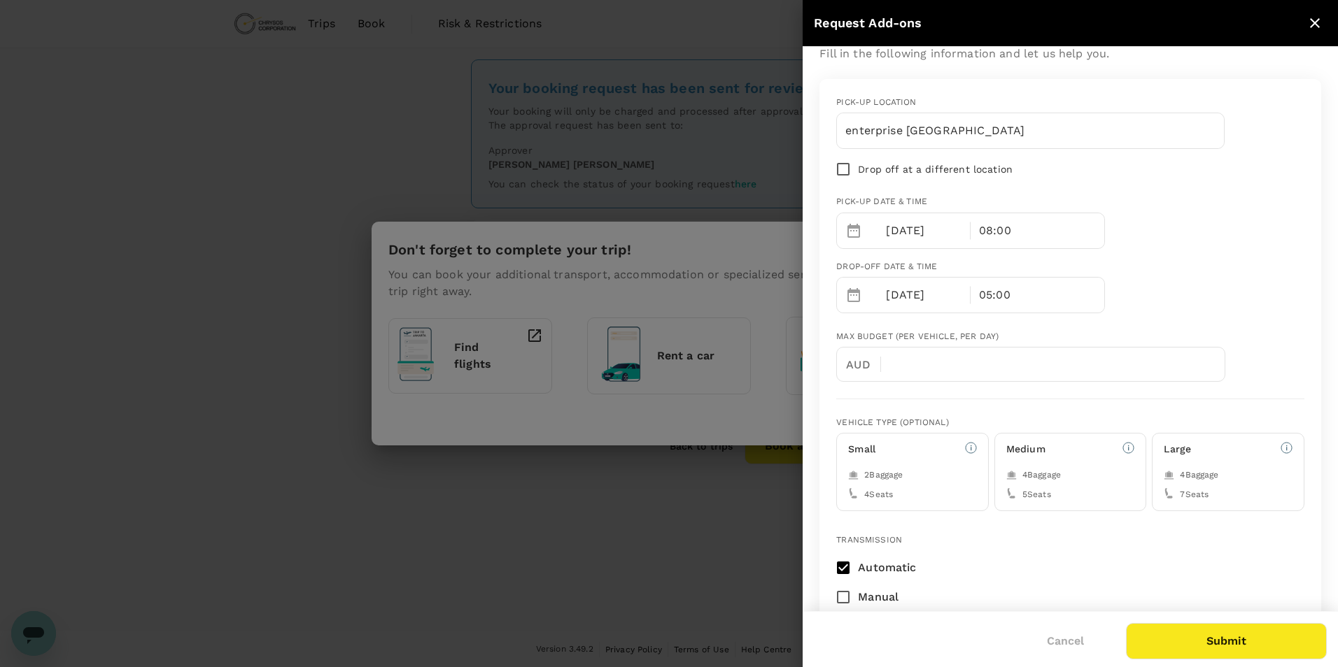
type textarea "Pick up at the airport on"
click at [915, 232] on p "[DATE]" at bounding box center [924, 230] width 76 height 17
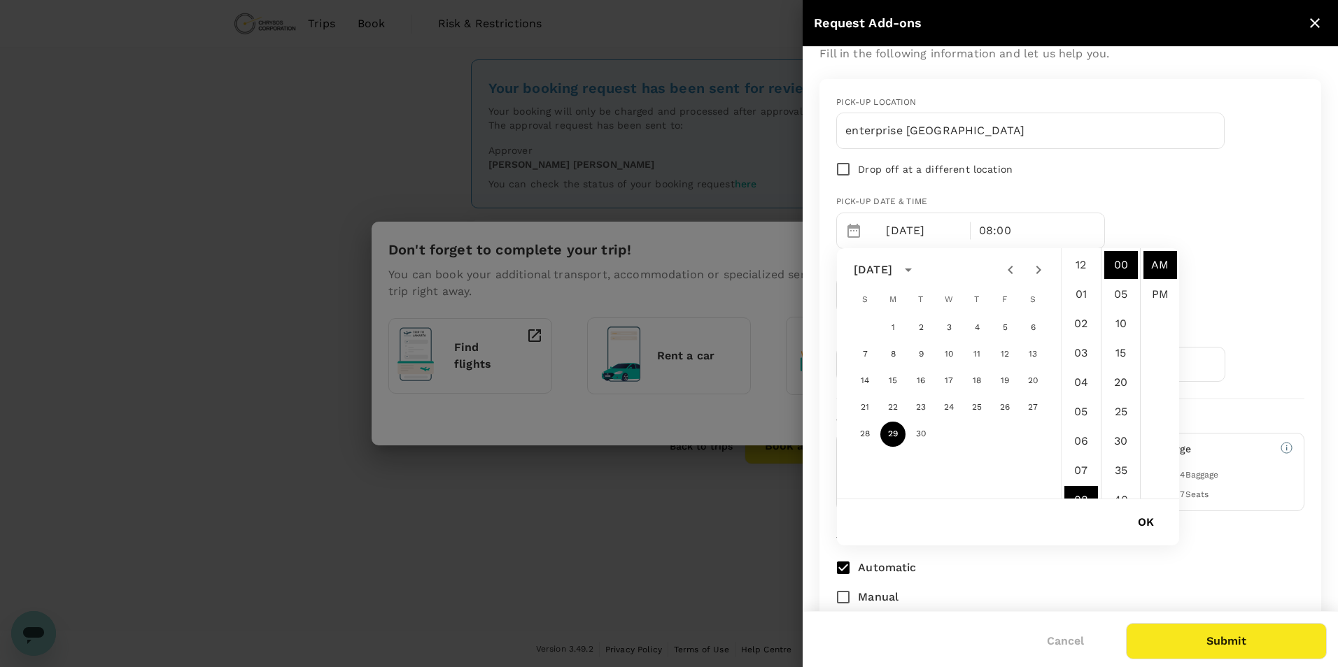
scroll to position [235, 0]
click at [860, 429] on button "28" at bounding box center [864, 434] width 25 height 25
click at [891, 430] on button "29" at bounding box center [892, 434] width 25 height 25
type input "[DATE] 08:00 AM"
click at [1143, 212] on div "Pick-up location enterprise [GEOGRAPHIC_DATA] Drop off at a different location …" at bounding box center [1064, 199] width 479 height 228
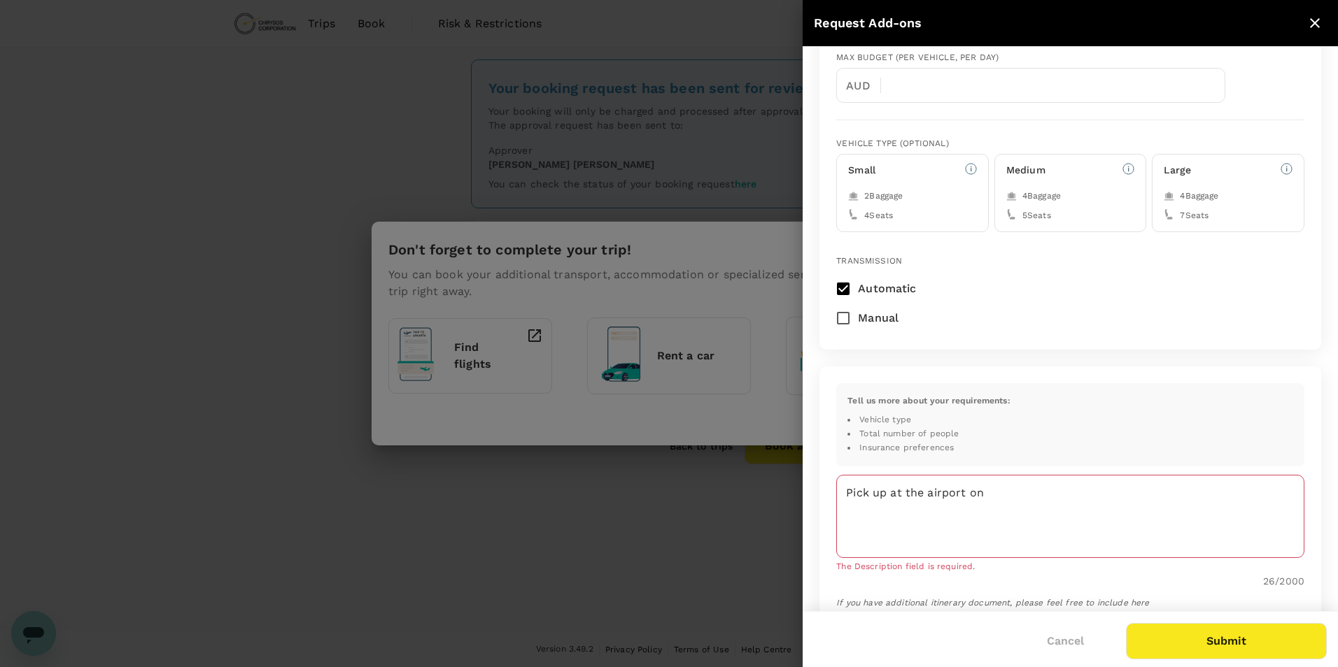
scroll to position [320, 0]
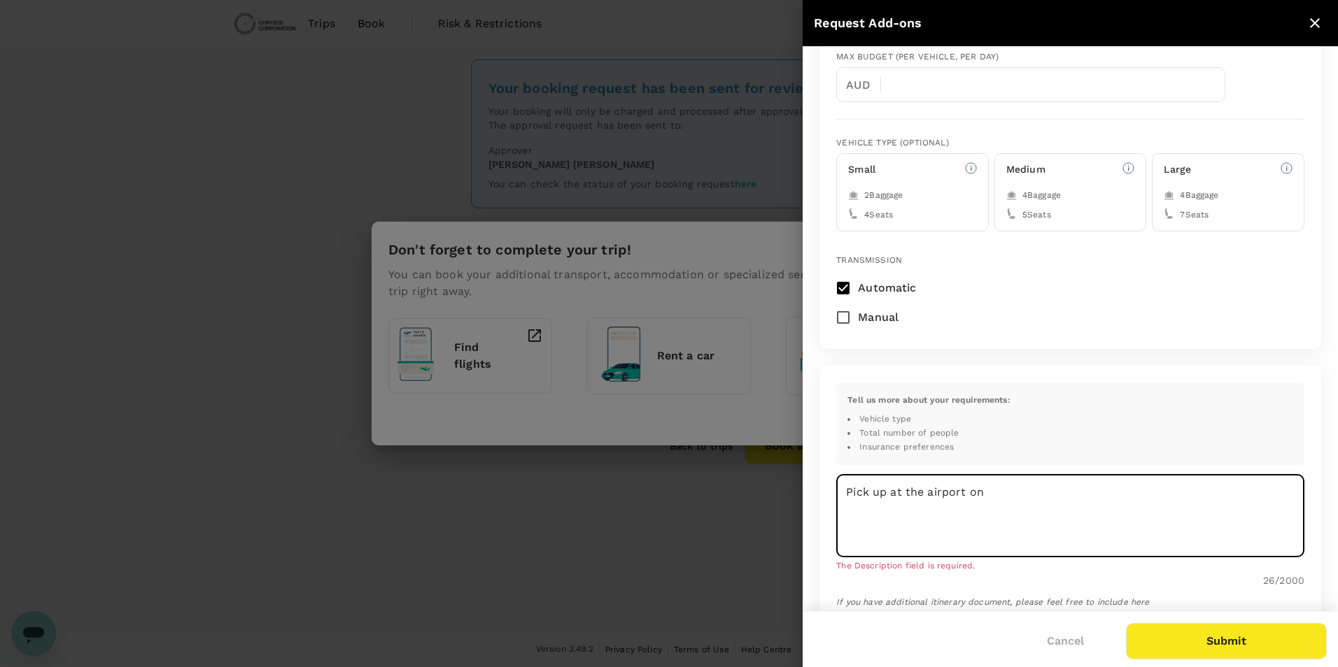
click at [995, 494] on textarea "Pick up at the airport on" at bounding box center [1070, 515] width 468 height 83
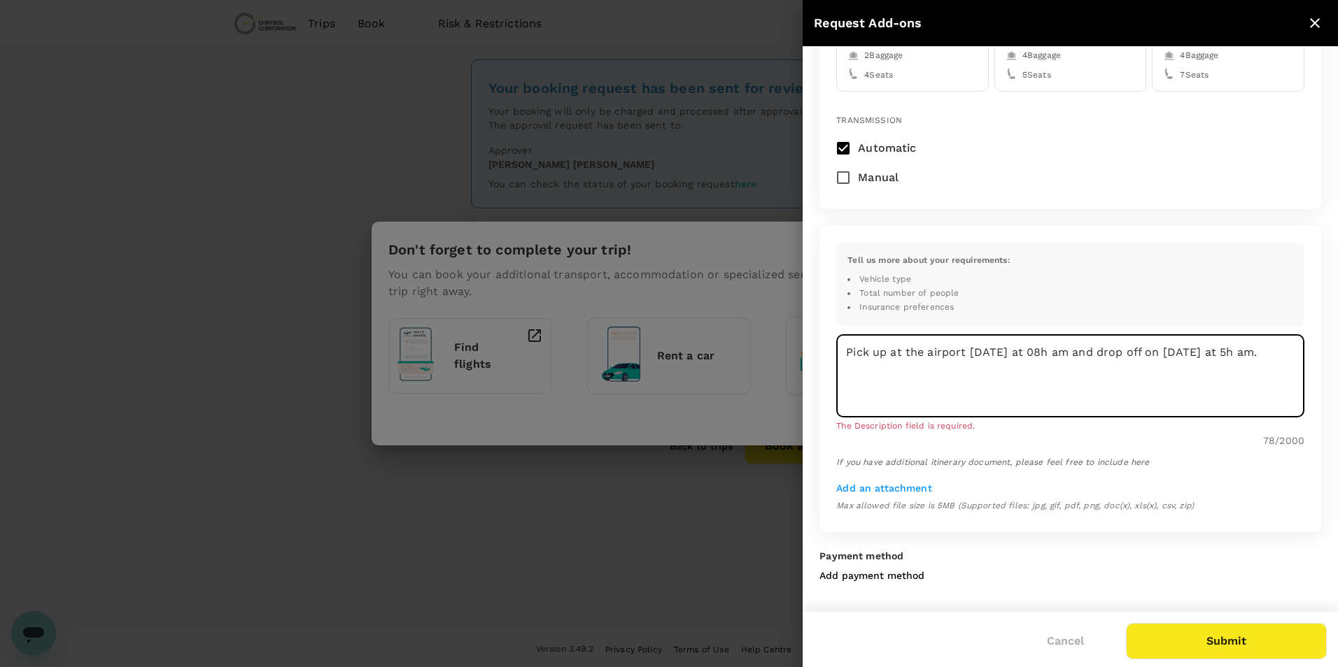
type textarea "Pick up at the airport [DATE] at 08h am and drop off on [DATE] at 5h am."
click at [1205, 634] on button "Submit" at bounding box center [1226, 641] width 201 height 36
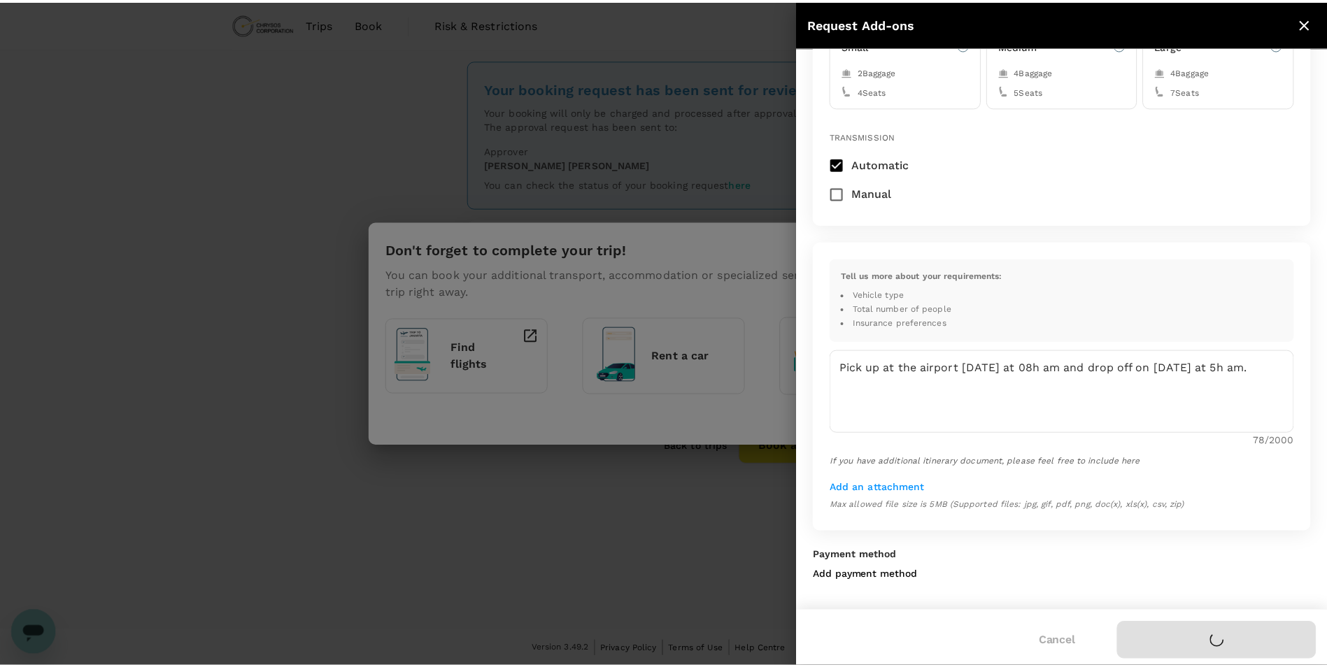
scroll to position [444, 0]
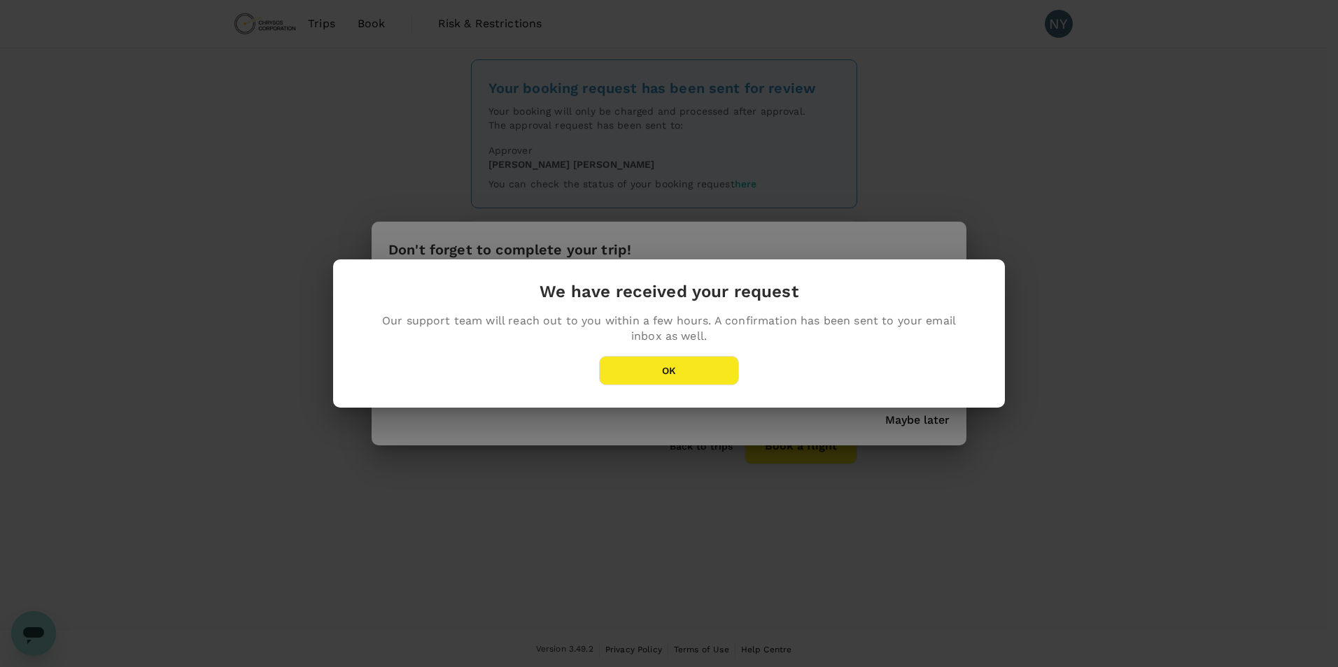
click at [650, 360] on button "OK" at bounding box center [669, 370] width 140 height 29
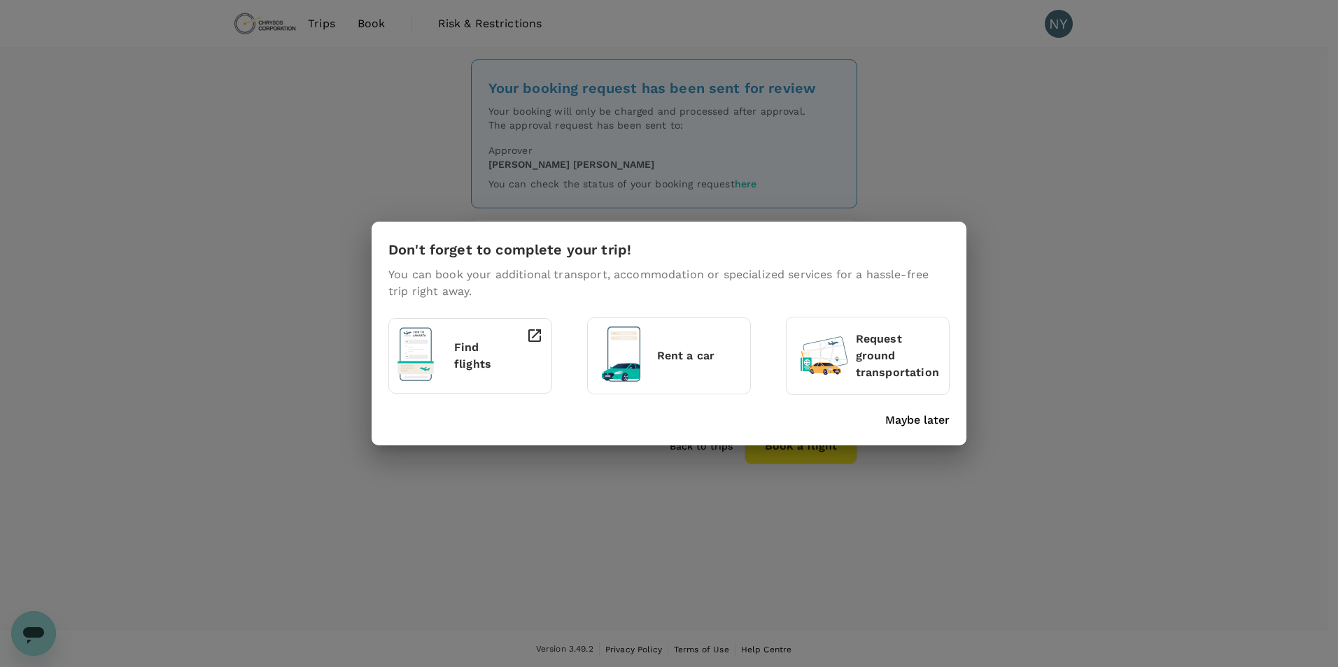
click at [922, 423] on p "Maybe later" at bounding box center [917, 420] width 64 height 17
